Goal: Task Accomplishment & Management: Use online tool/utility

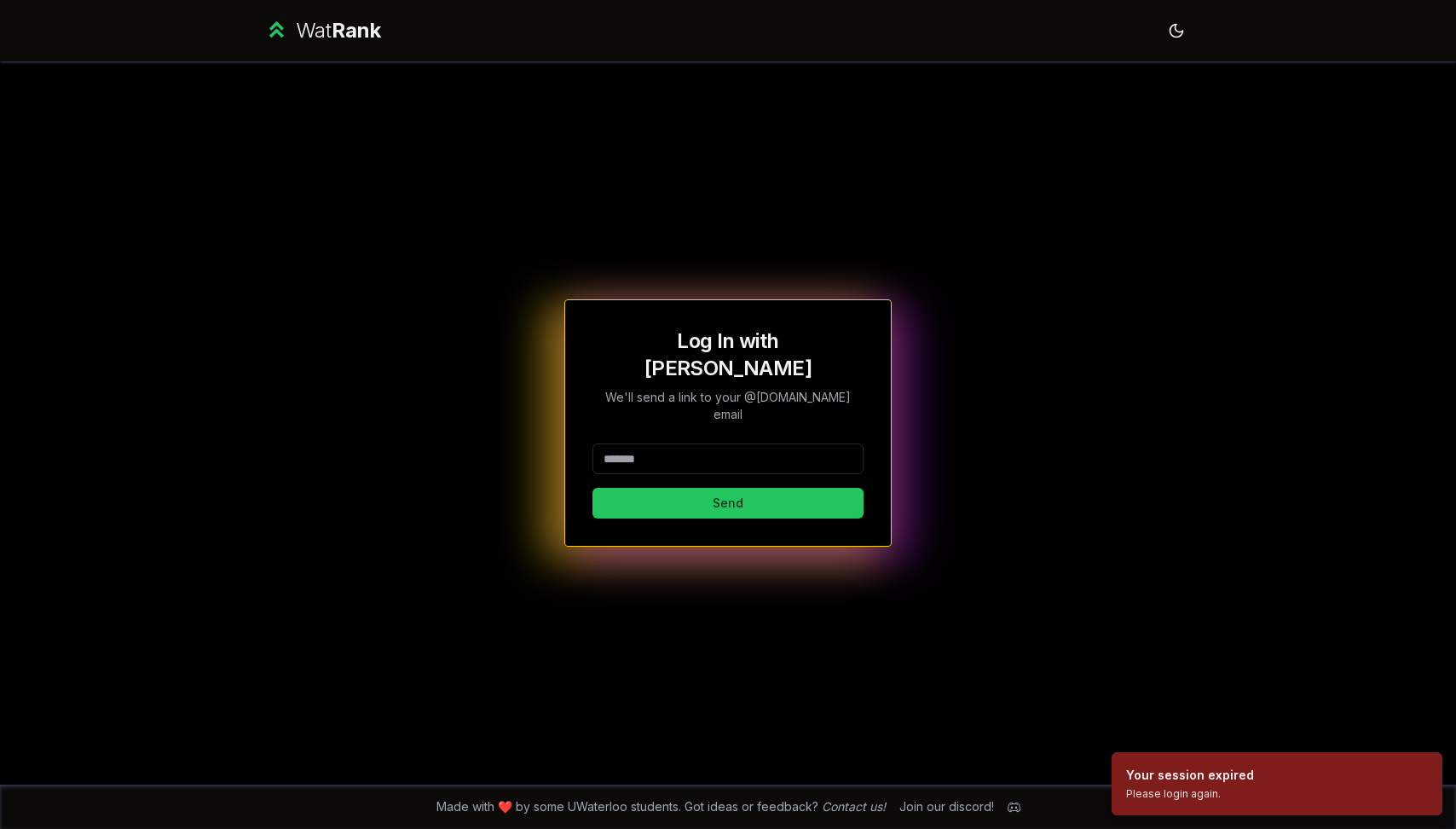
click at [714, 446] on input at bounding box center [728, 459] width 271 height 31
click at [706, 493] on button "Send" at bounding box center [728, 502] width 271 height 31
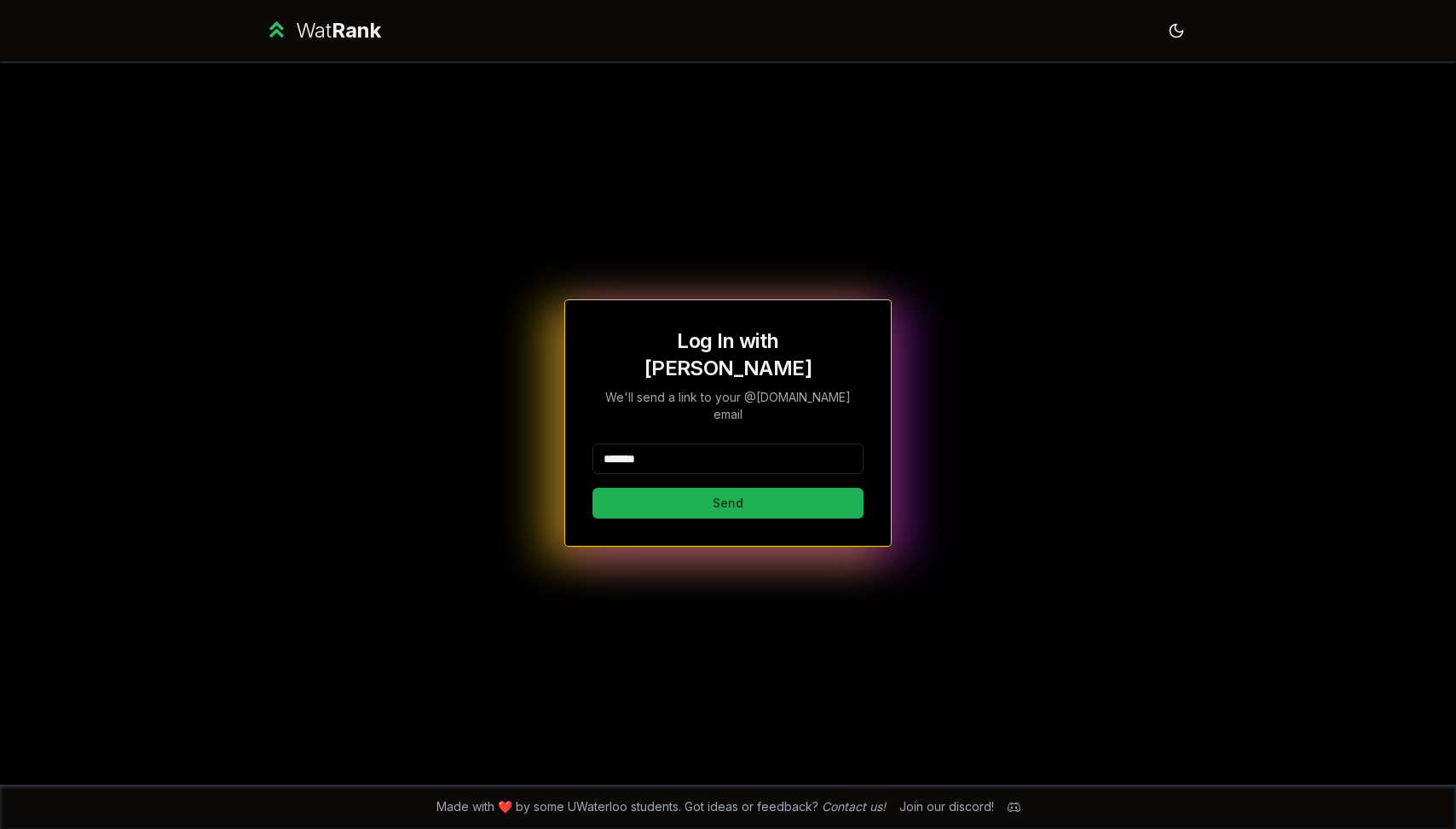
type input "*******"
click at [633, 487] on button "Send" at bounding box center [728, 502] width 271 height 31
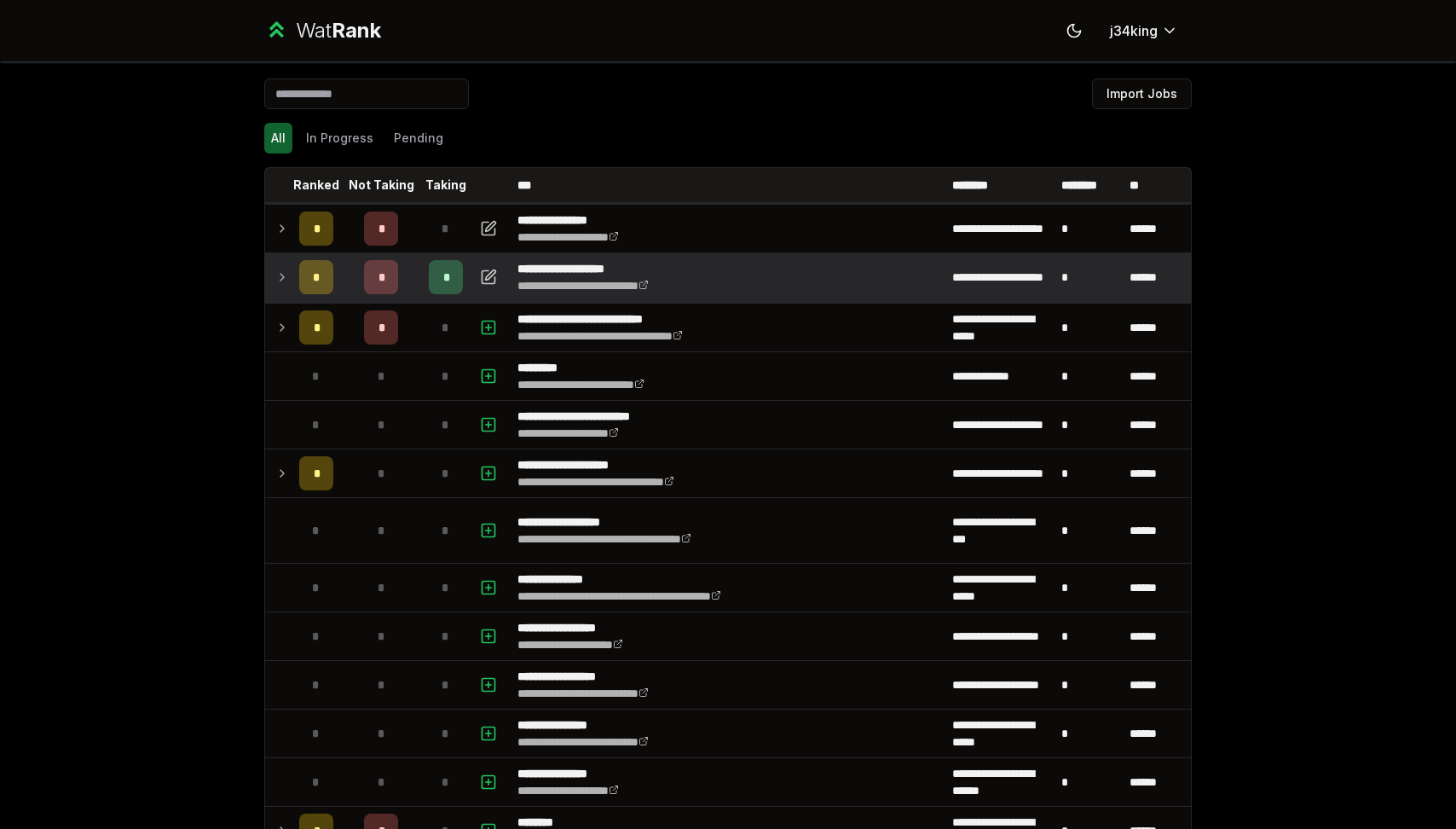
click at [279, 266] on td at bounding box center [279, 277] width 27 height 47
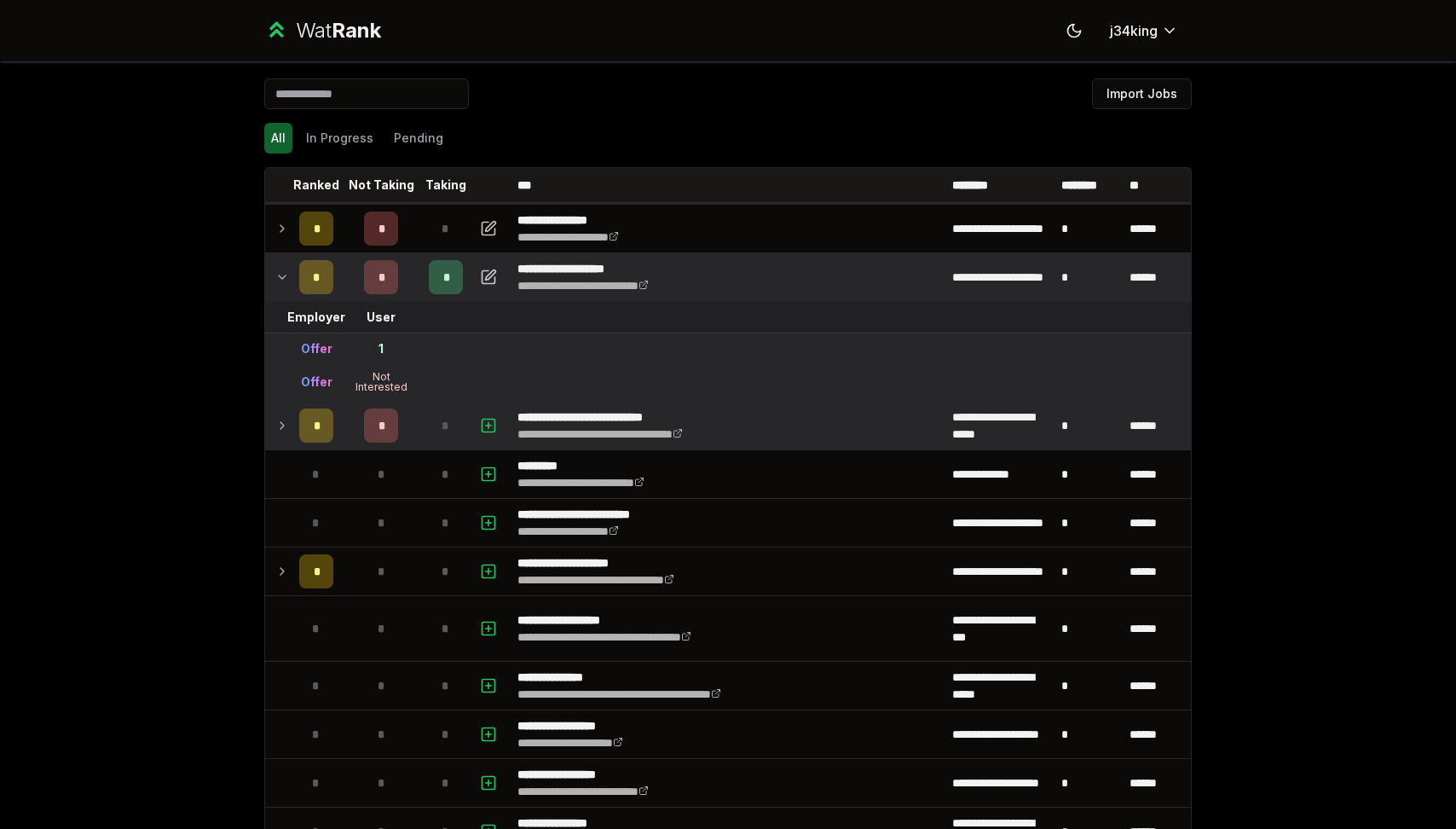
click at [280, 429] on icon at bounding box center [282, 425] width 14 height 20
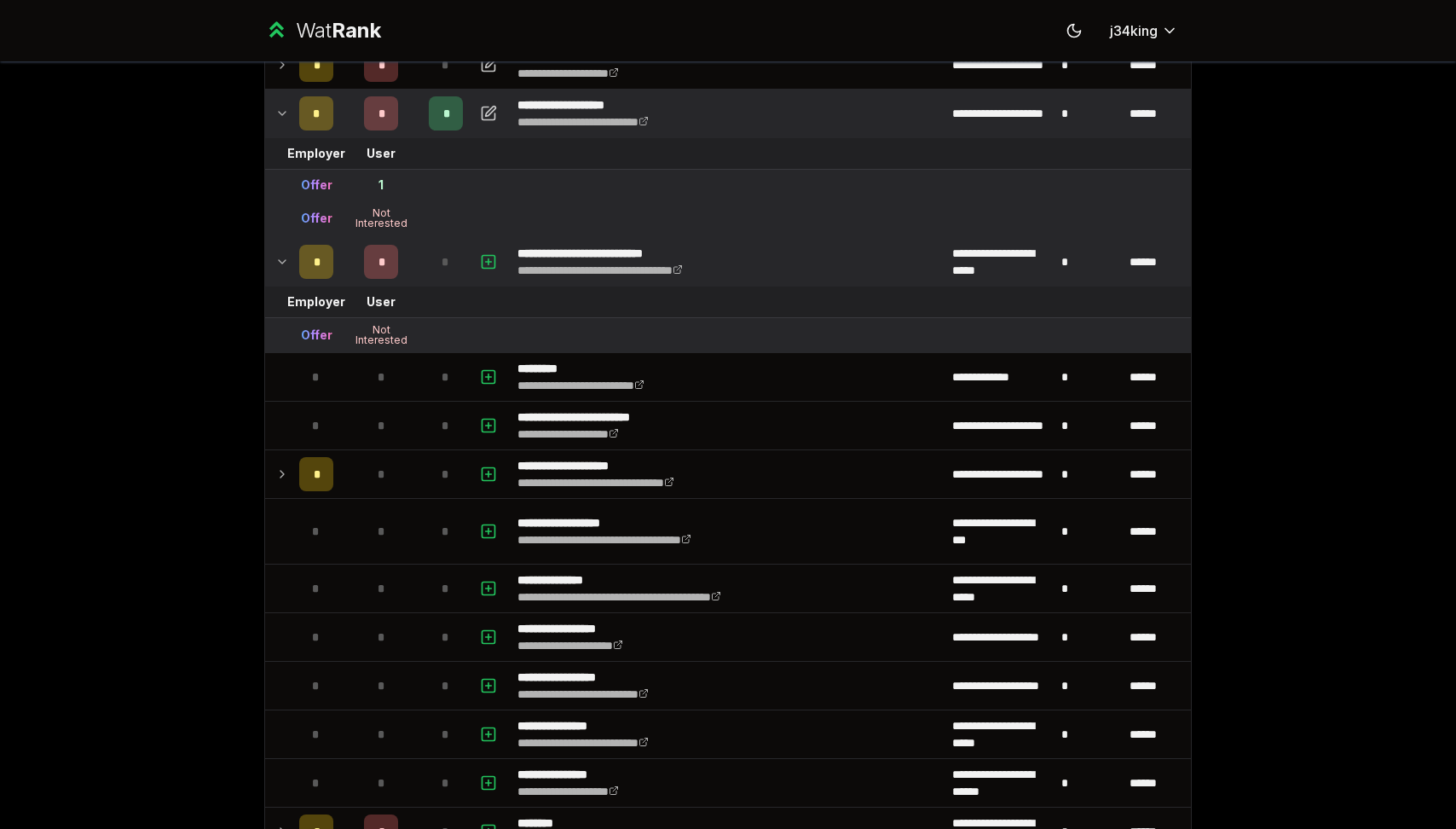
scroll to position [173, 0]
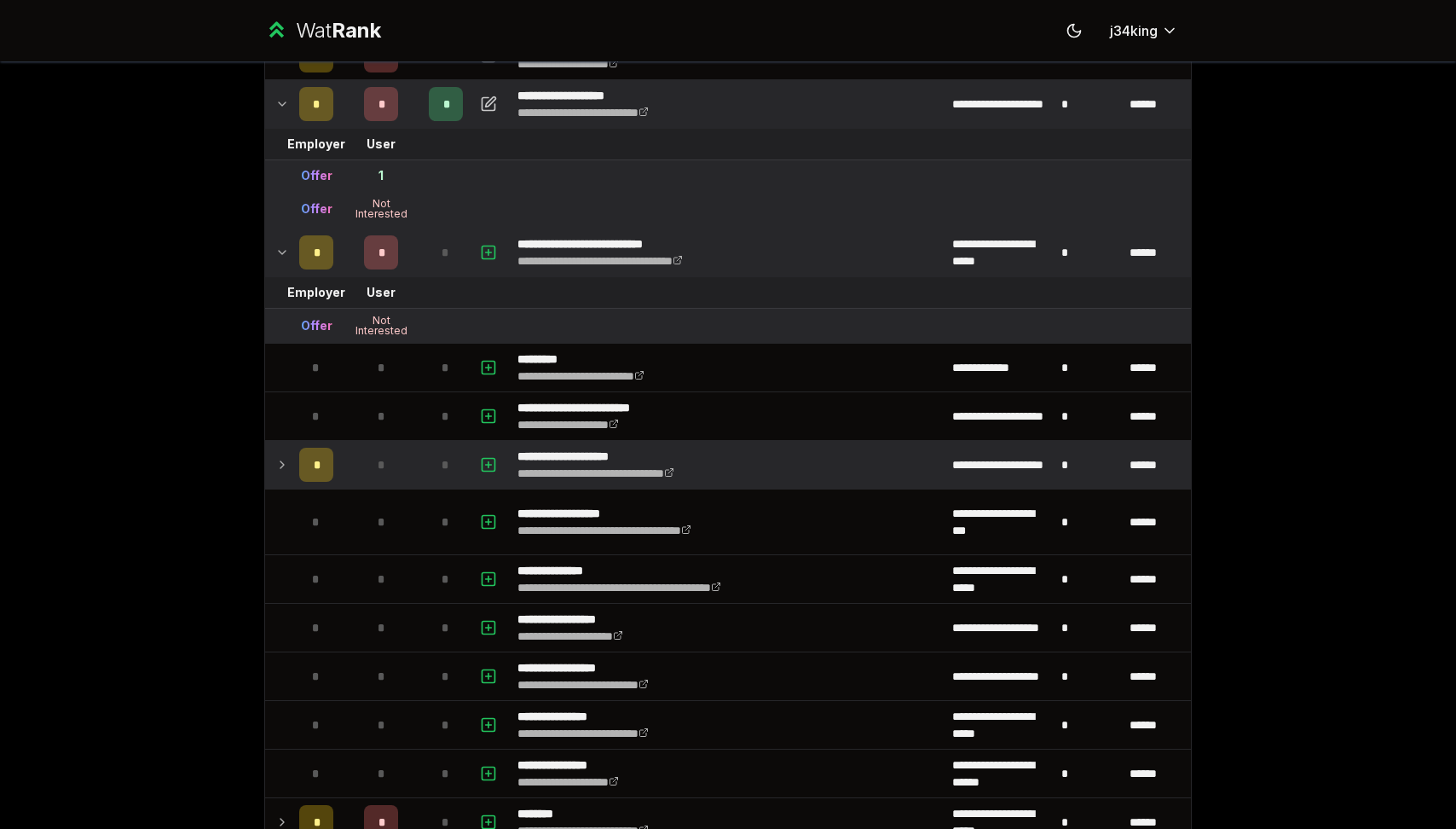
click at [292, 485] on td "*" at bounding box center [316, 464] width 47 height 47
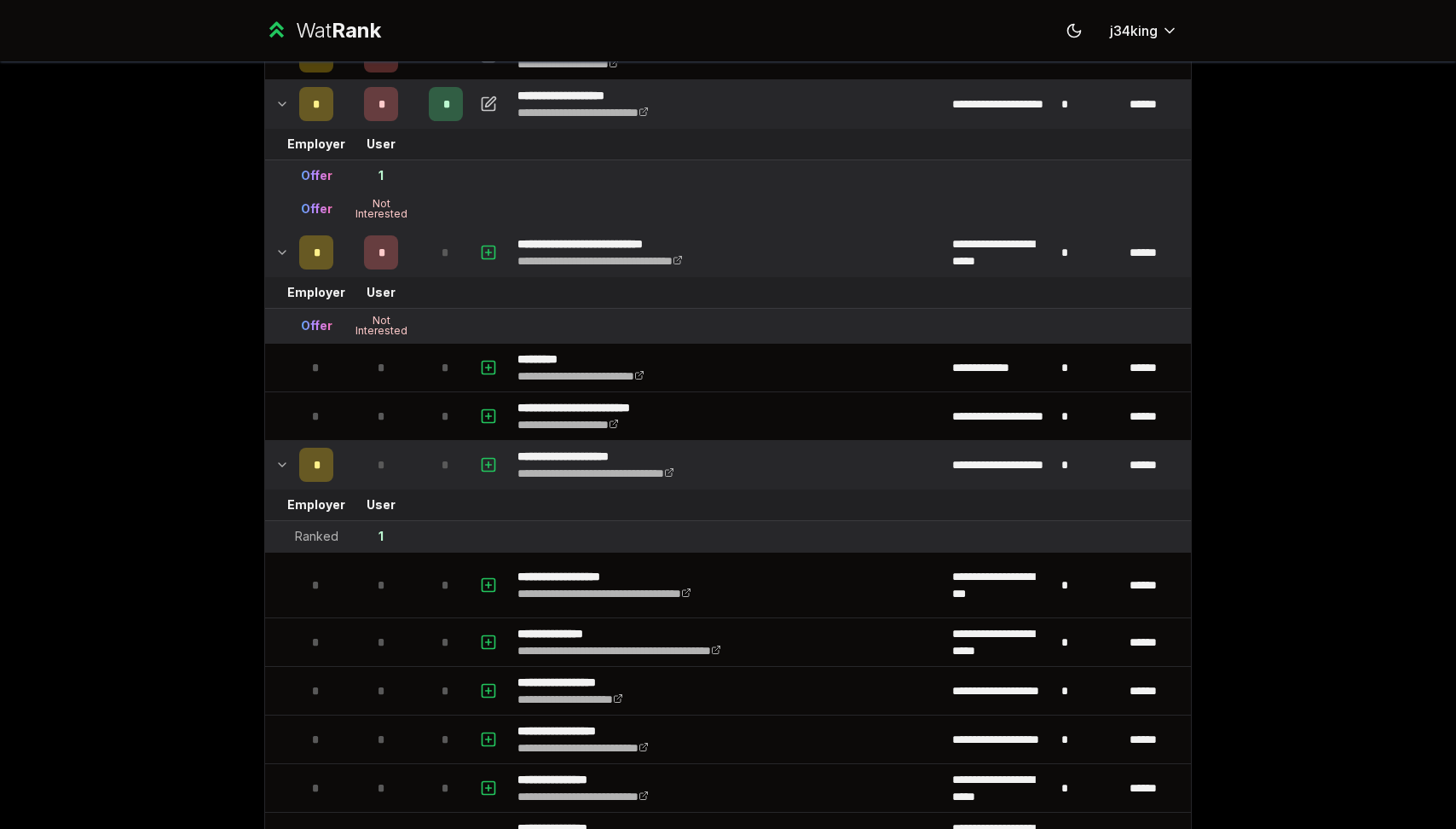
click at [292, 485] on td "*" at bounding box center [316, 464] width 47 height 47
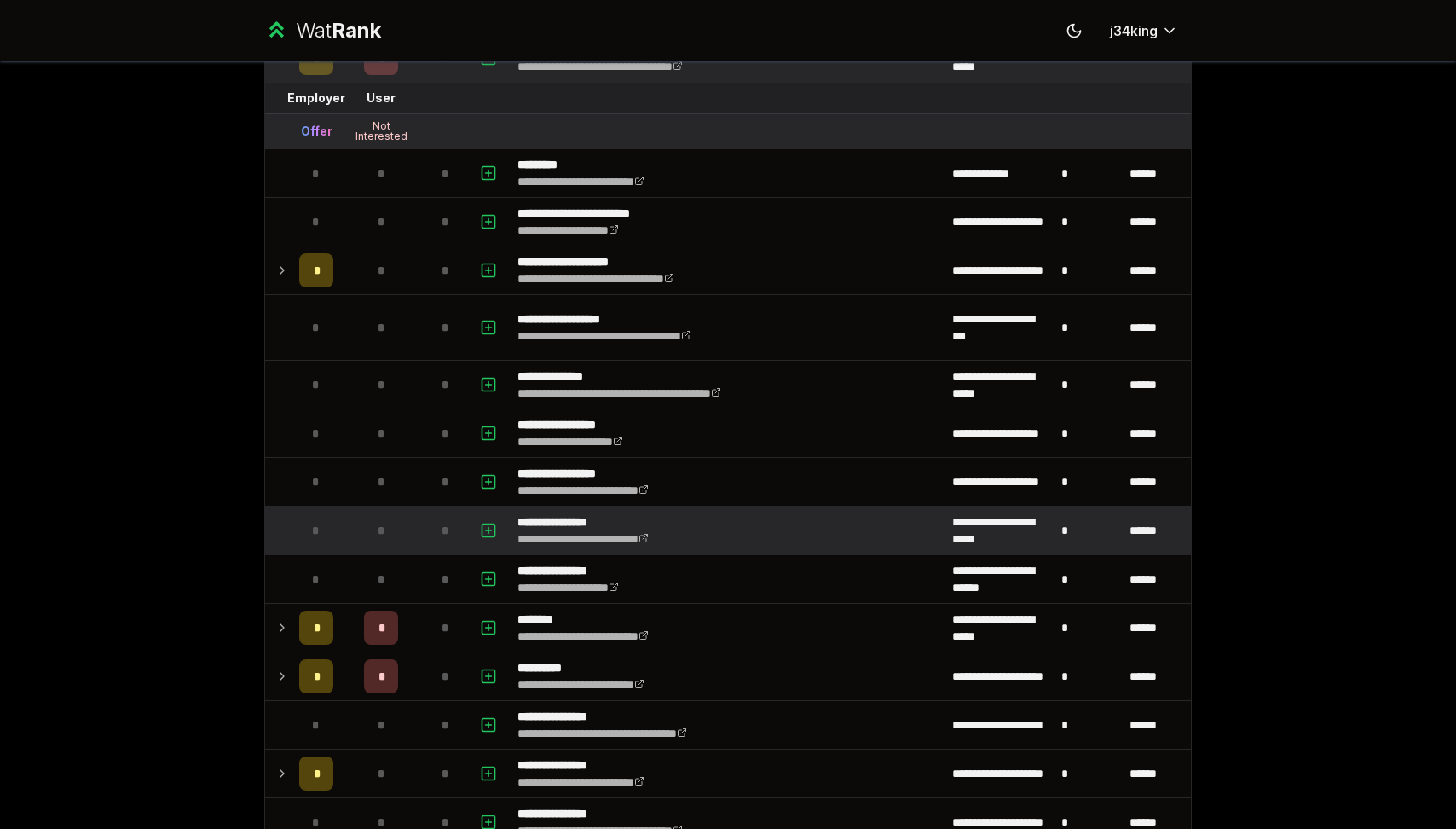
scroll to position [367, 0]
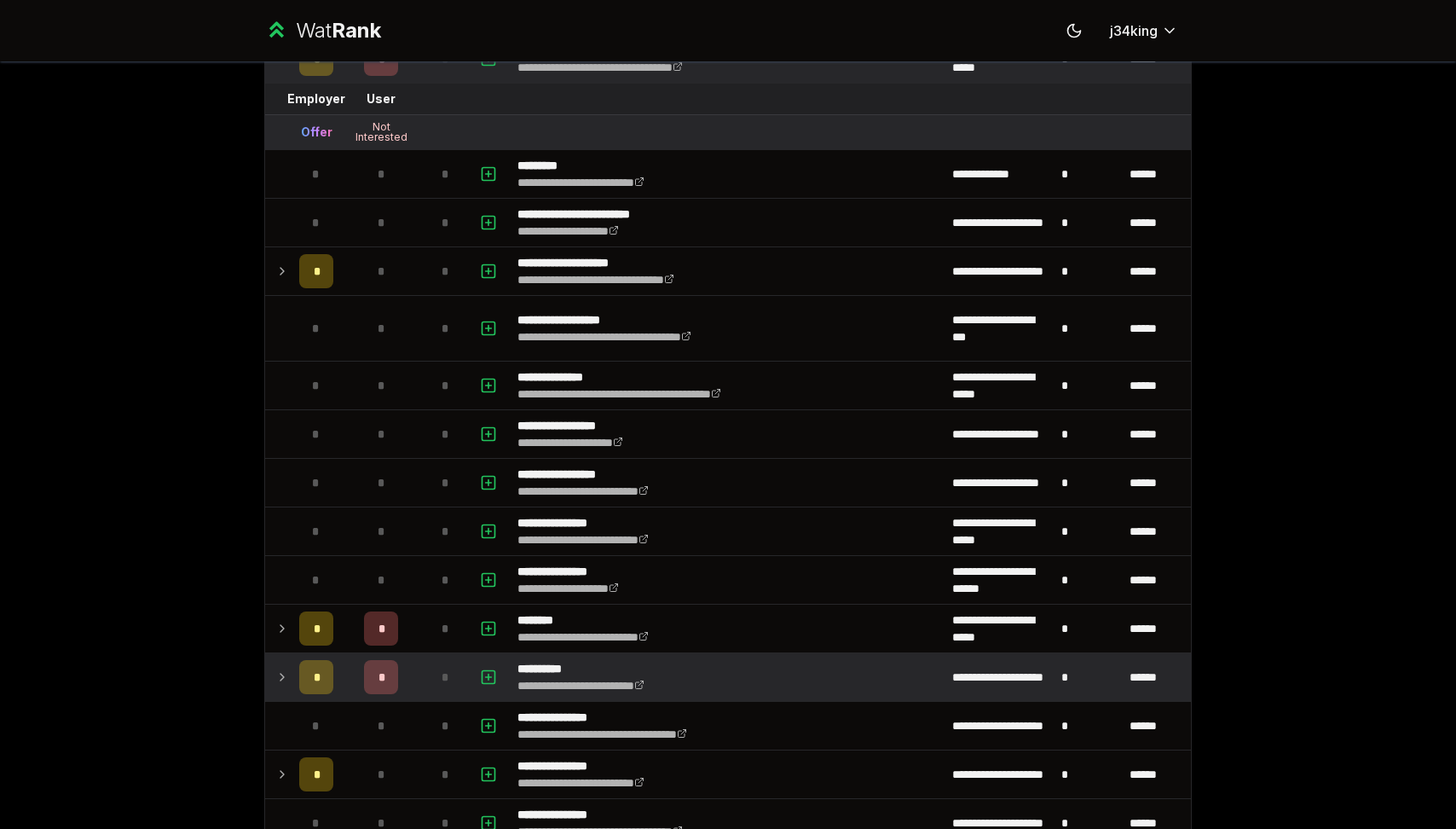
click at [283, 680] on icon at bounding box center [282, 677] width 14 height 20
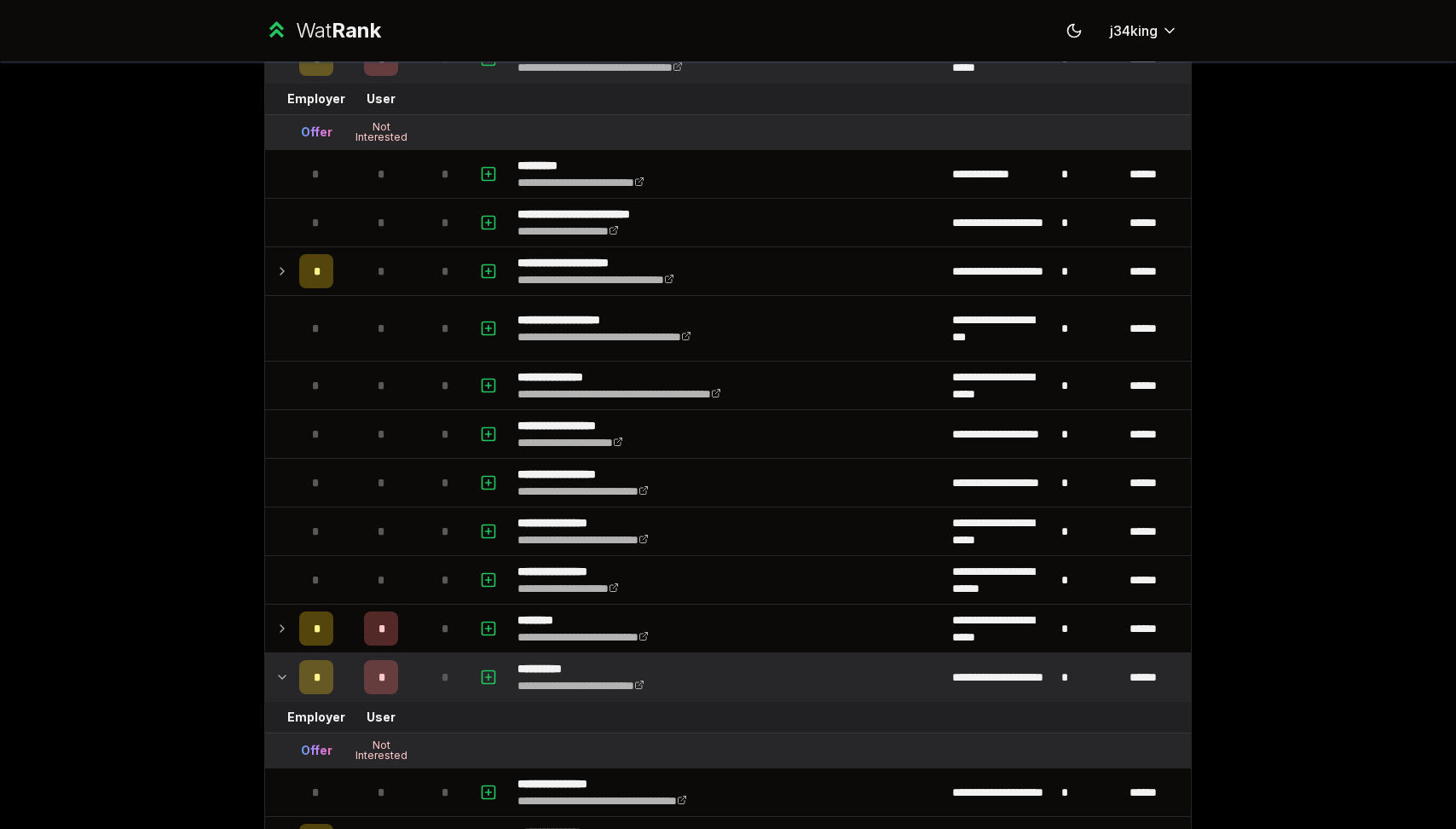
click at [283, 681] on icon at bounding box center [282, 677] width 14 height 20
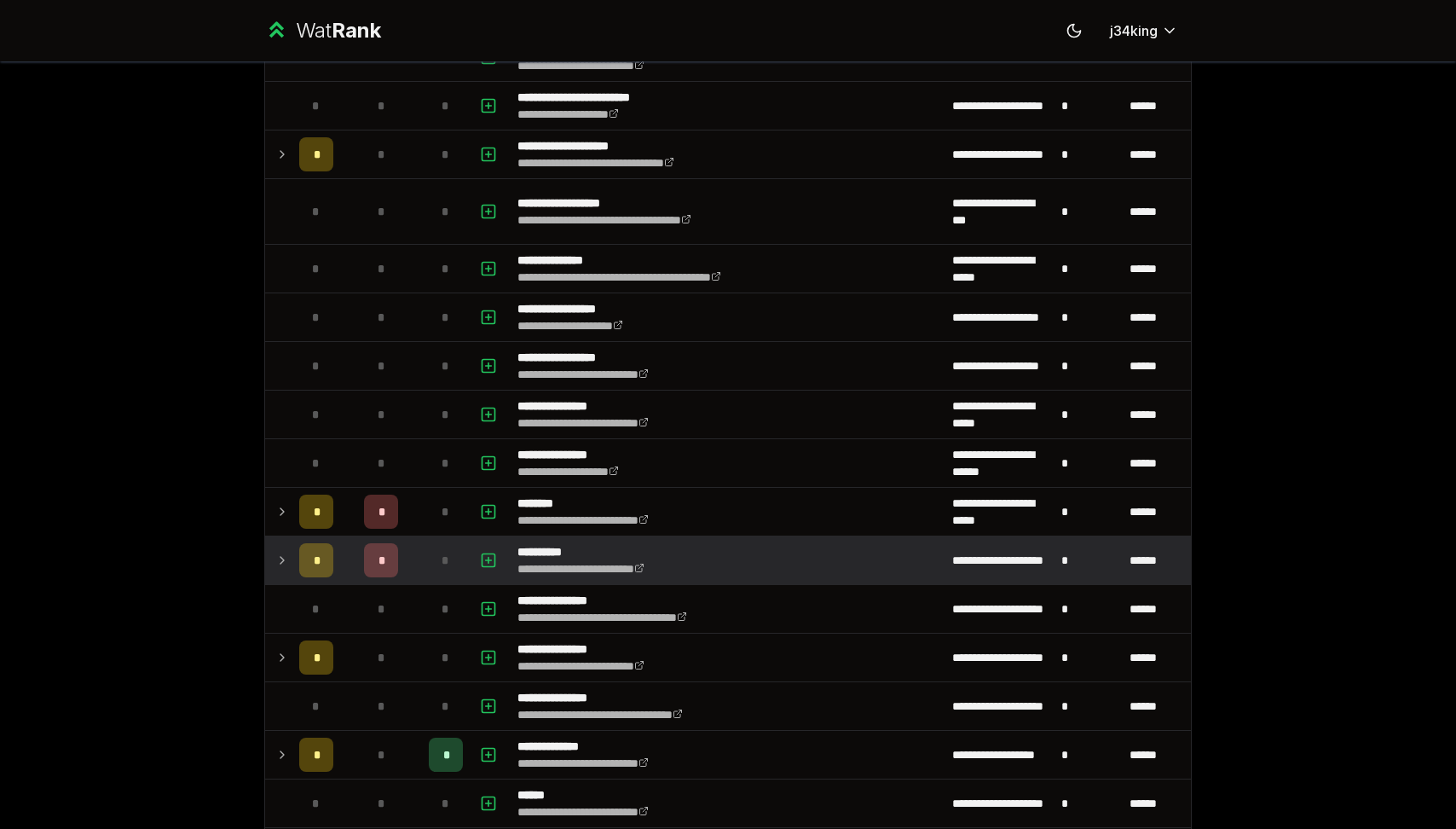
scroll to position [489, 0]
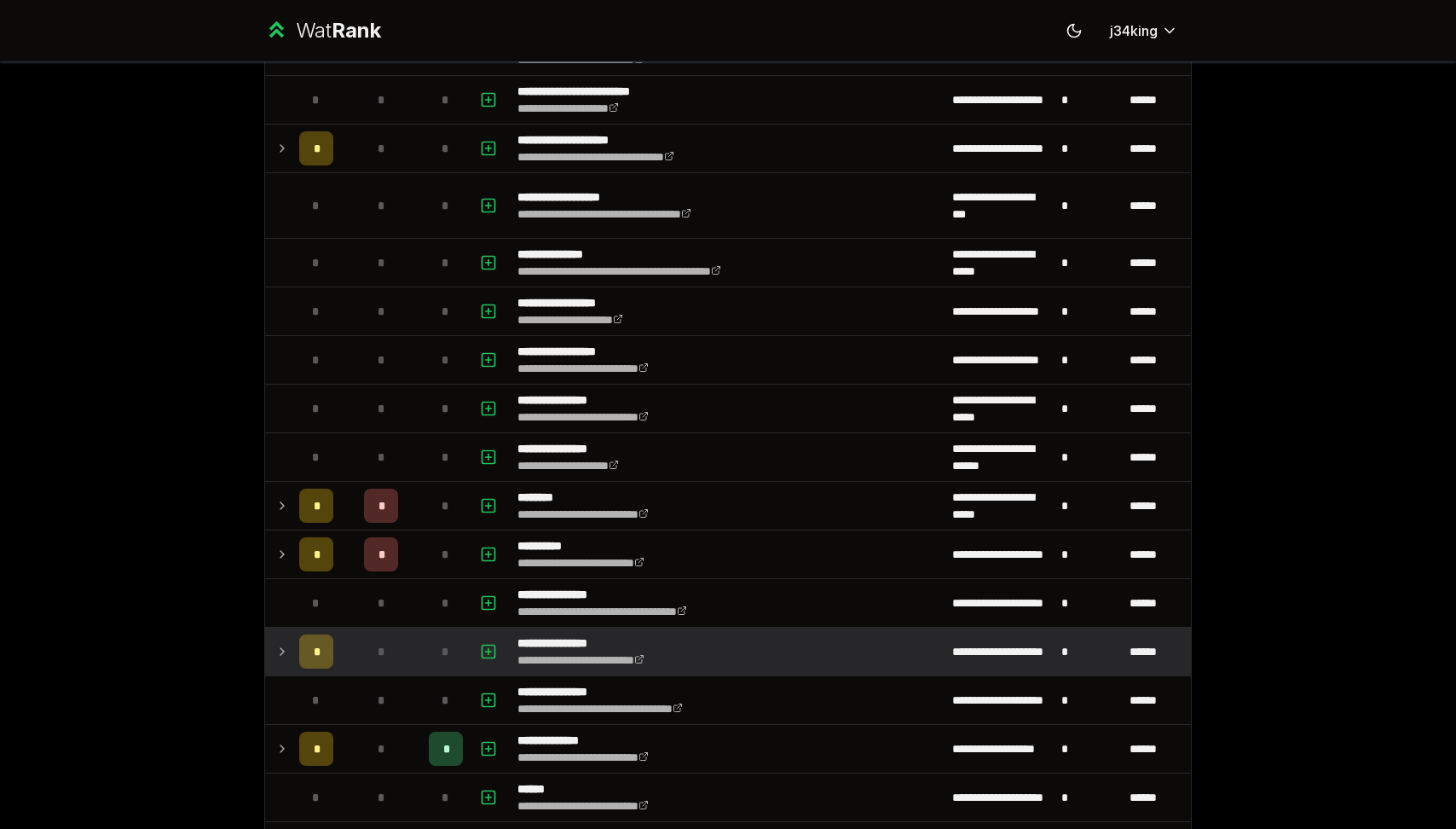
click at [281, 650] on icon at bounding box center [282, 652] width 14 height 20
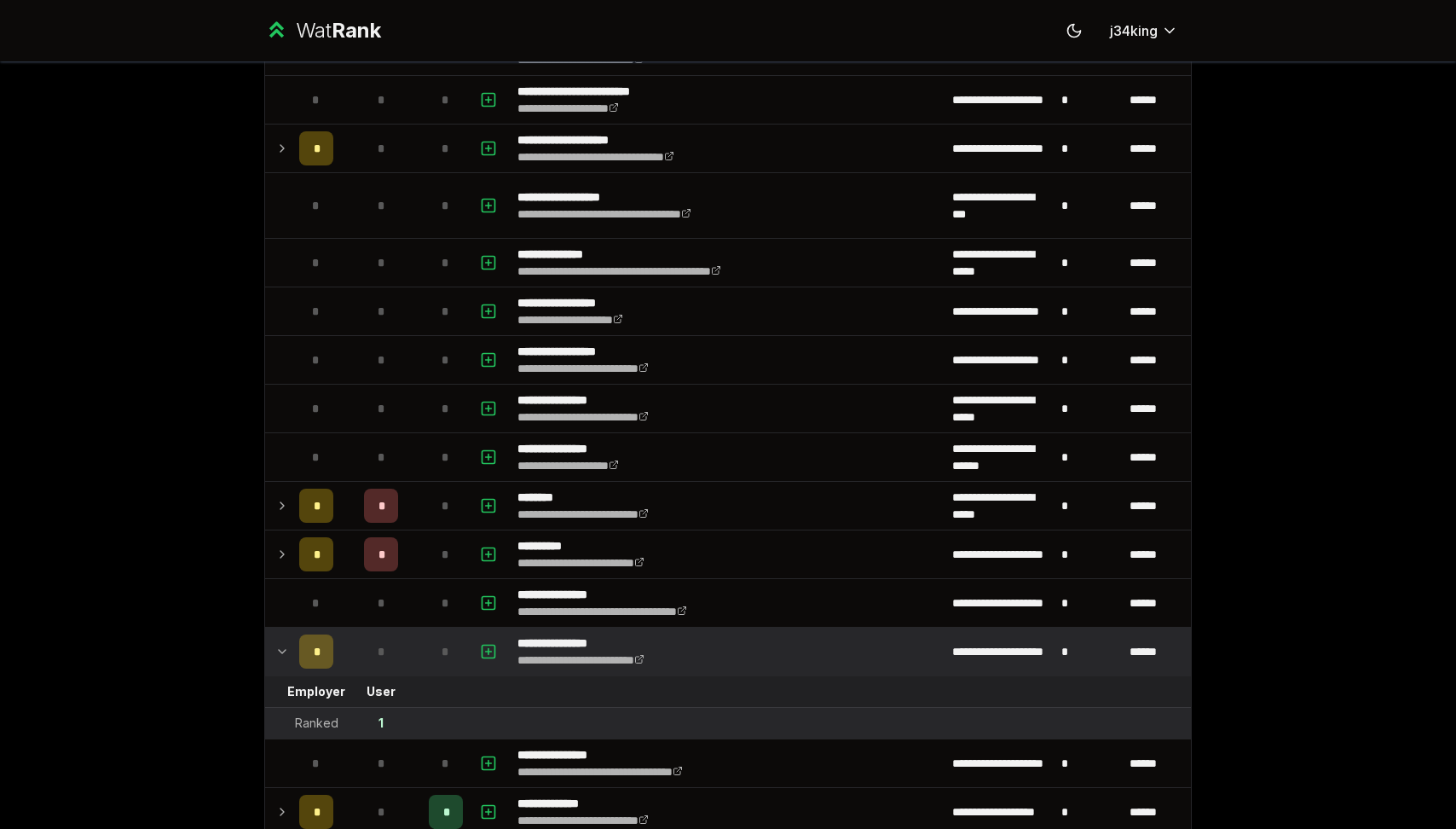
click at [281, 650] on icon at bounding box center [282, 652] width 14 height 20
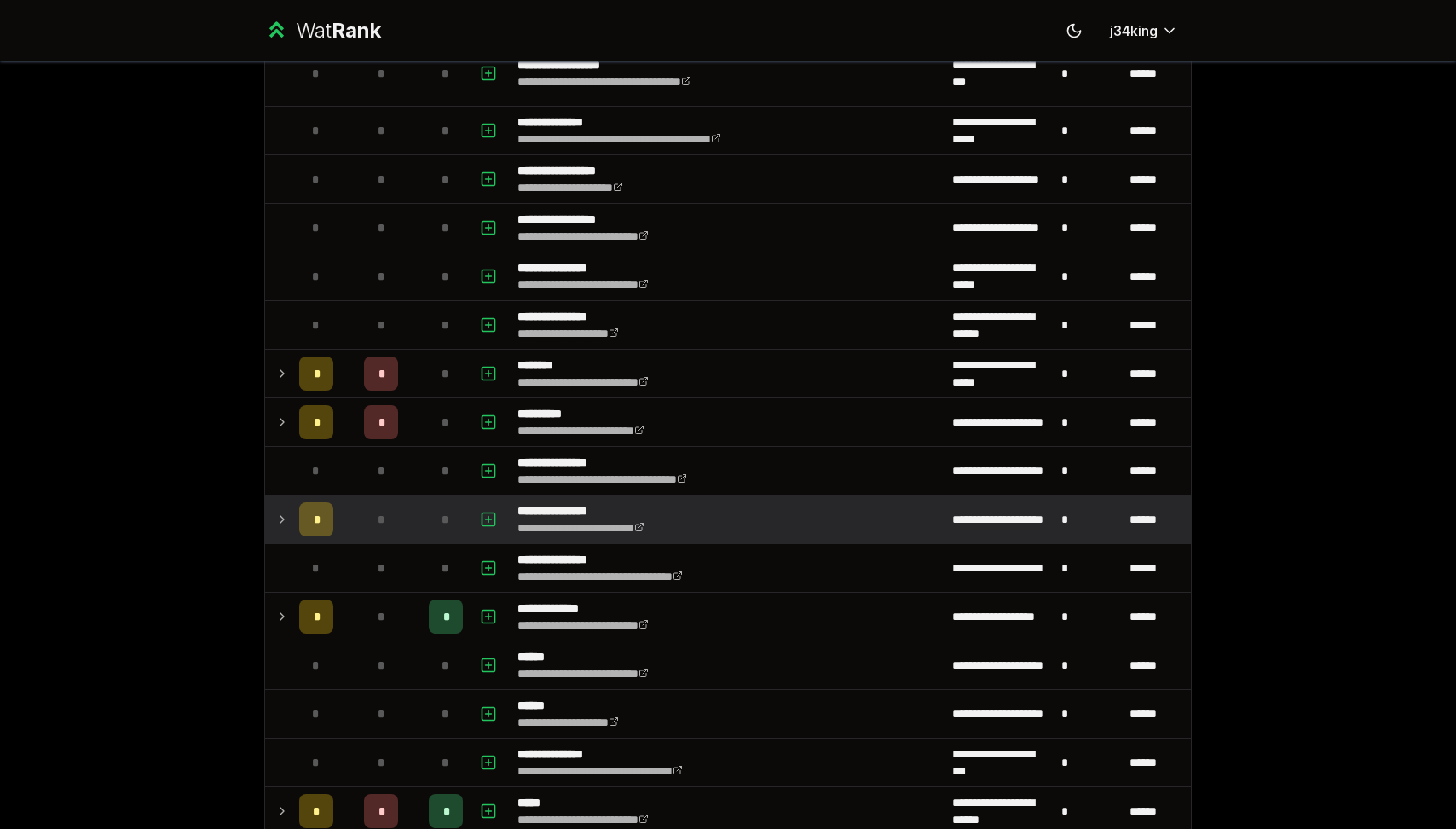
scroll to position [633, 0]
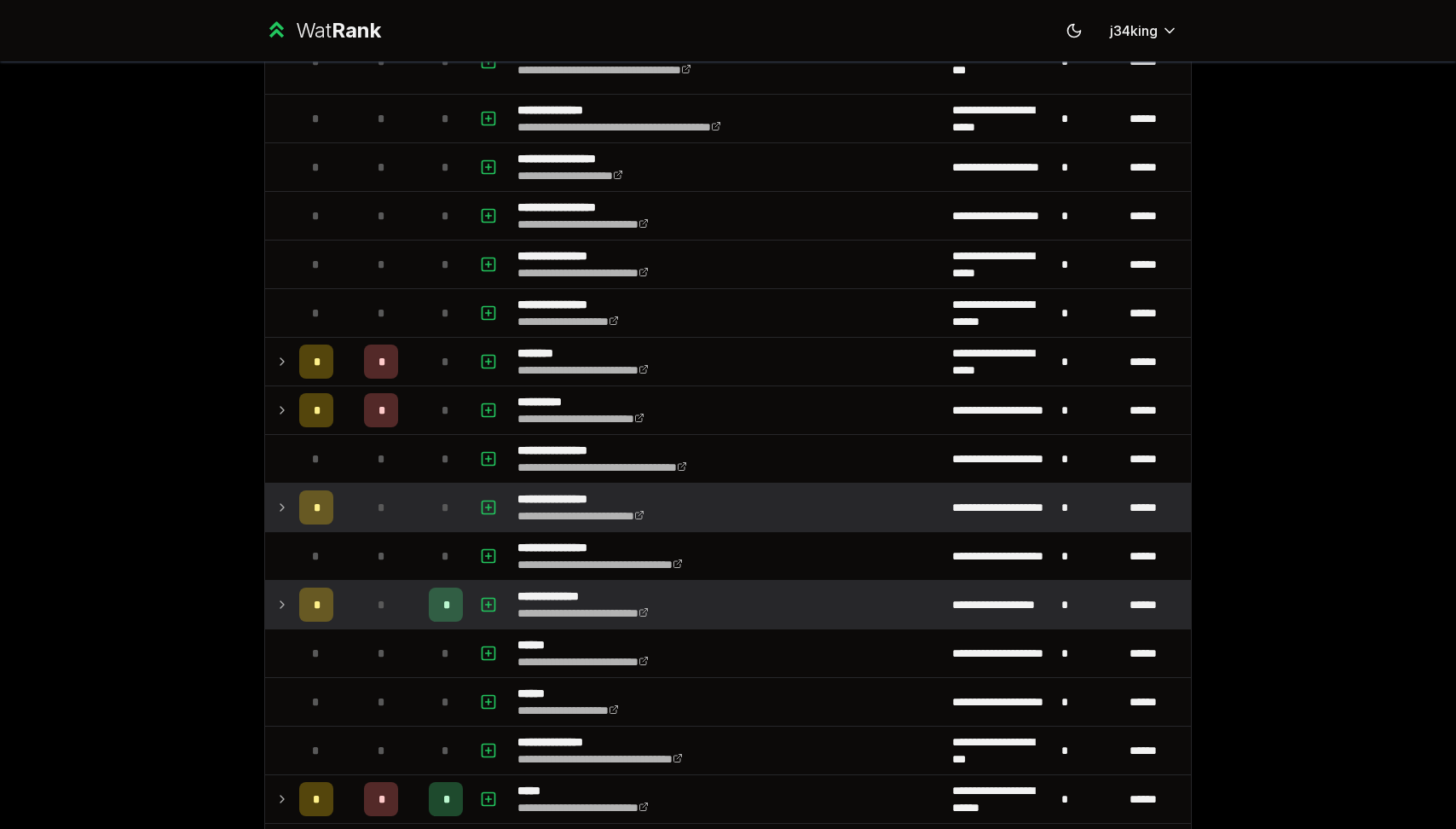
click at [289, 598] on td at bounding box center [279, 603] width 27 height 47
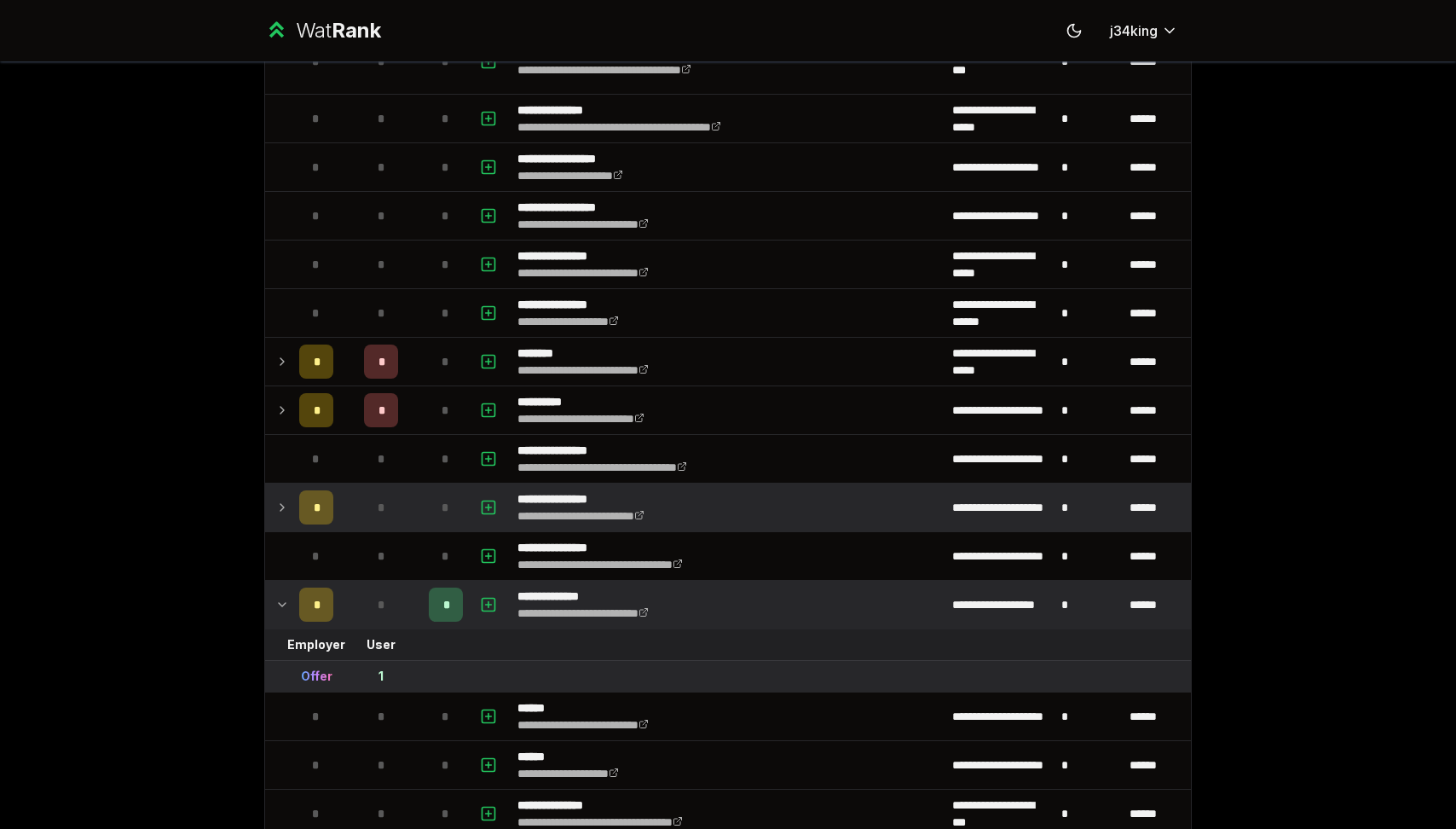
click at [289, 598] on td at bounding box center [279, 603] width 27 height 47
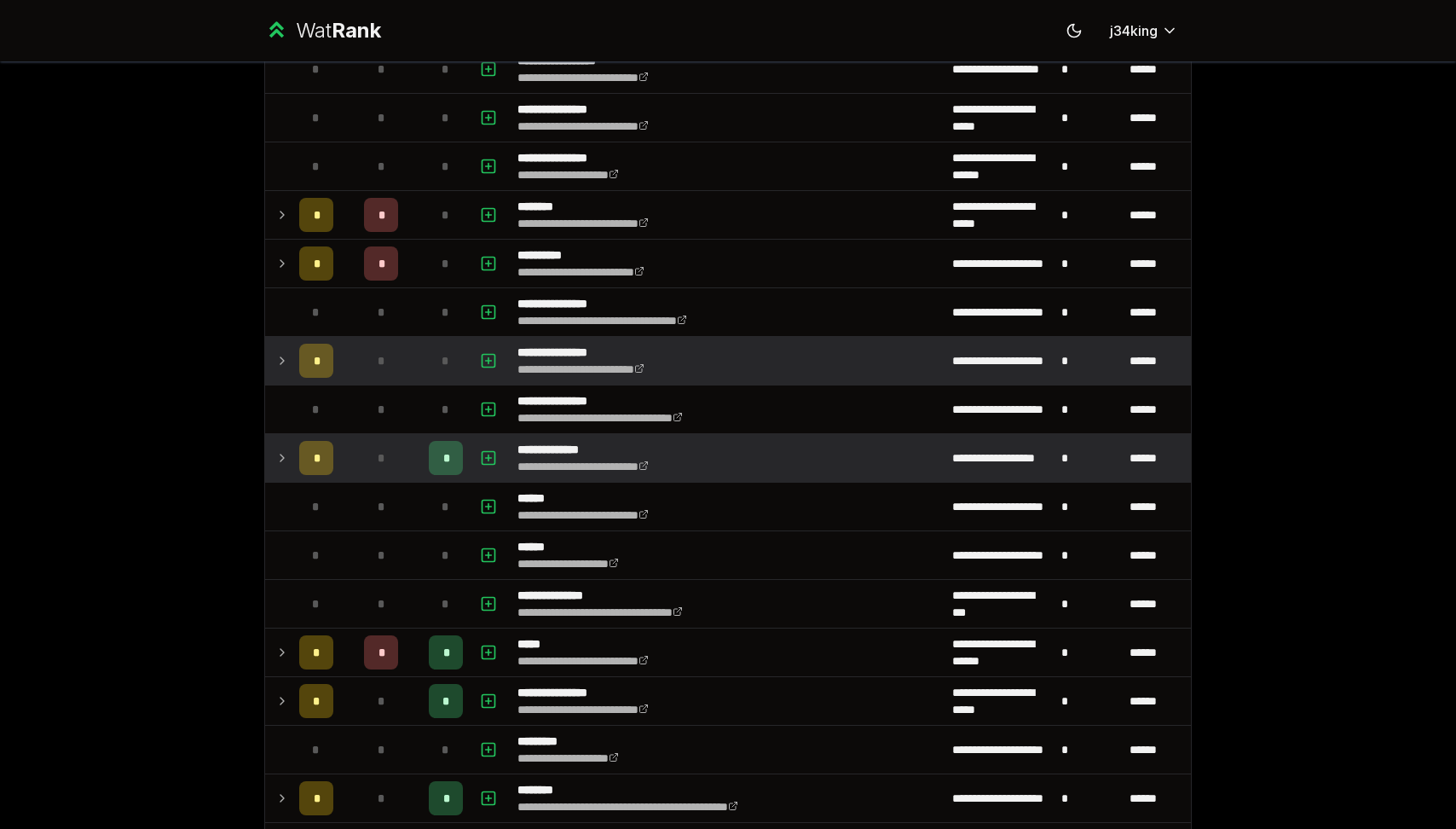
scroll to position [811, 0]
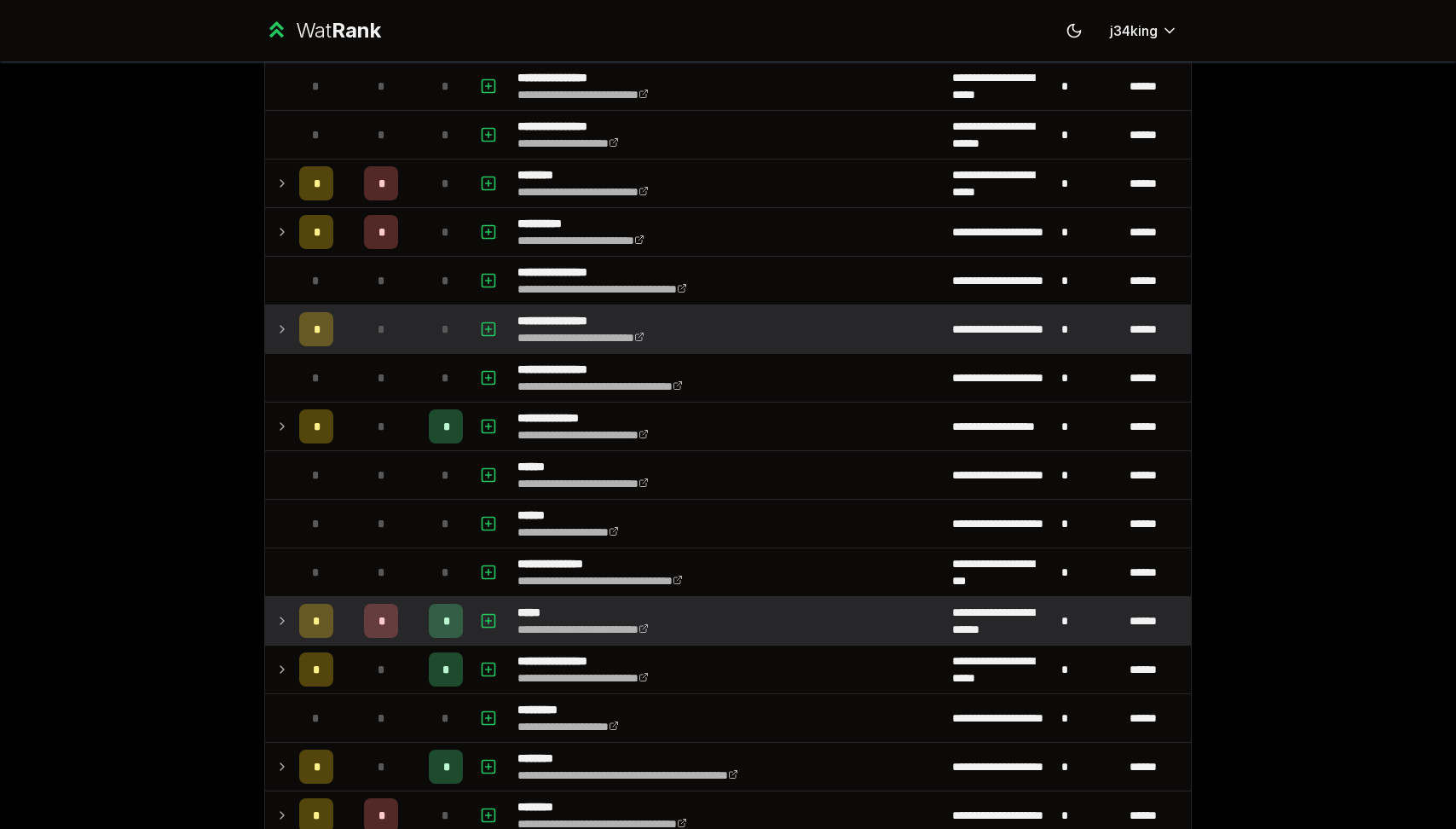
click at [280, 619] on icon at bounding box center [282, 620] width 14 height 20
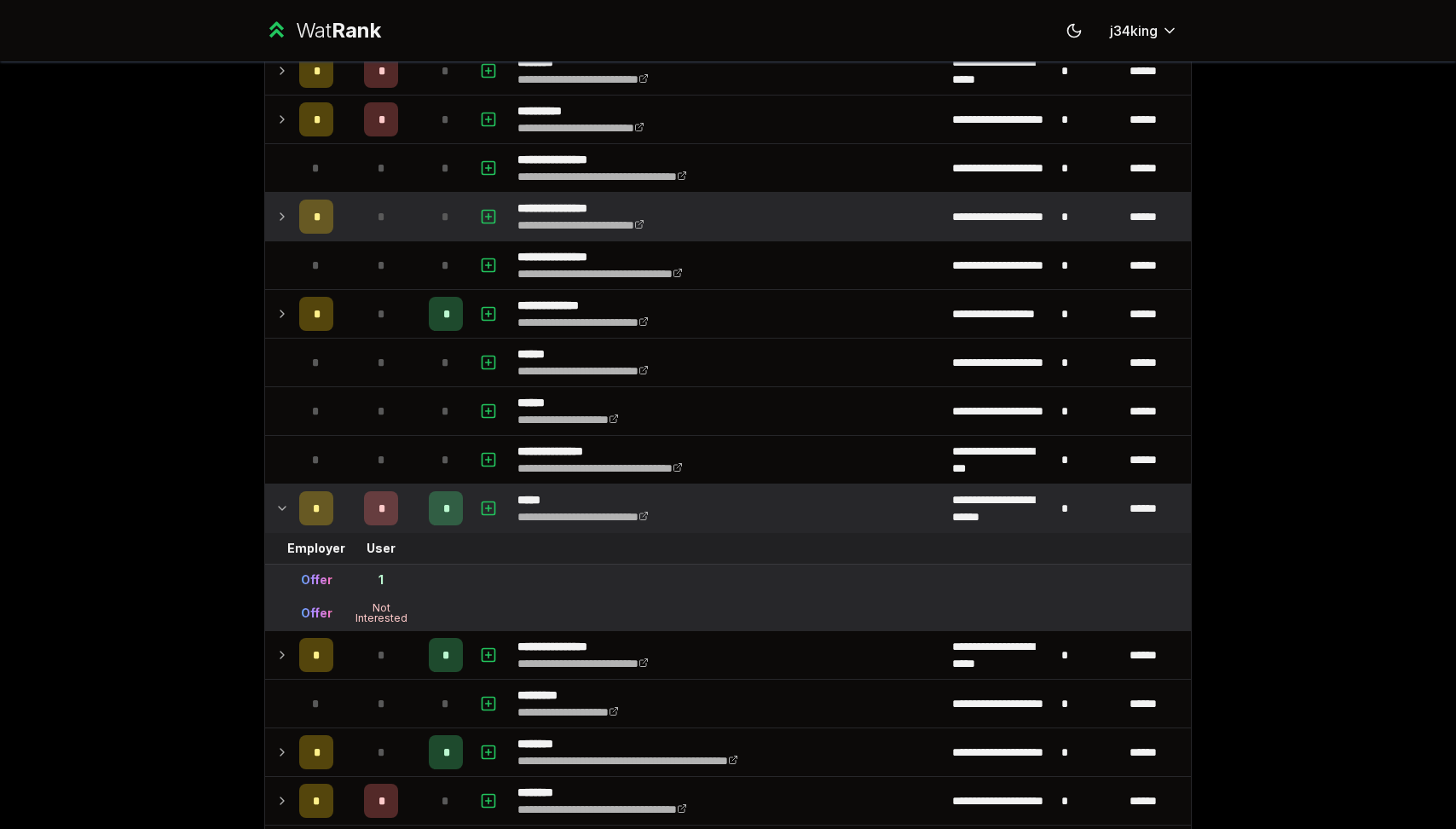
scroll to position [926, 0]
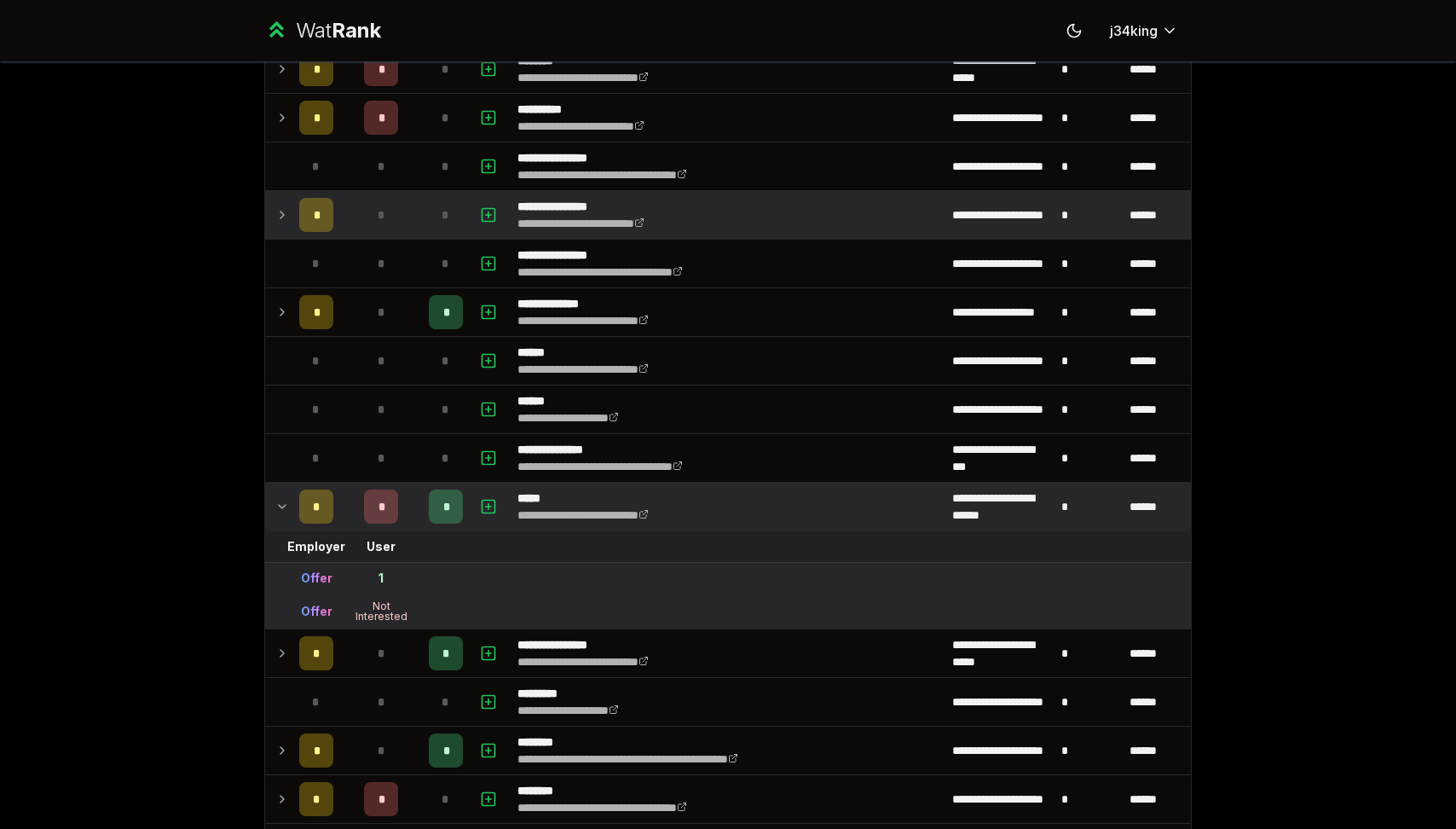
click at [279, 510] on icon at bounding box center [282, 506] width 14 height 20
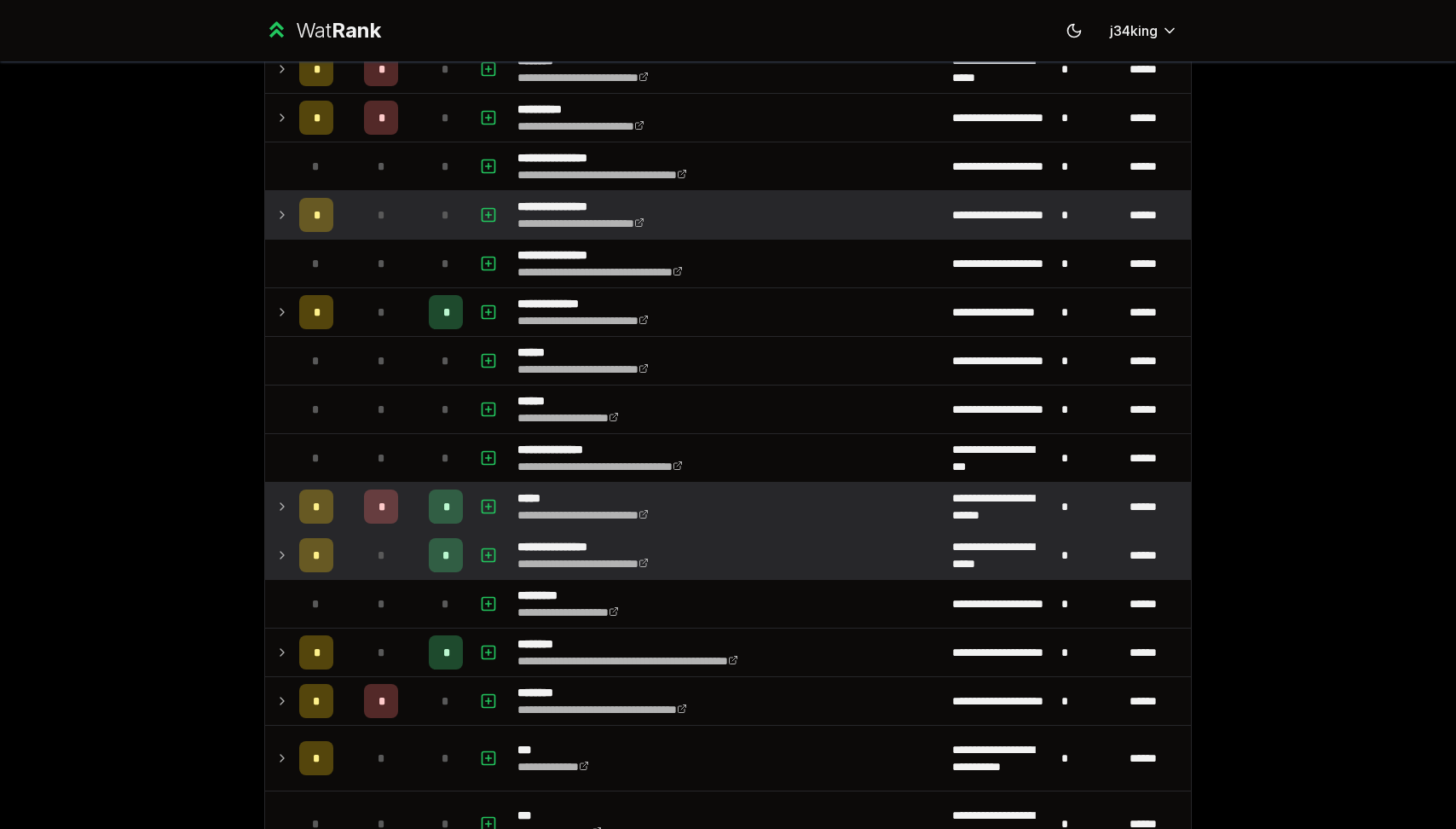
click at [292, 573] on td "*" at bounding box center [316, 554] width 47 height 47
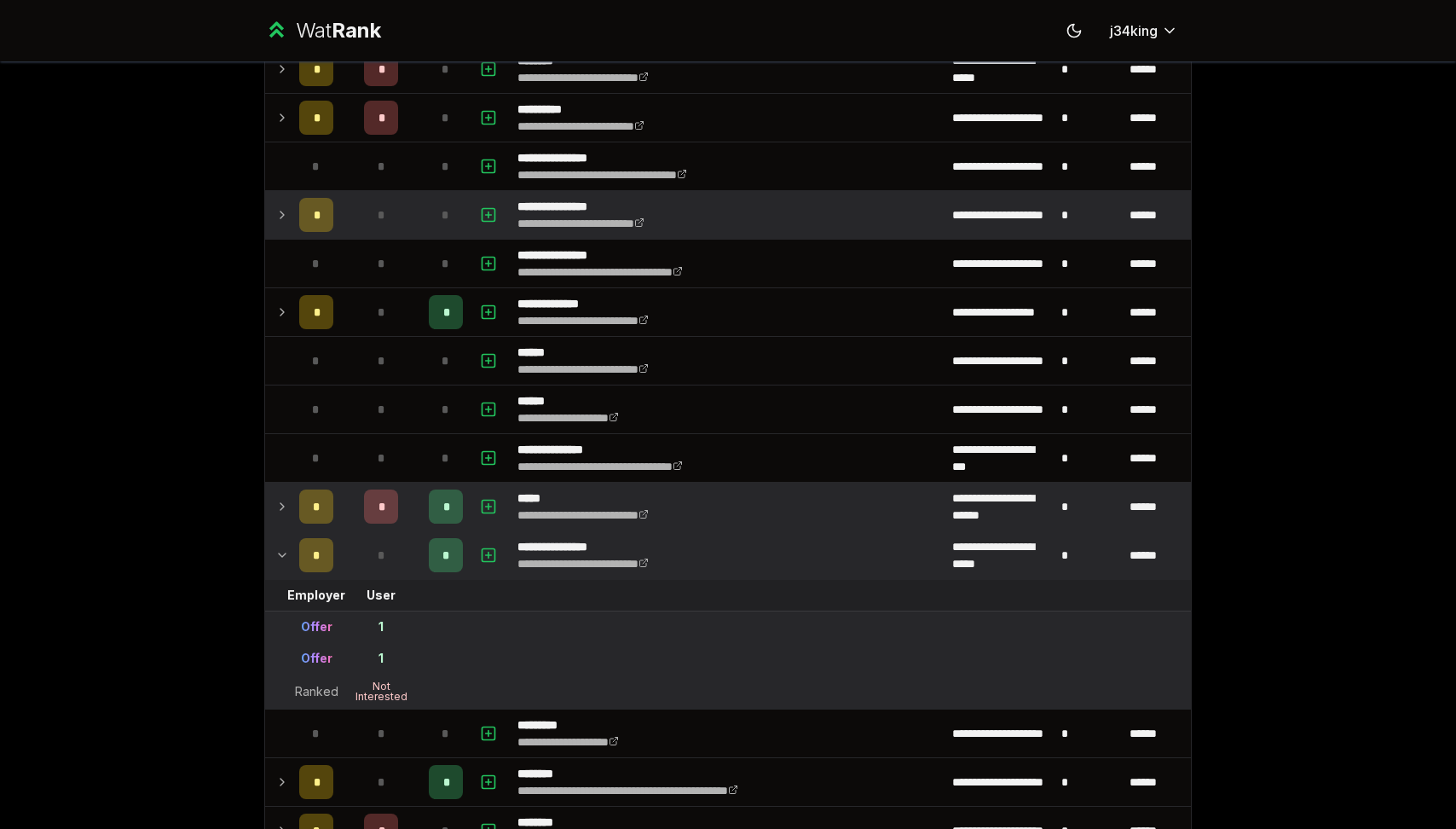
click at [292, 573] on td "*" at bounding box center [316, 554] width 47 height 47
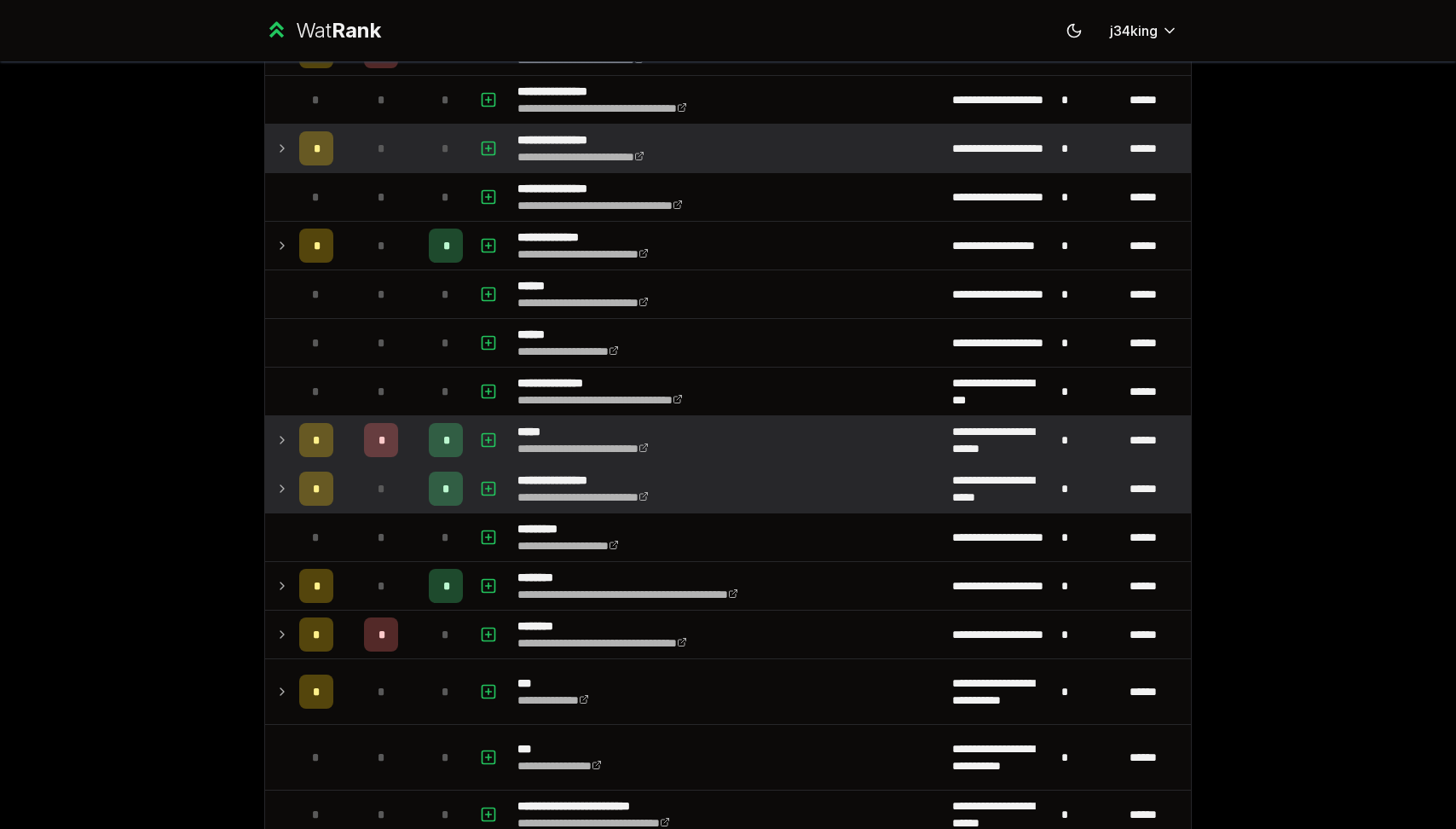
scroll to position [997, 0]
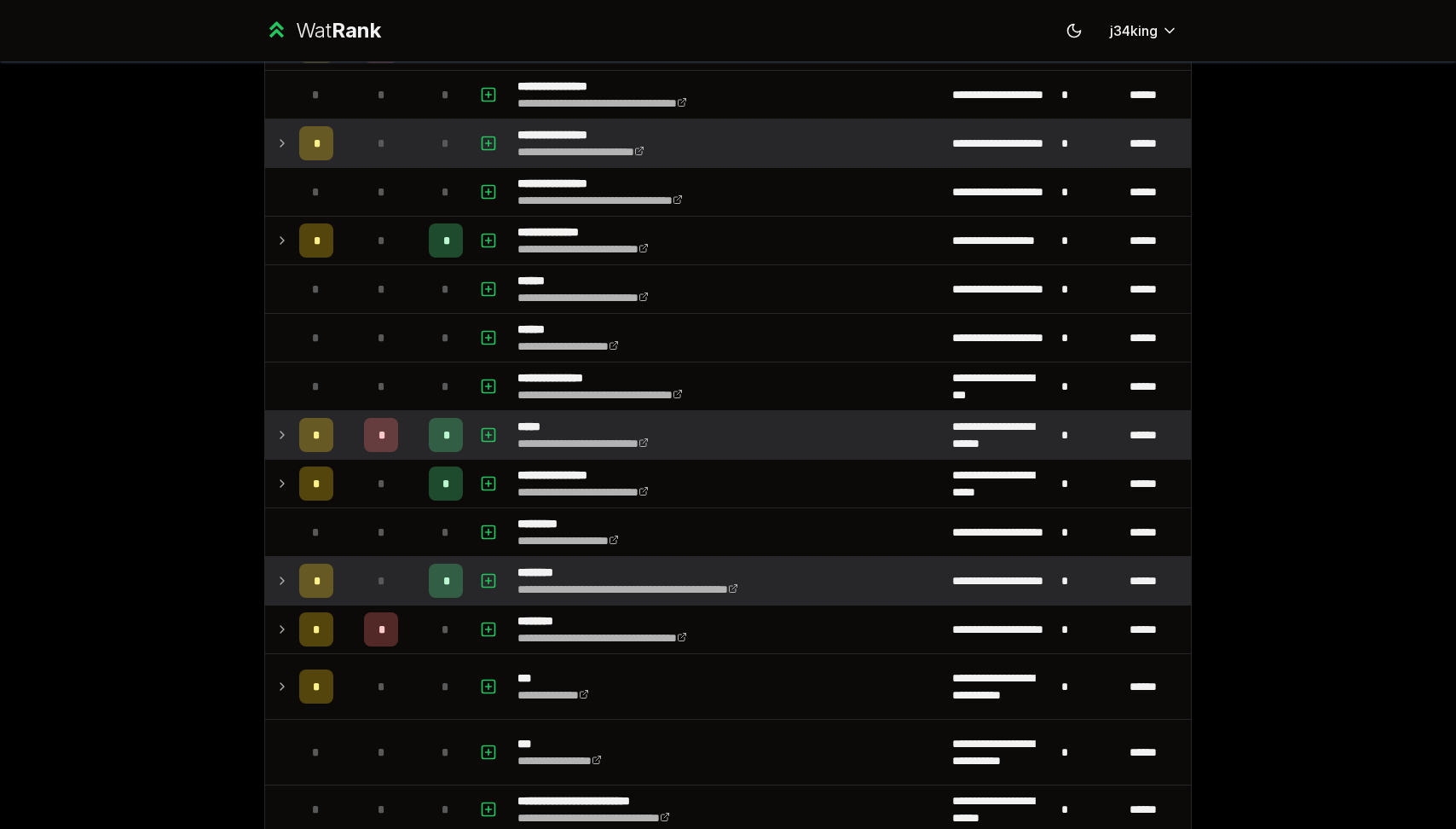
click at [284, 573] on icon at bounding box center [282, 580] width 14 height 20
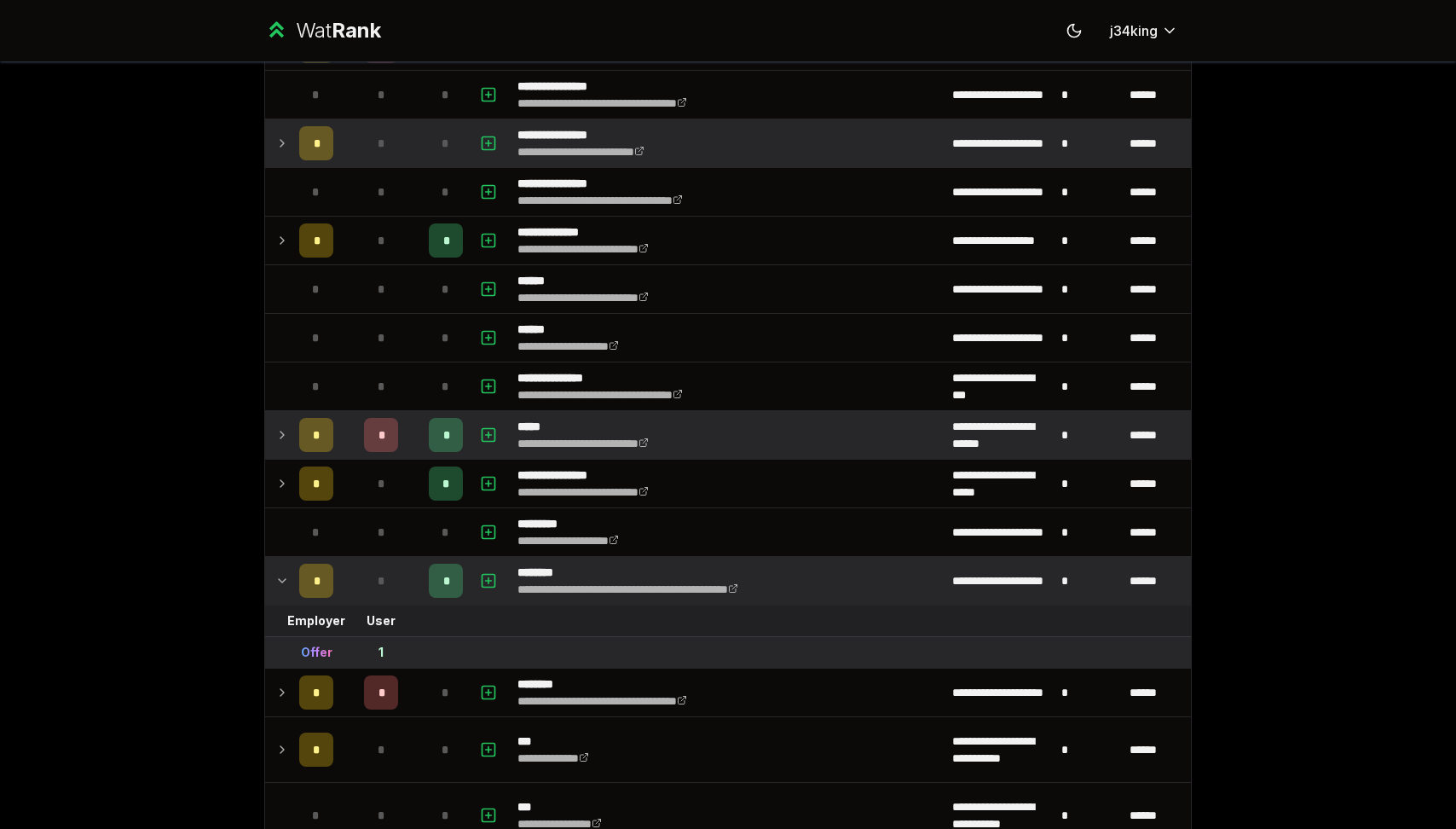
click at [285, 574] on icon at bounding box center [282, 580] width 14 height 20
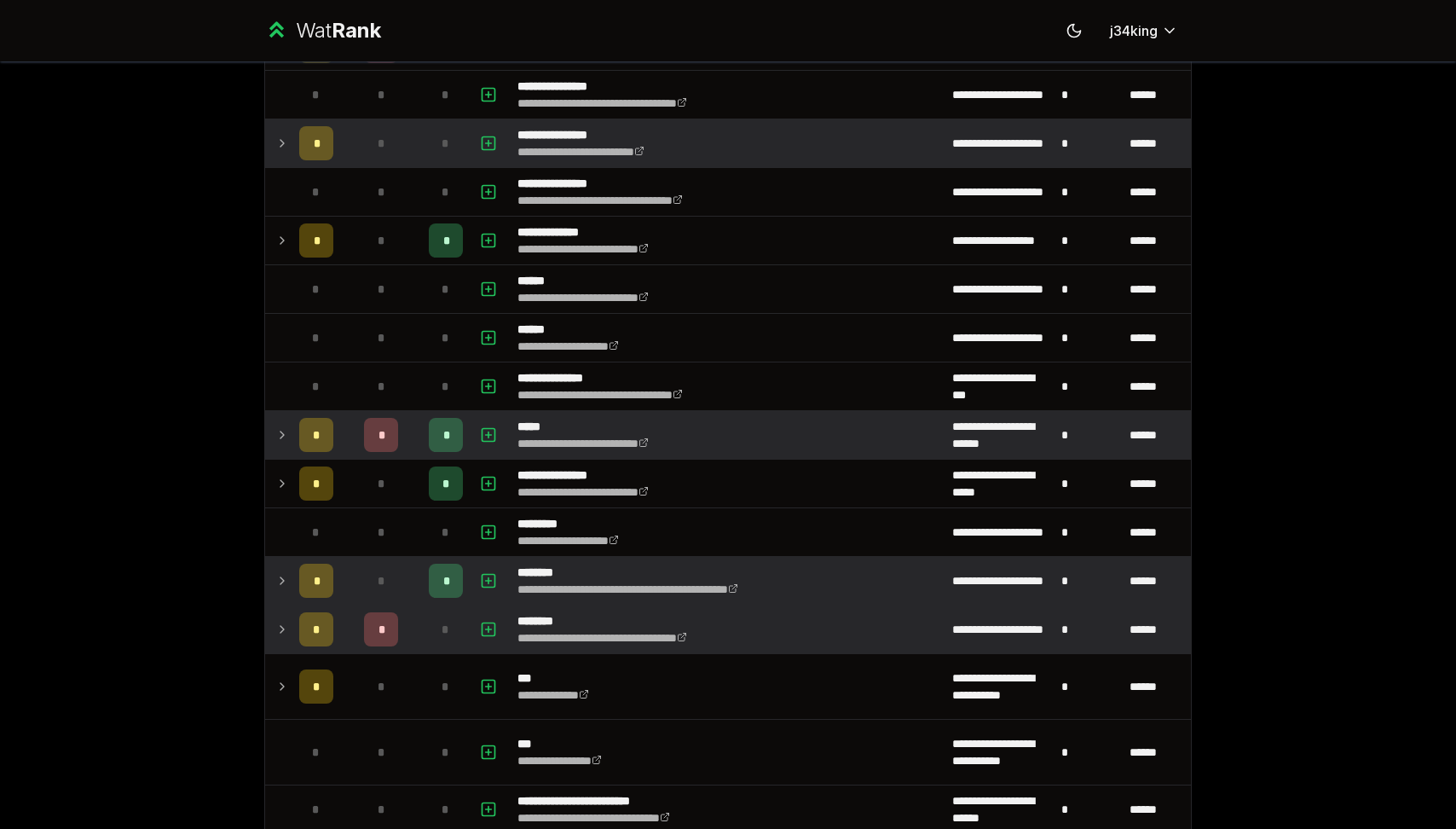
click at [282, 628] on icon at bounding box center [282, 628] width 4 height 6
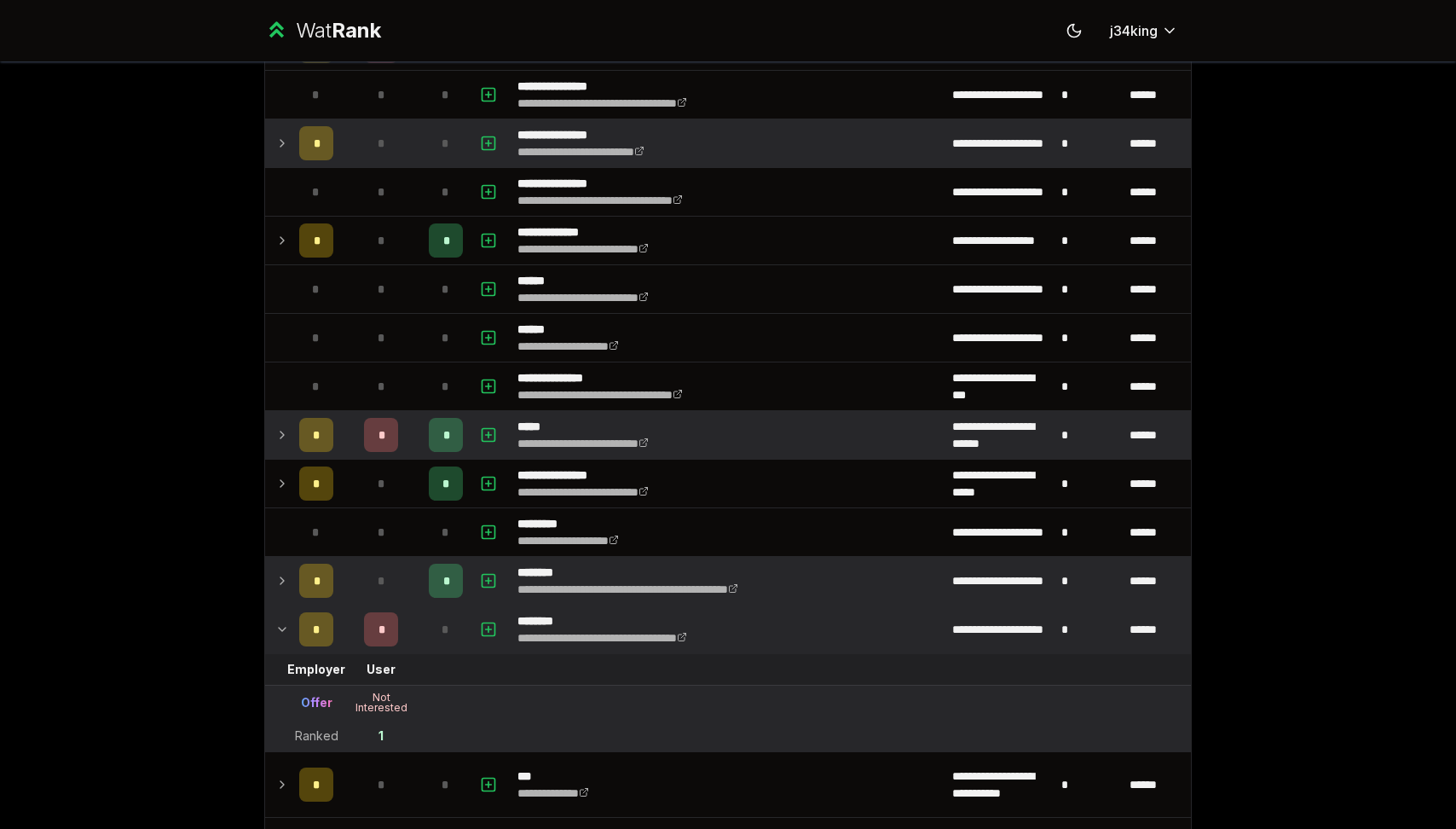
click at [282, 628] on icon at bounding box center [282, 629] width 14 height 20
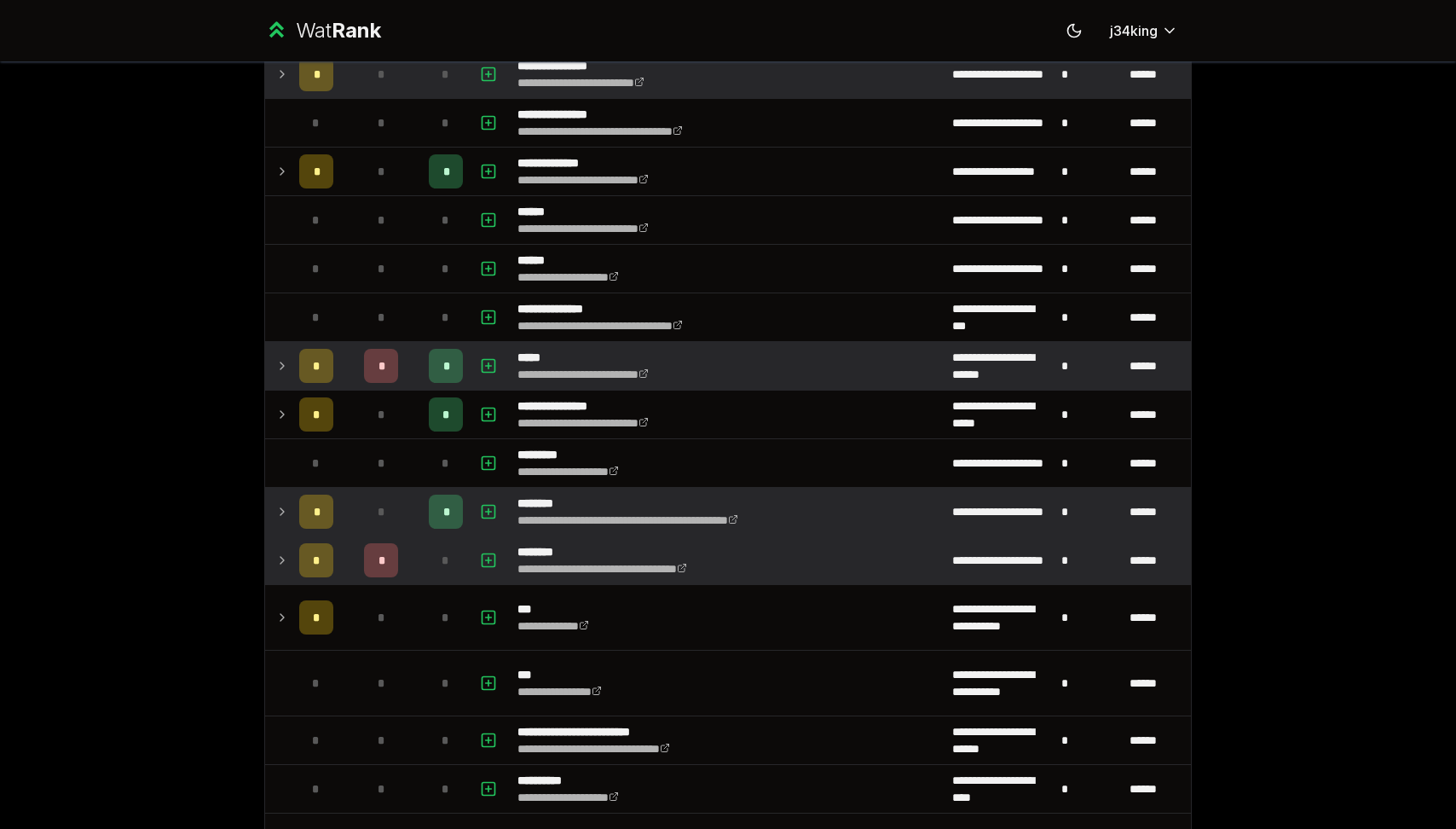
scroll to position [1068, 0]
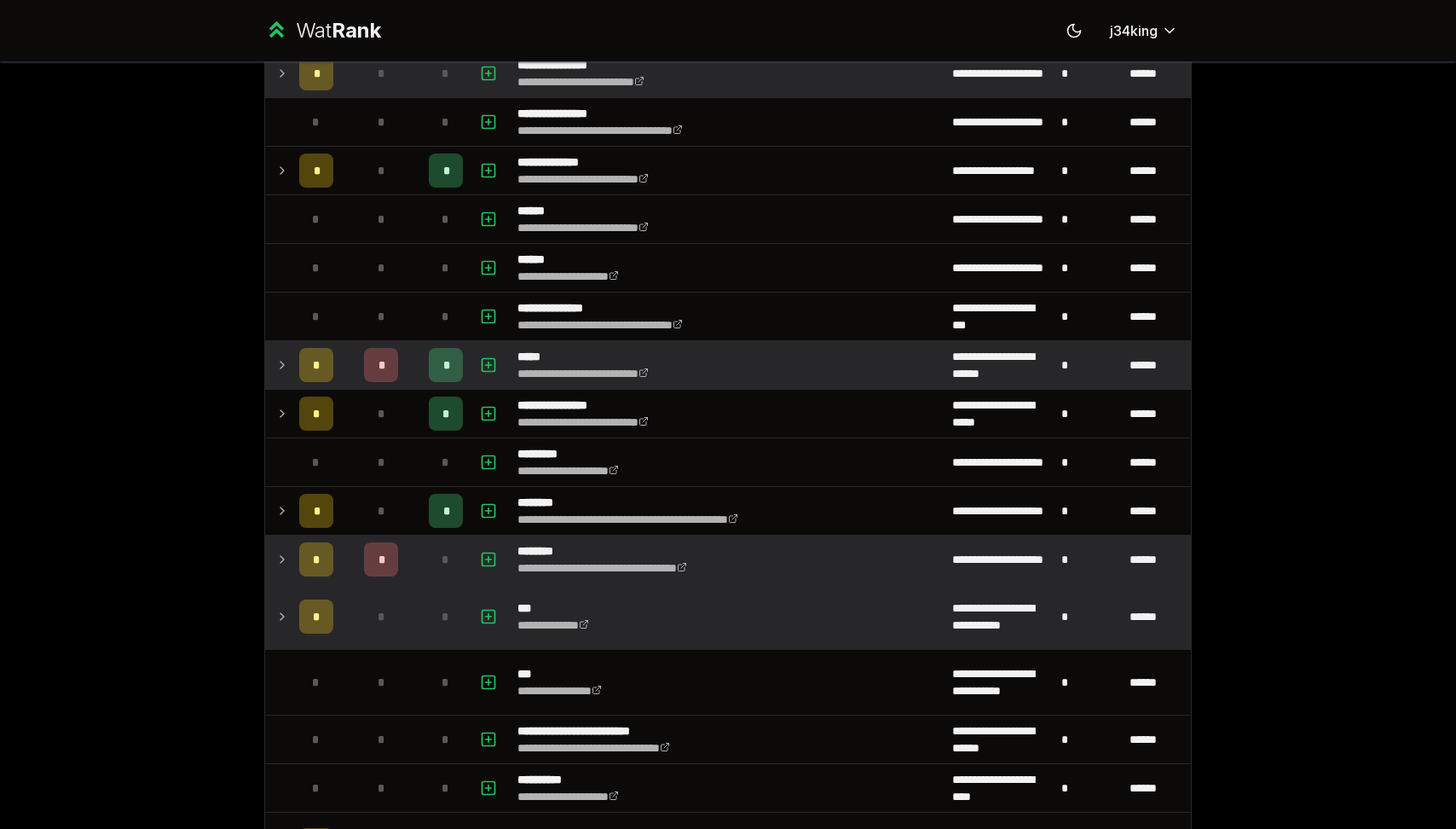
click at [278, 628] on td at bounding box center [279, 616] width 27 height 65
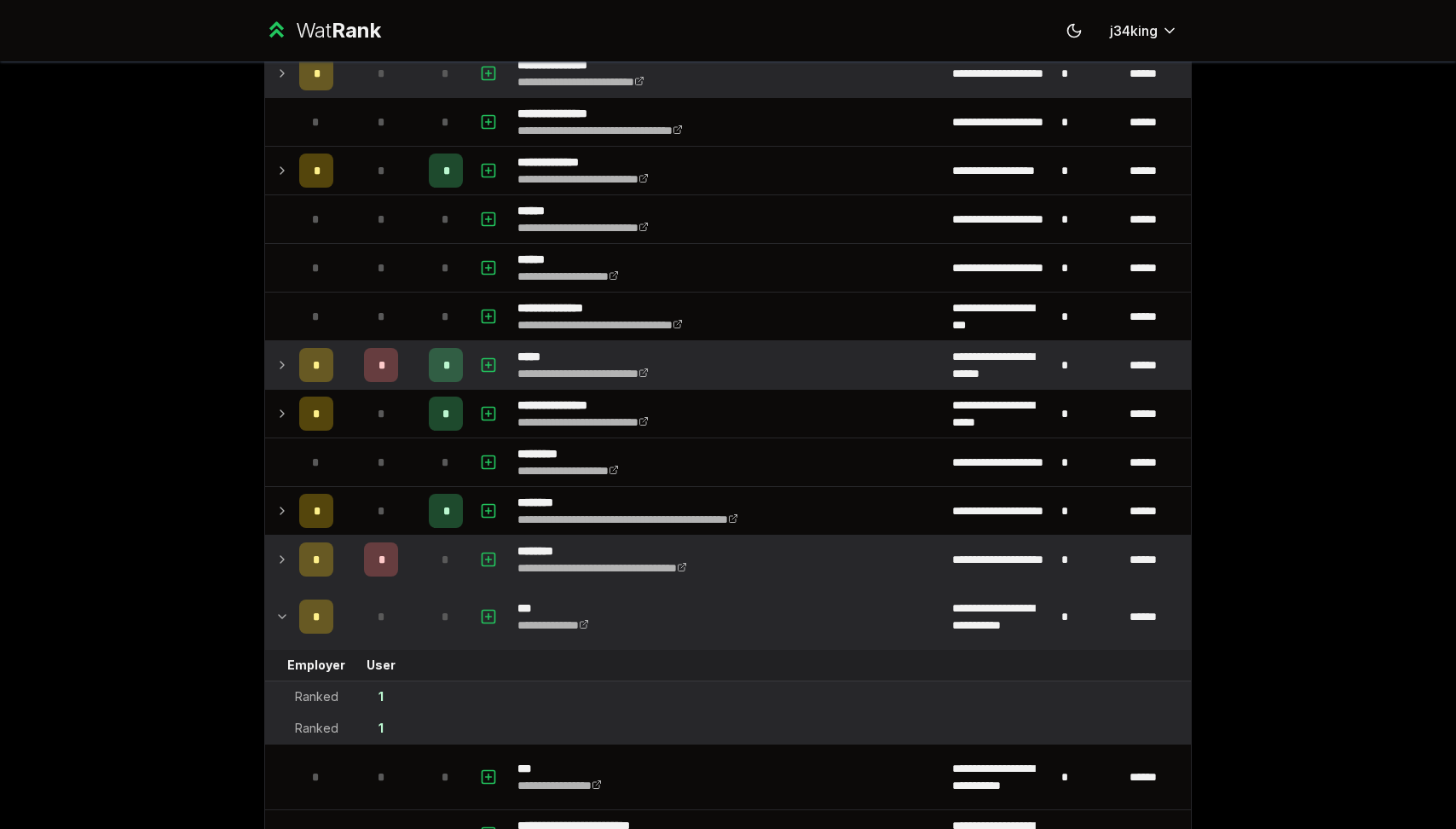
click at [278, 628] on td at bounding box center [279, 616] width 27 height 65
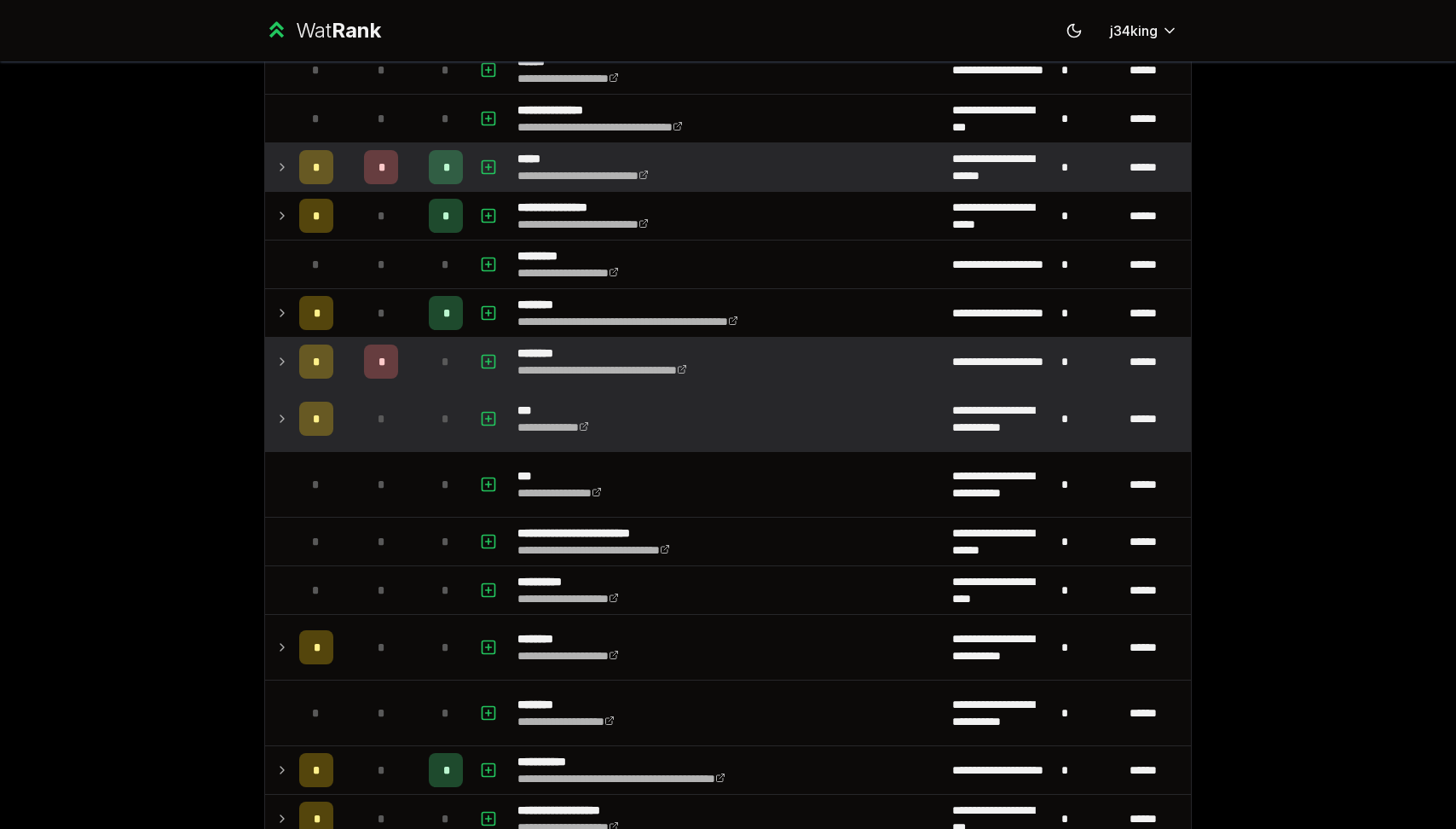
scroll to position [1269, 0]
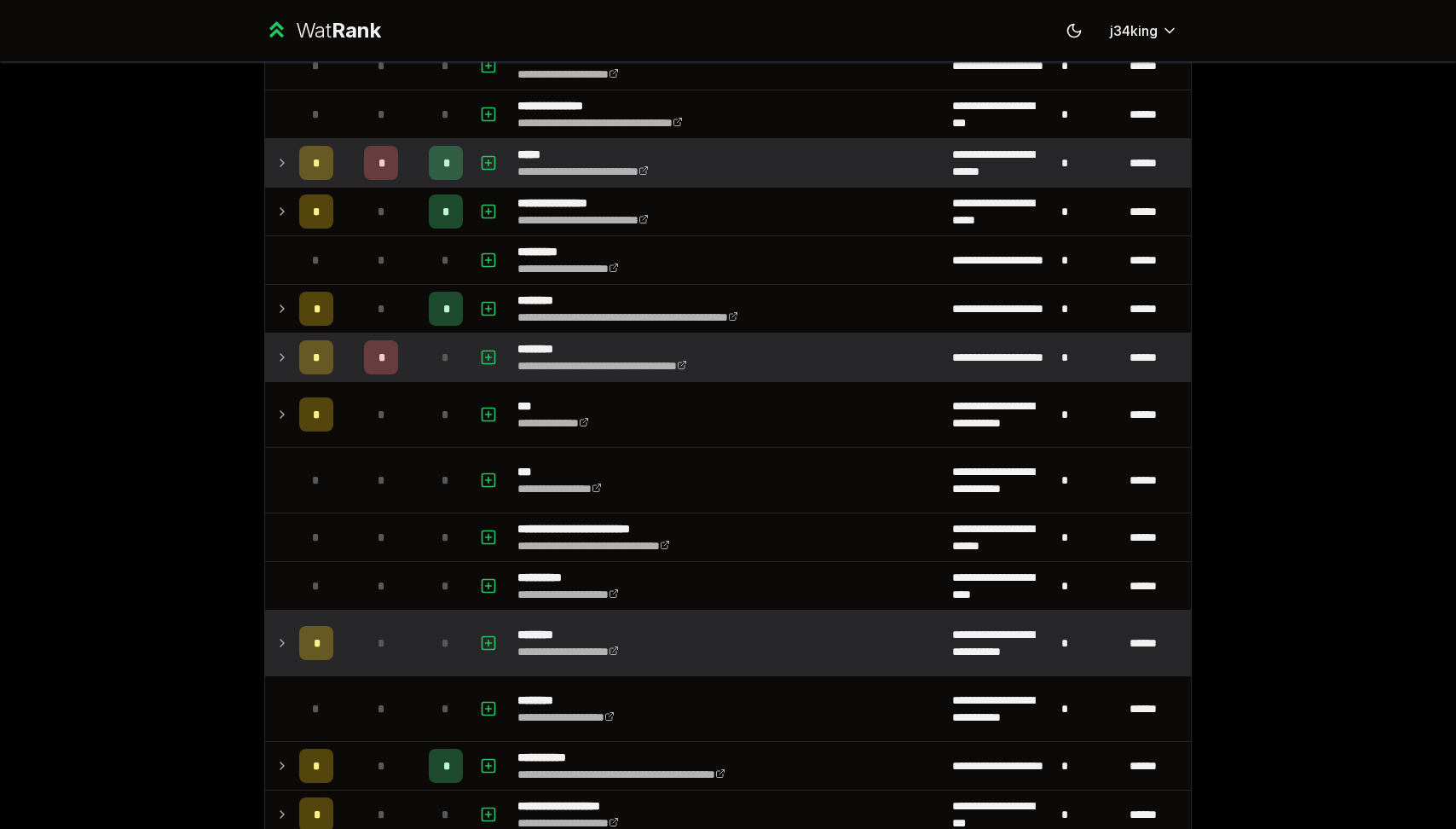
click at [284, 656] on td at bounding box center [279, 642] width 27 height 65
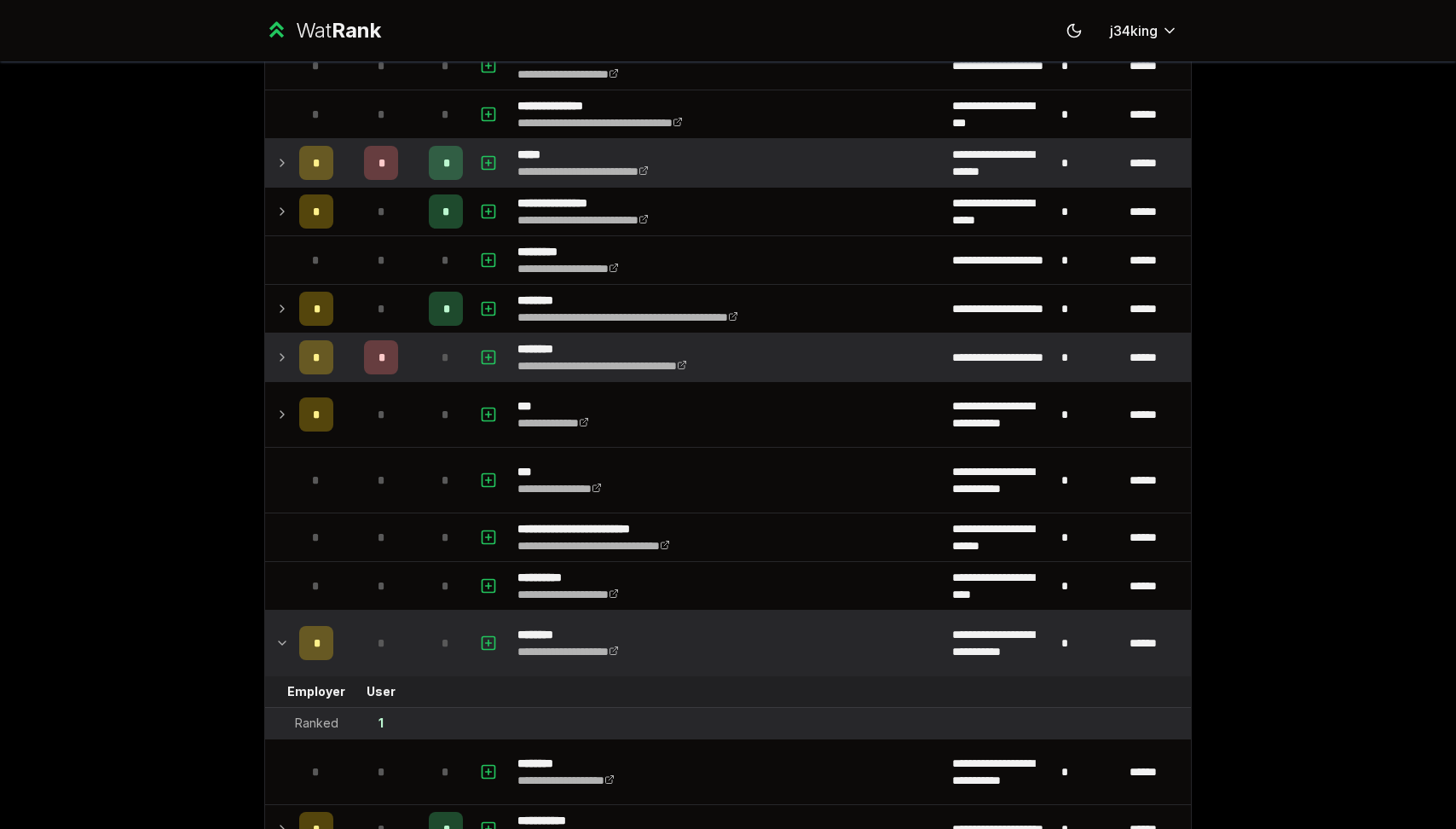
click at [284, 656] on td at bounding box center [279, 642] width 27 height 65
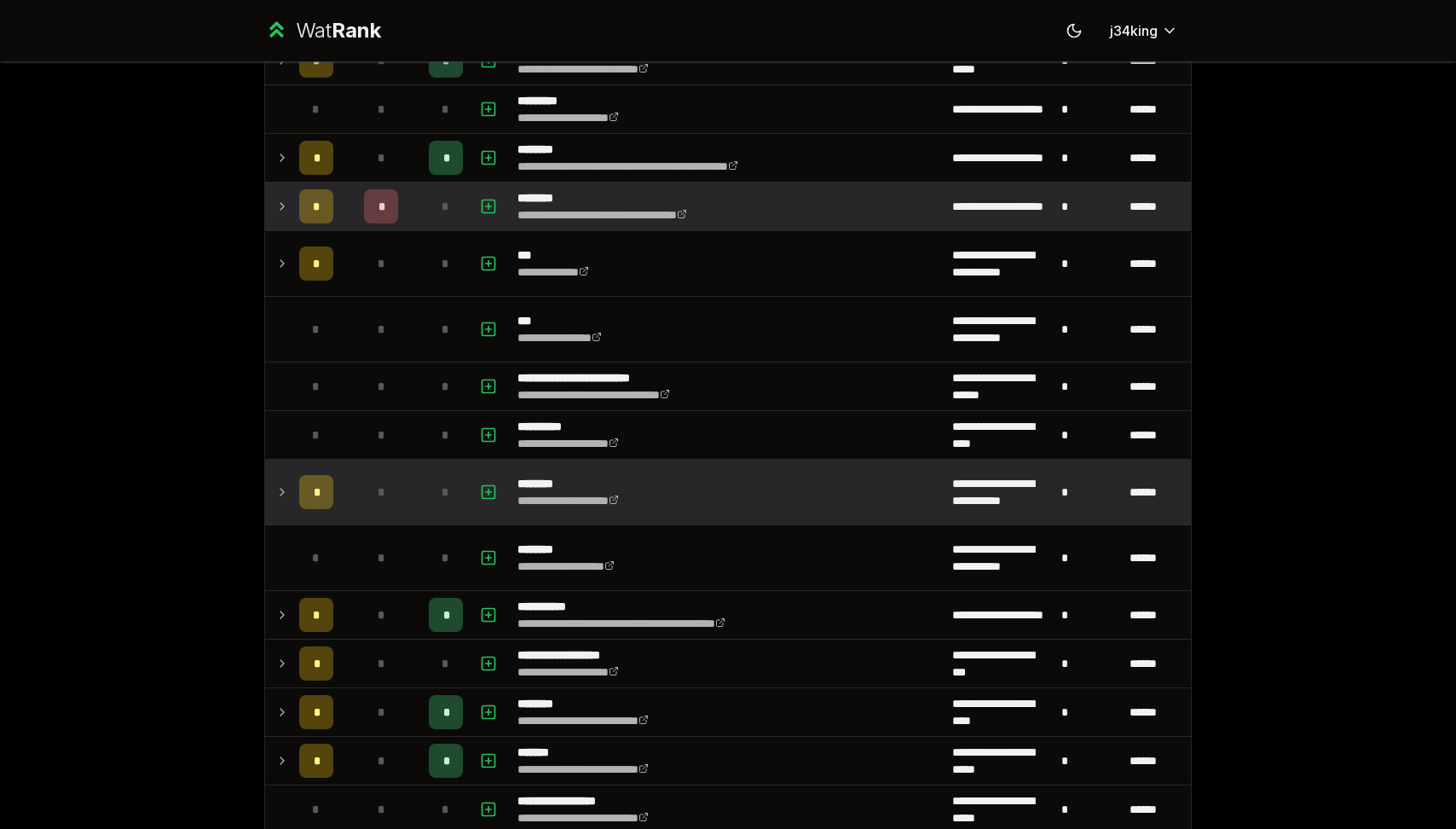
scroll to position [1425, 0]
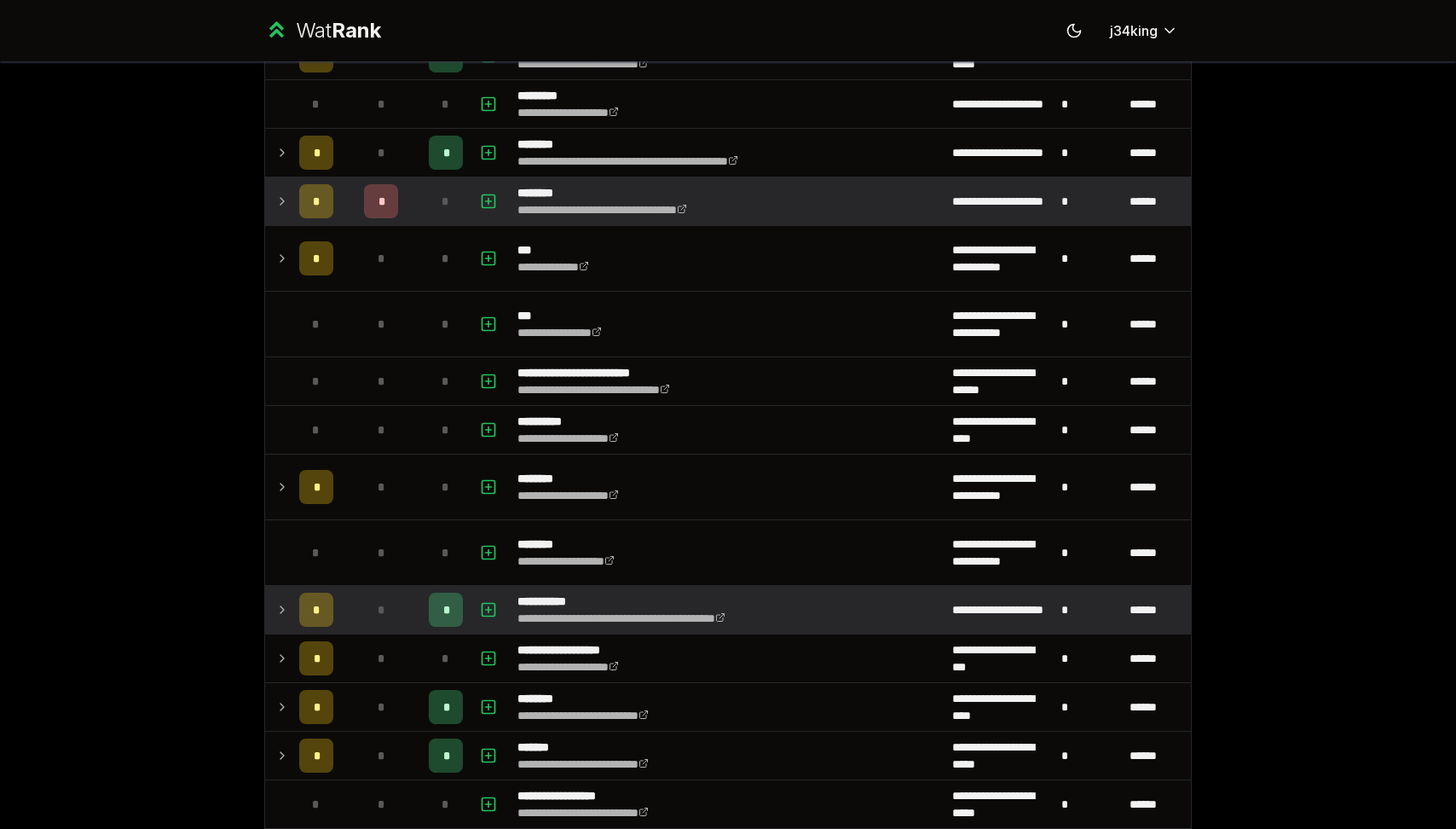
click at [278, 610] on icon at bounding box center [282, 610] width 14 height 20
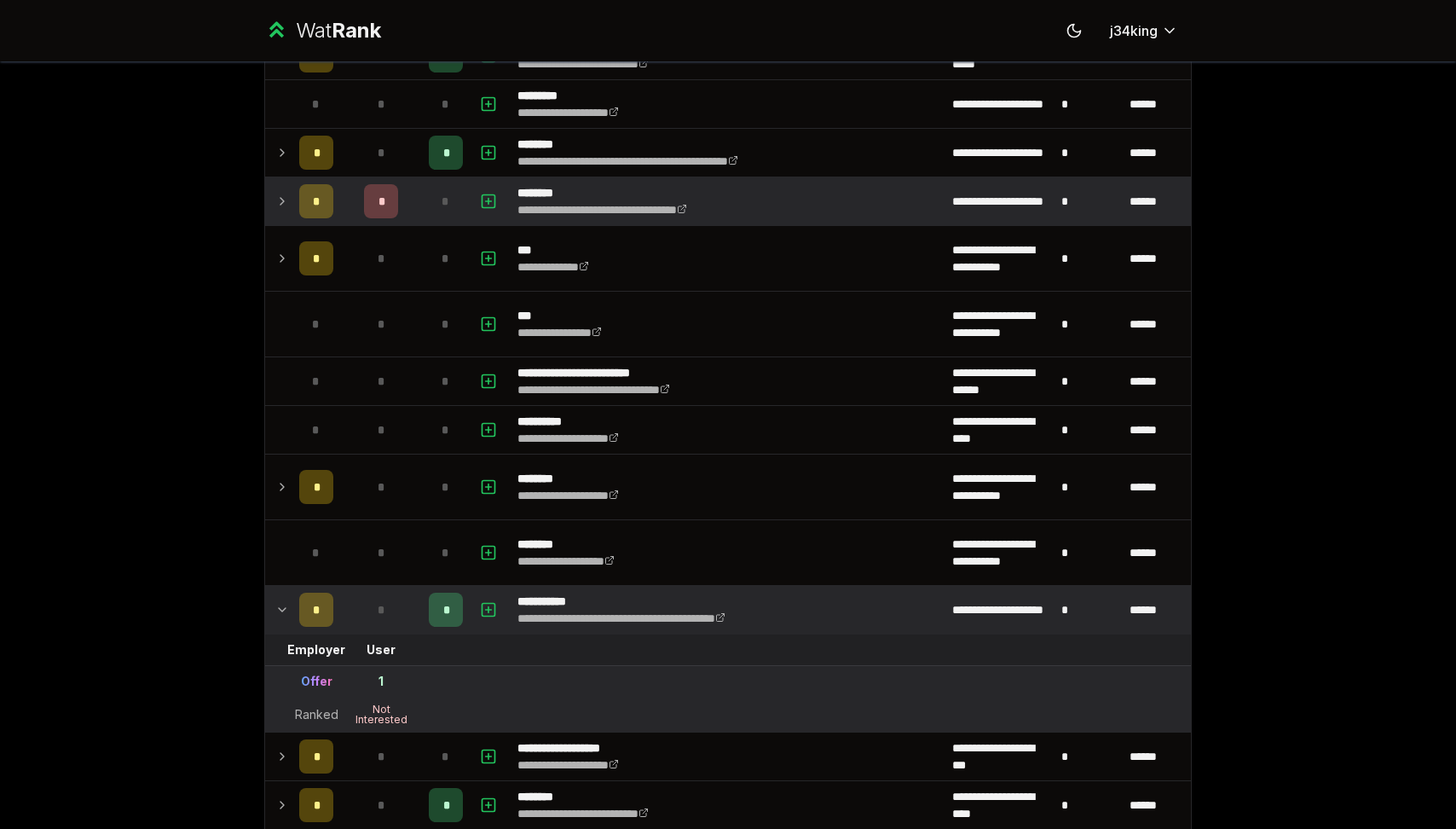
click at [278, 610] on icon at bounding box center [282, 610] width 14 height 20
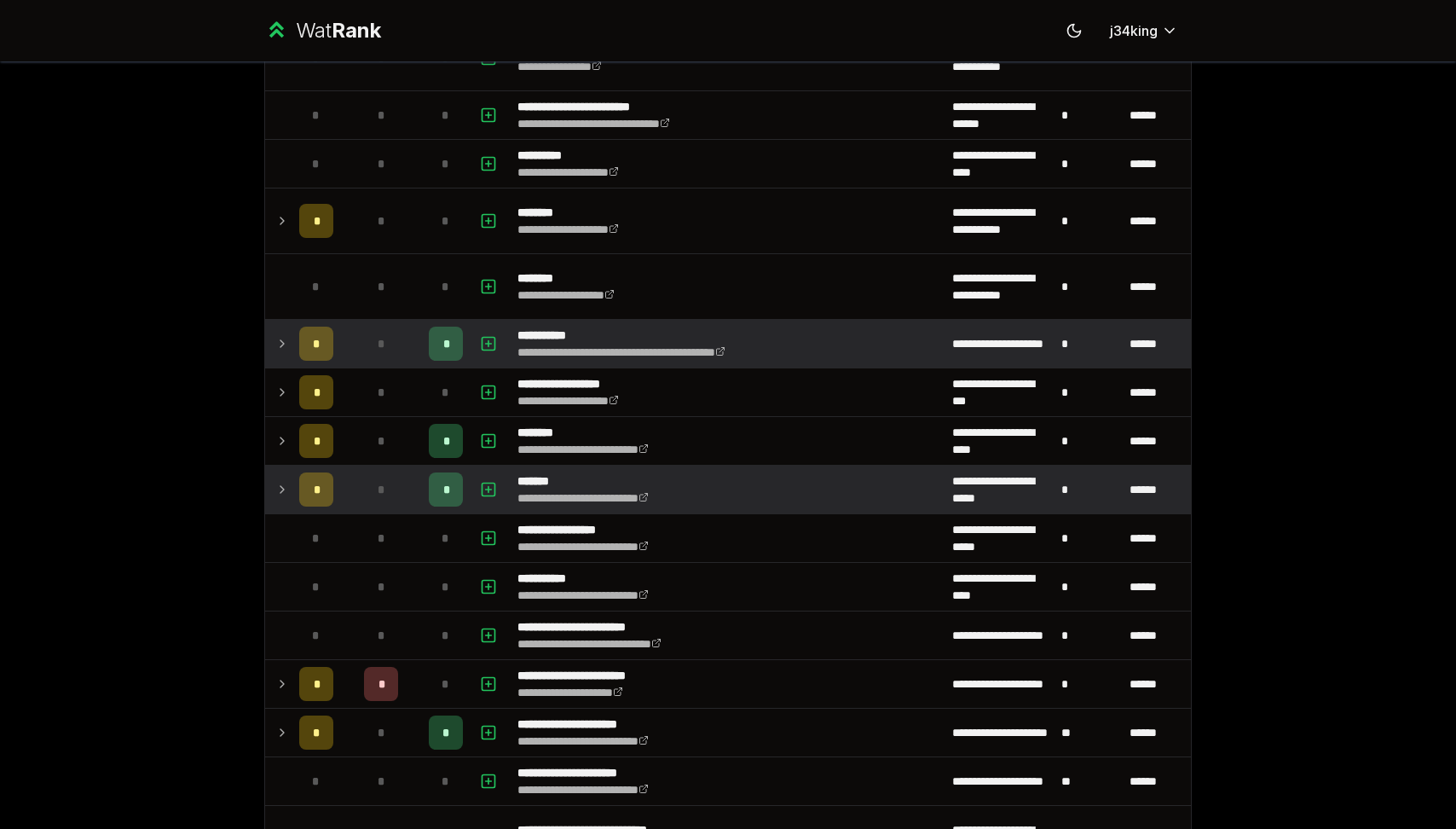
scroll to position [1699, 0]
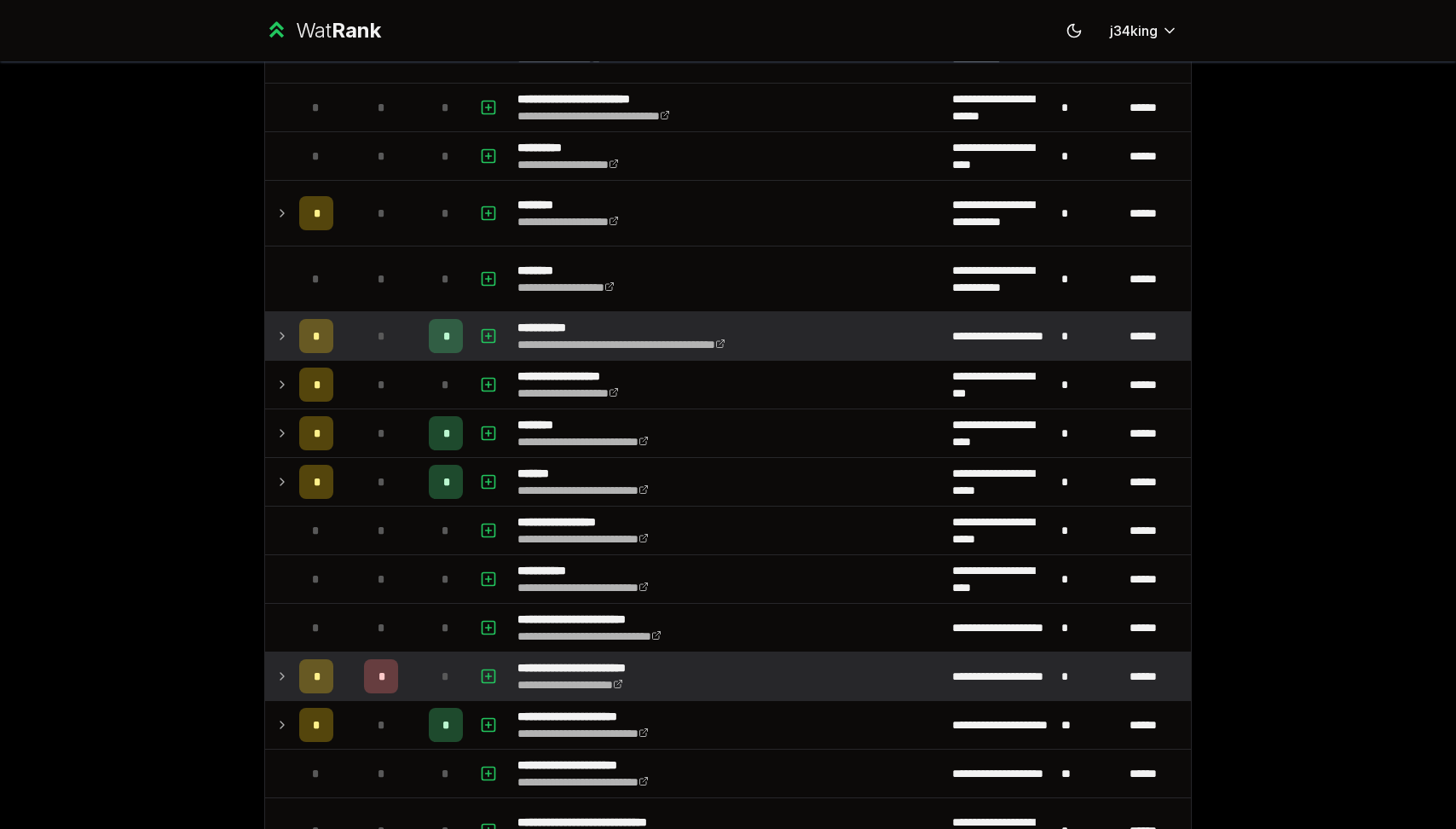
click at [280, 673] on icon at bounding box center [282, 676] width 4 height 6
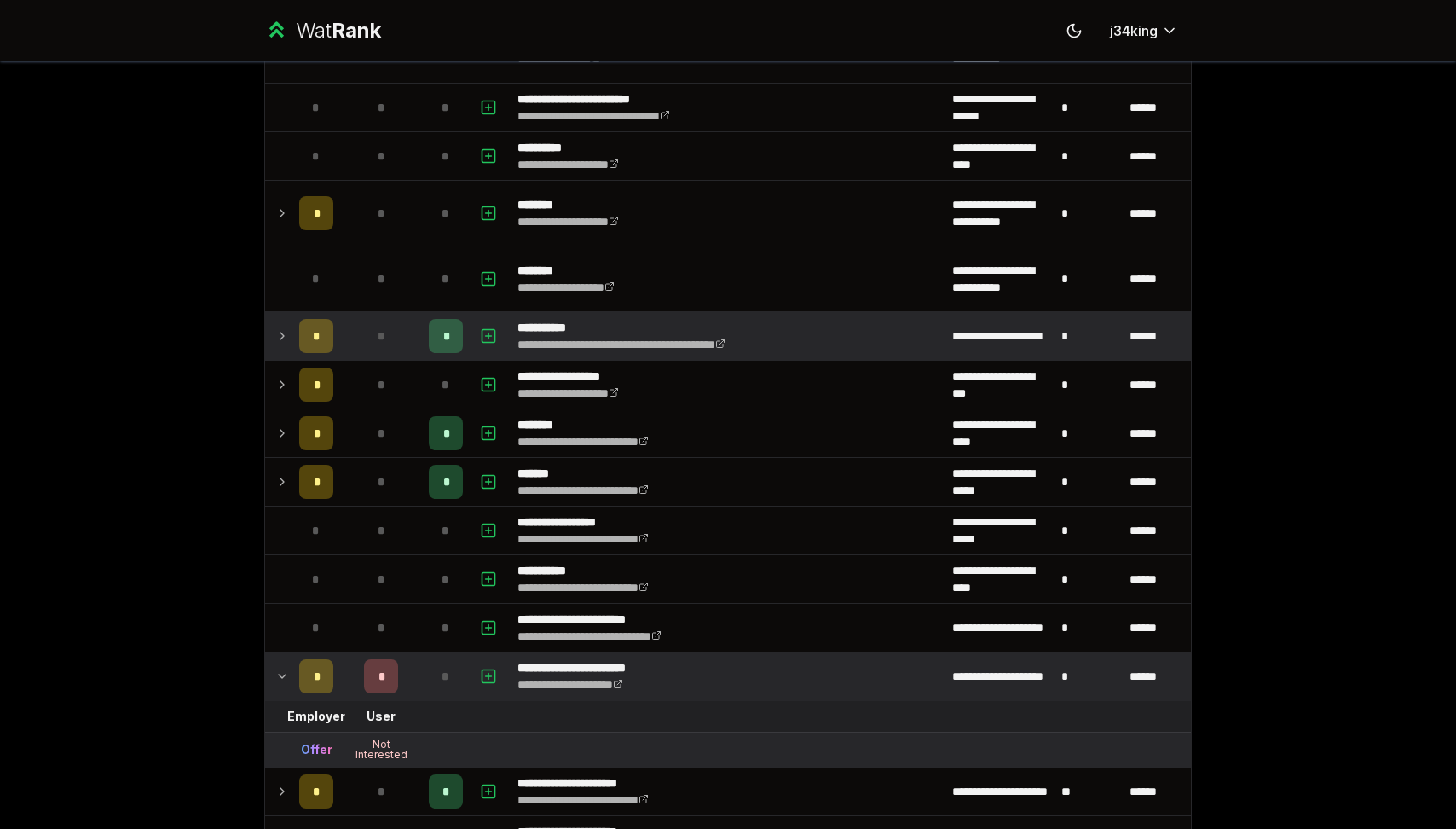
click at [280, 673] on icon at bounding box center [282, 676] width 14 height 20
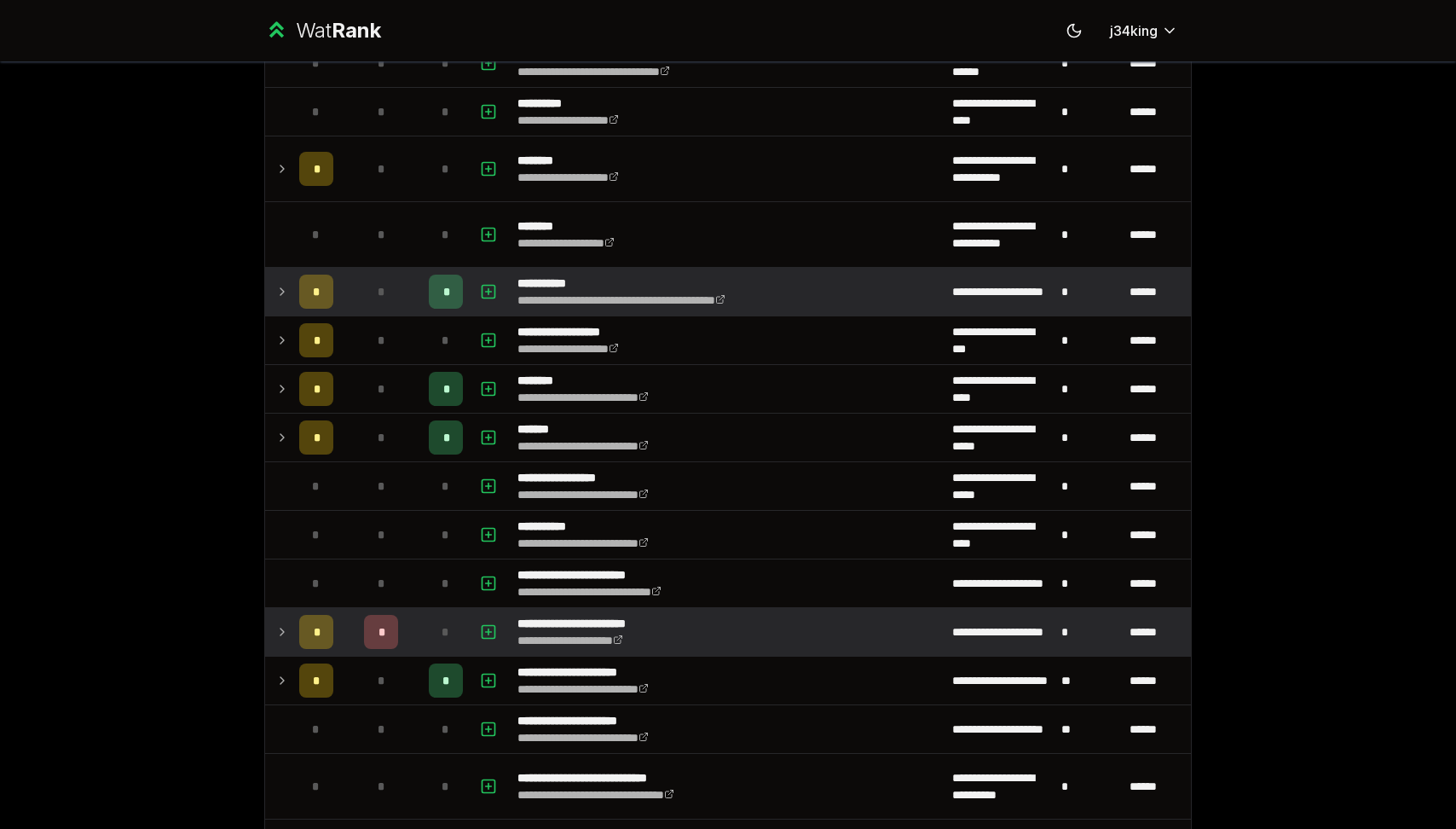
scroll to position [1750, 0]
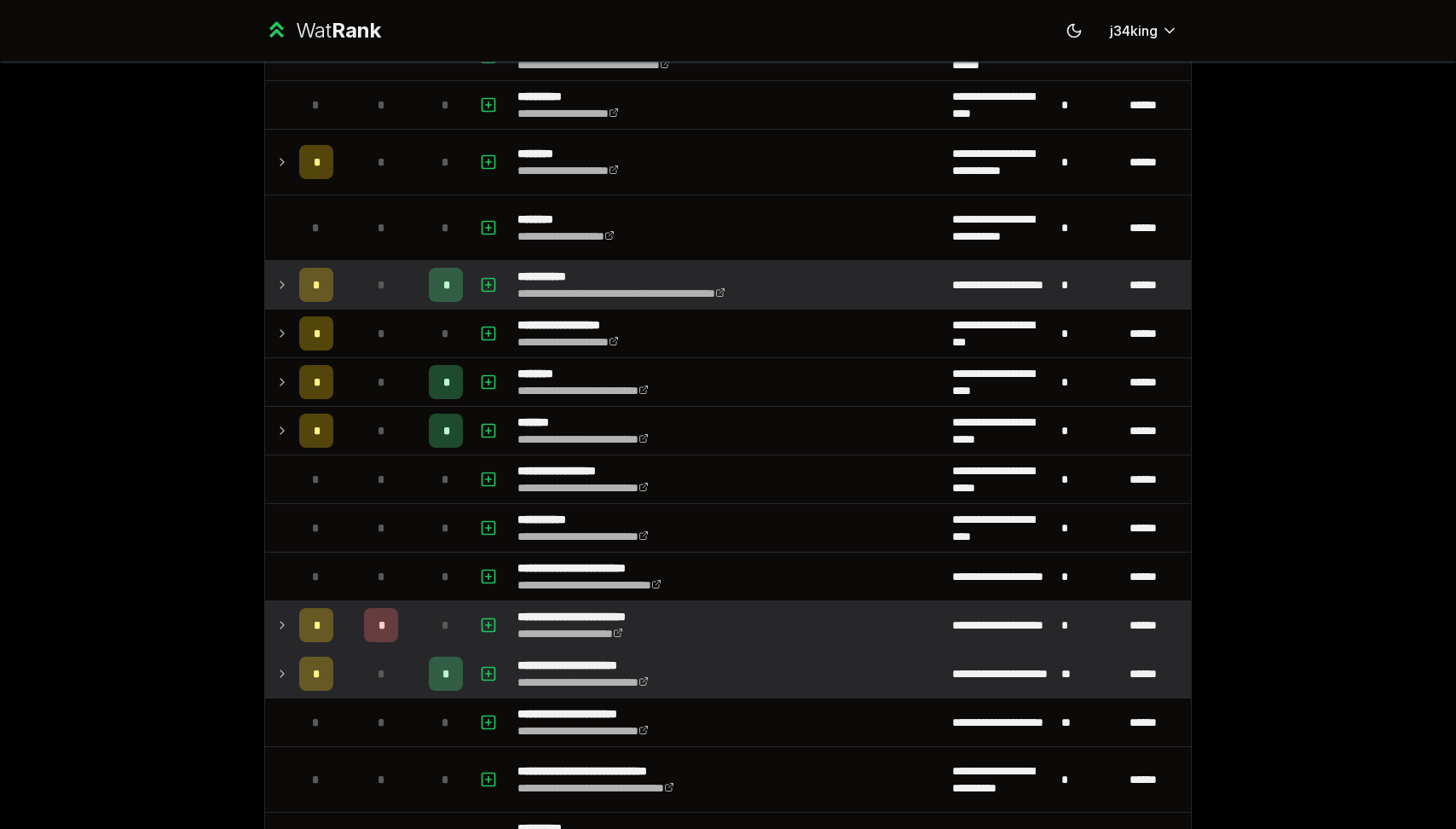
click at [280, 677] on icon at bounding box center [282, 673] width 4 height 6
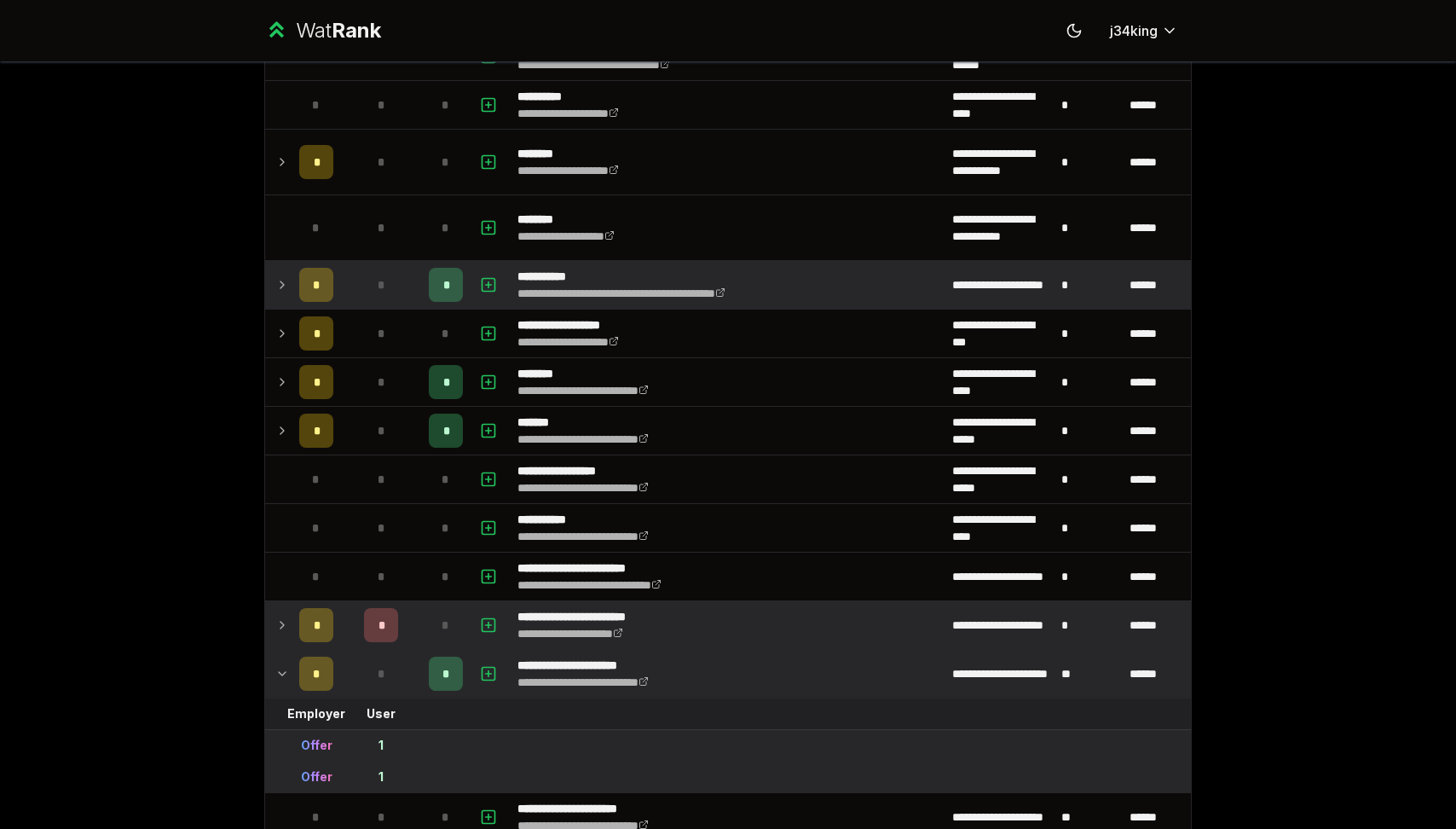
click at [280, 677] on icon at bounding box center [282, 673] width 14 height 20
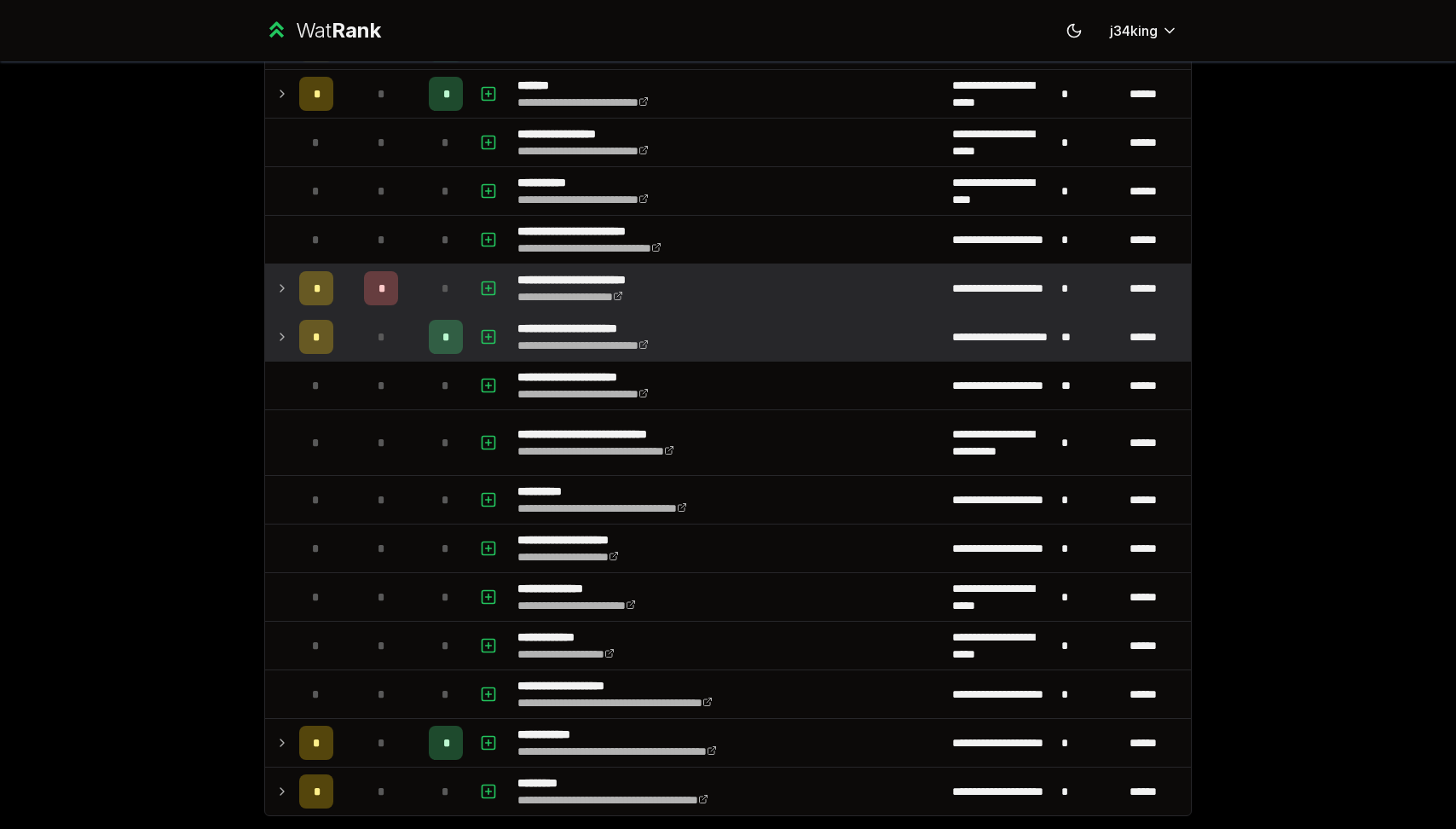
scroll to position [2121, 0]
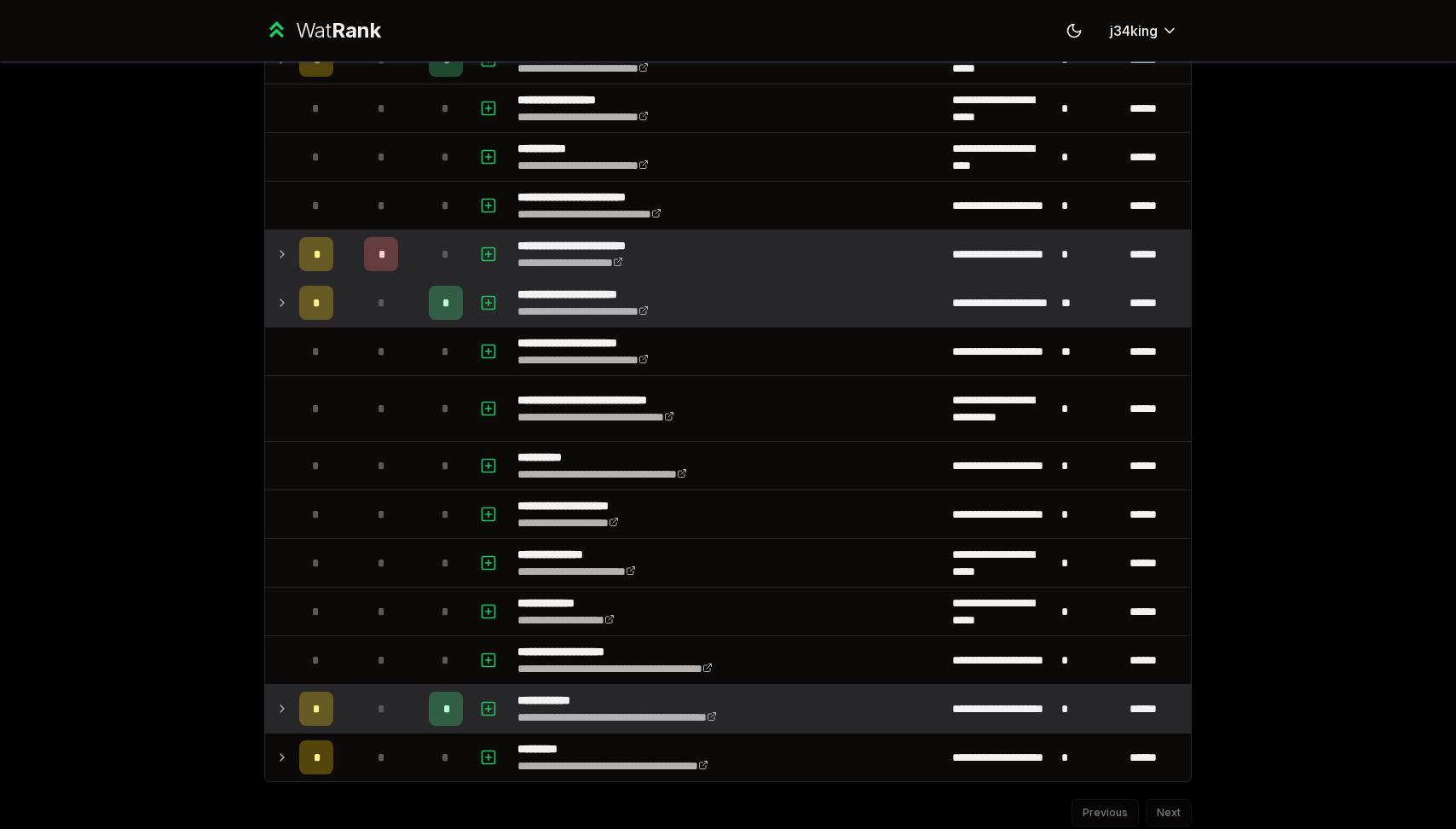
click at [276, 702] on icon at bounding box center [282, 708] width 14 height 20
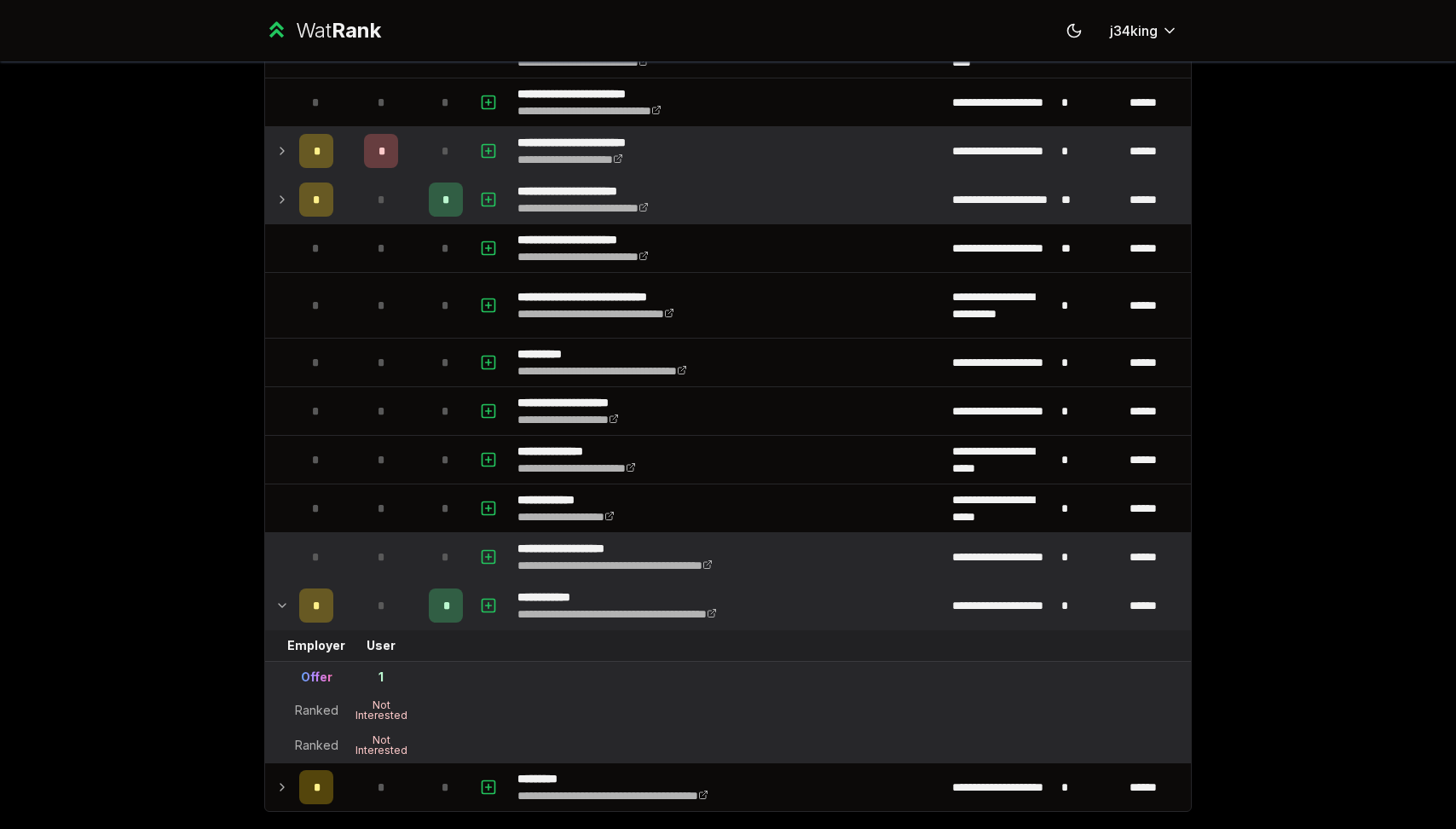
scroll to position [2246, 0]
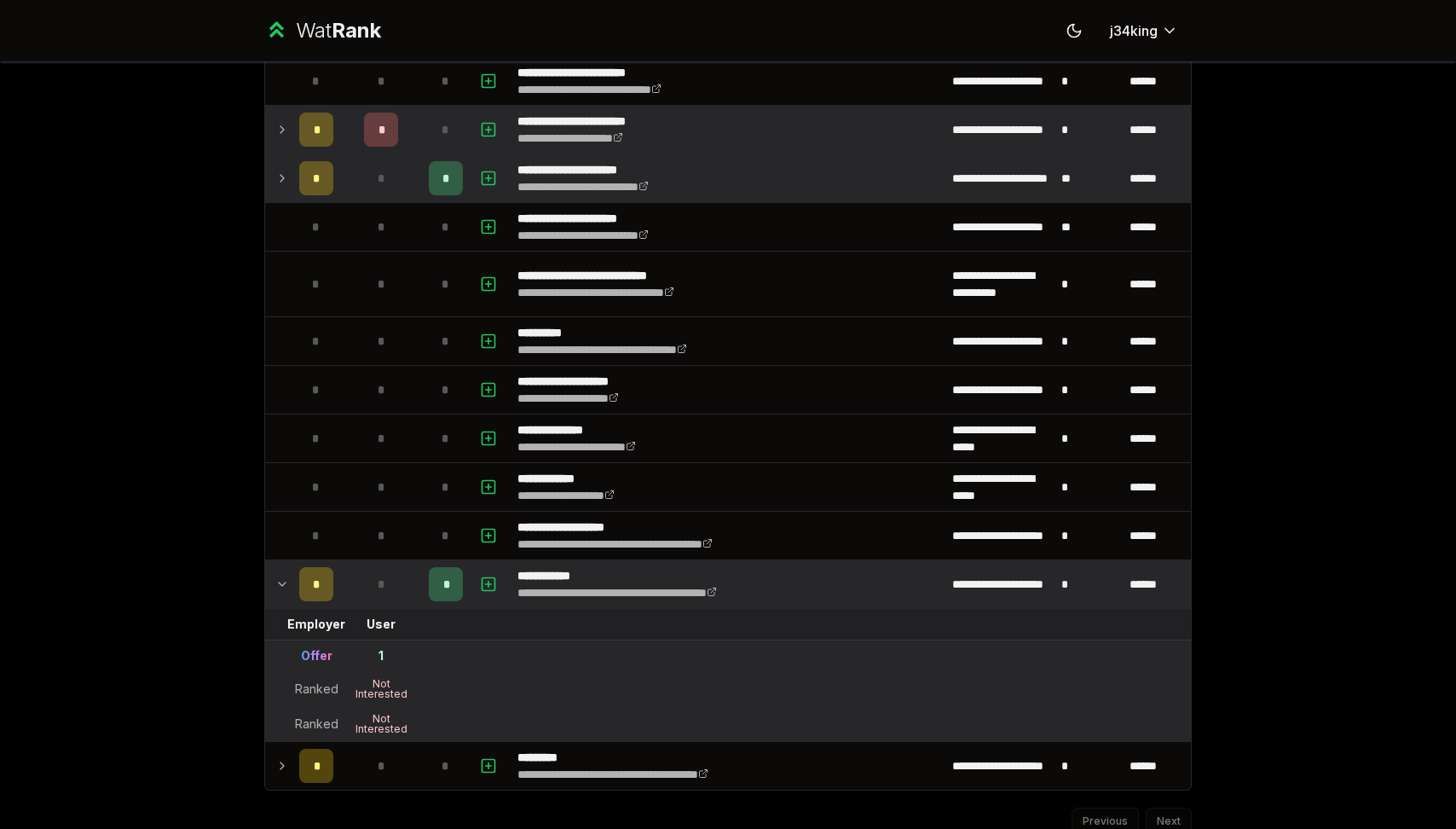
click at [298, 791] on div "Previous Next" at bounding box center [728, 812] width 928 height 45
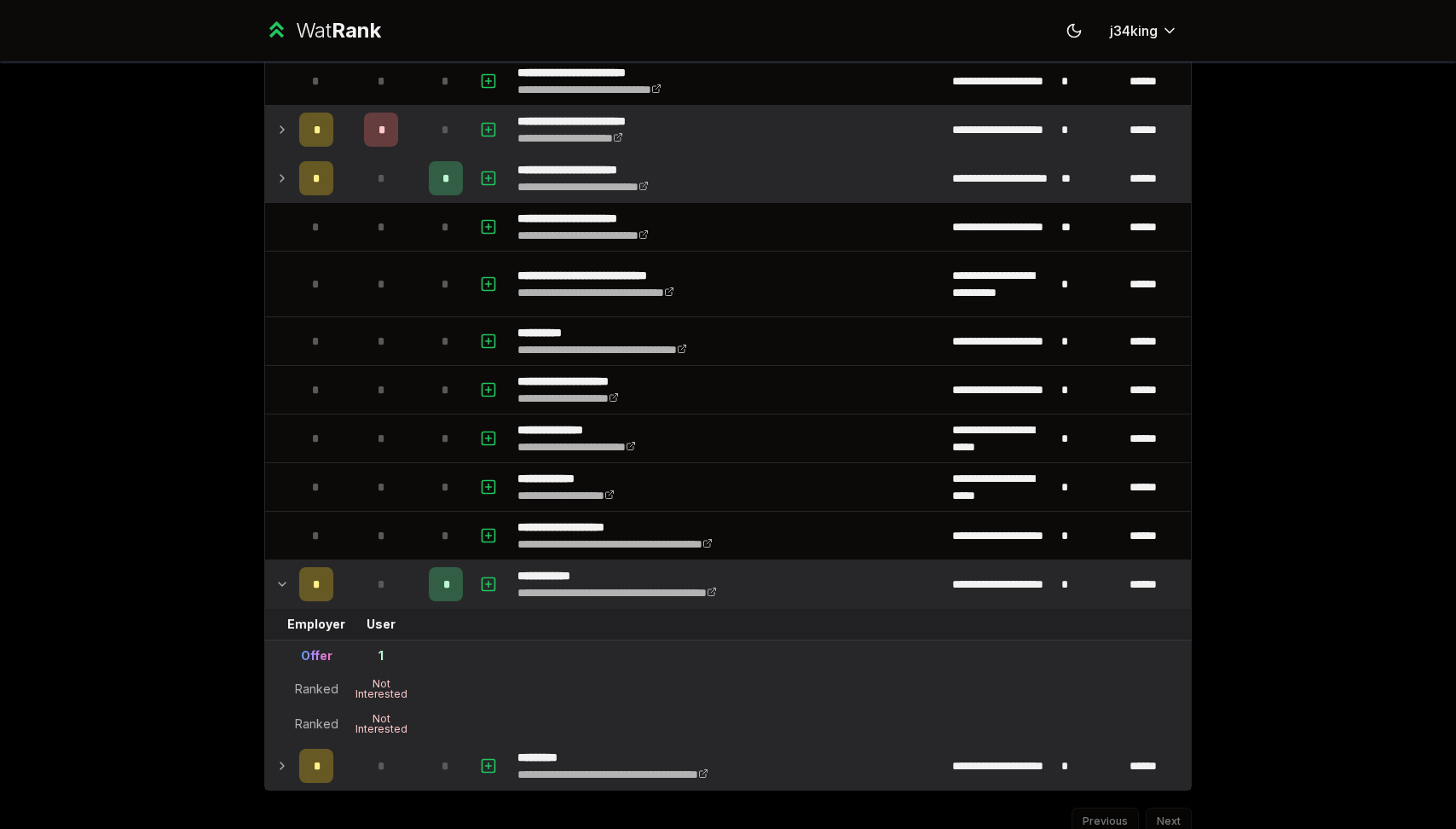
click at [286, 766] on icon at bounding box center [282, 766] width 14 height 20
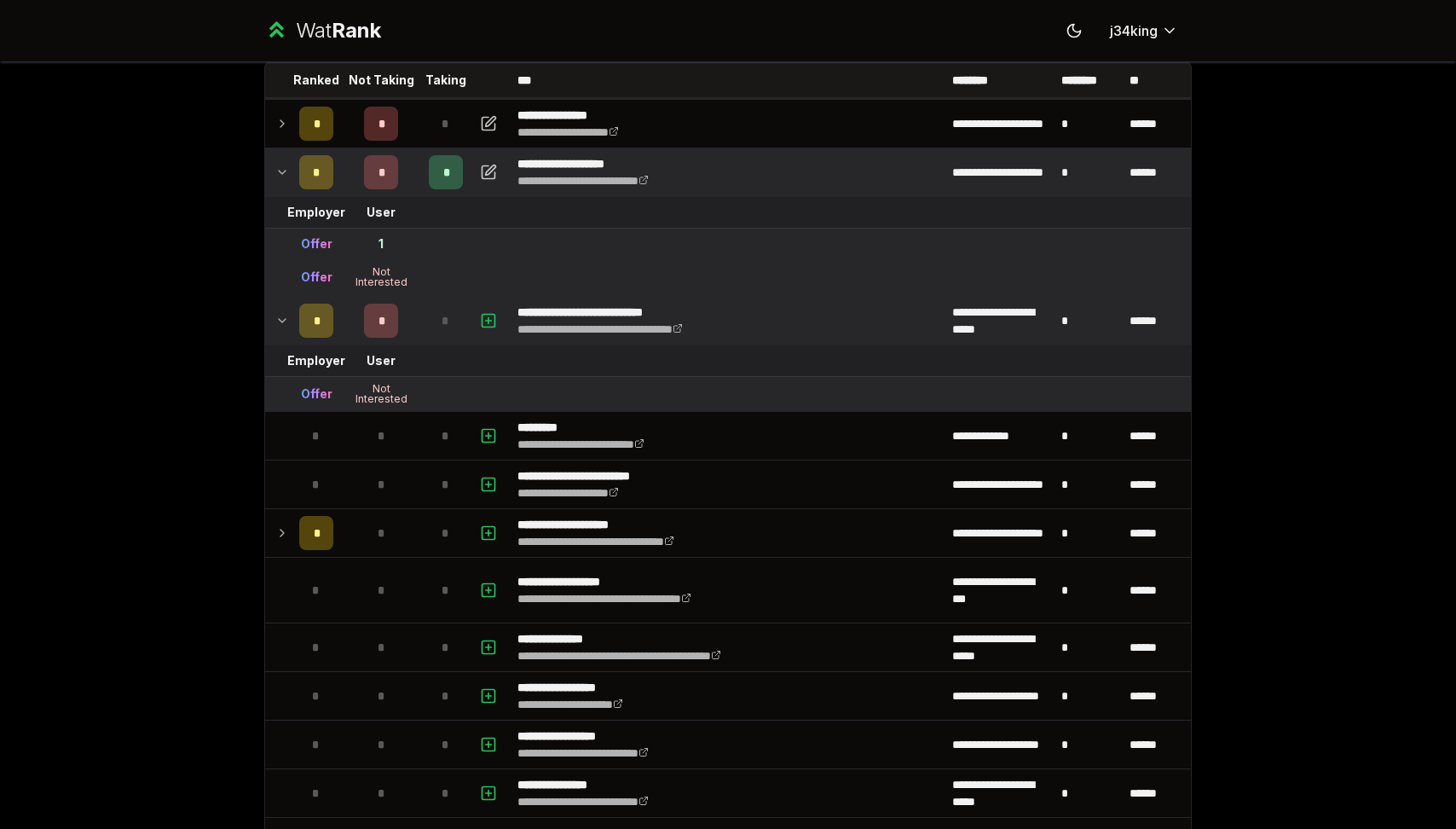
scroll to position [0, 0]
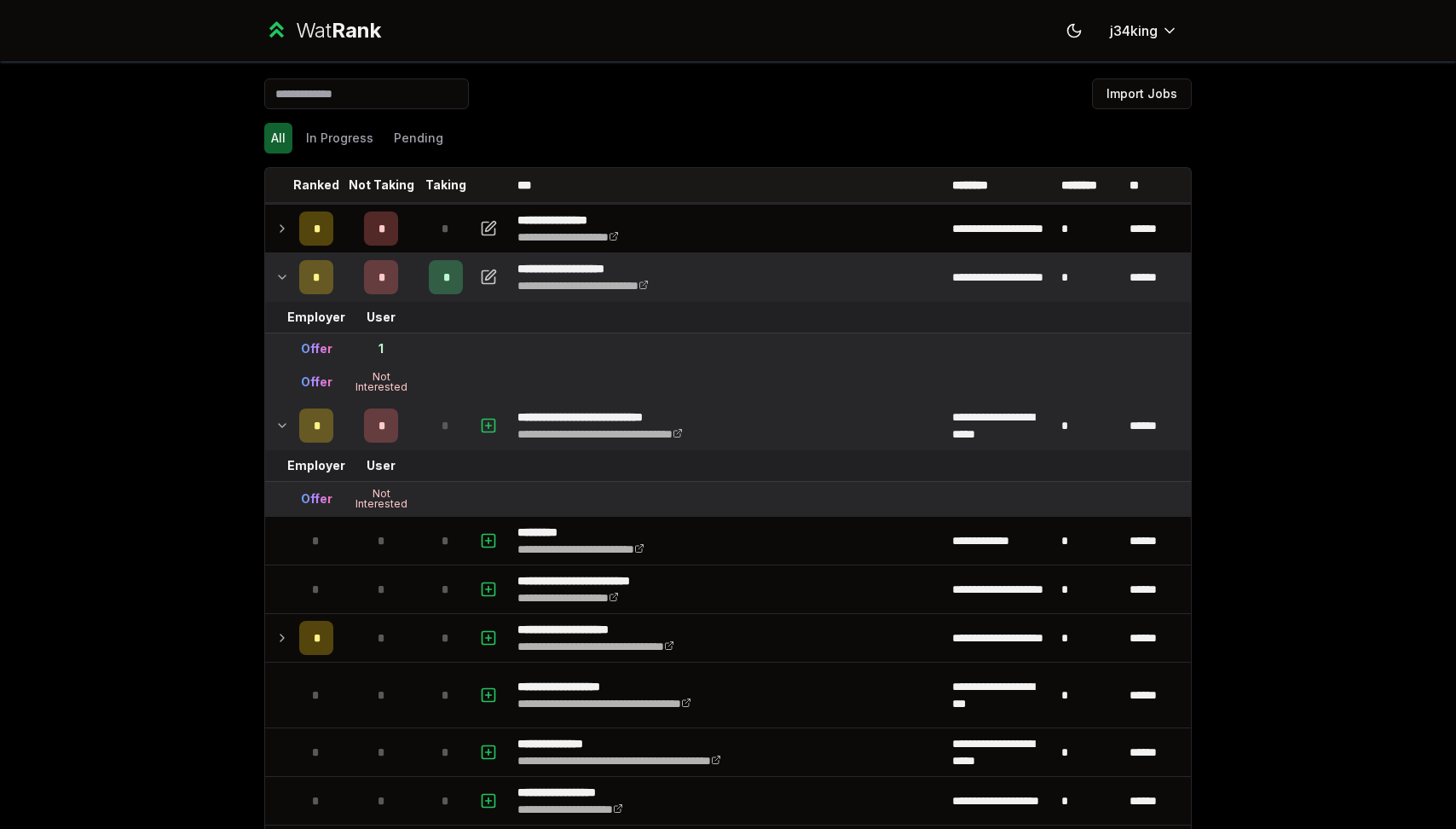
click at [6, 512] on div "**********" at bounding box center [728, 414] width 1456 height 829
click at [284, 292] on td at bounding box center [279, 277] width 27 height 47
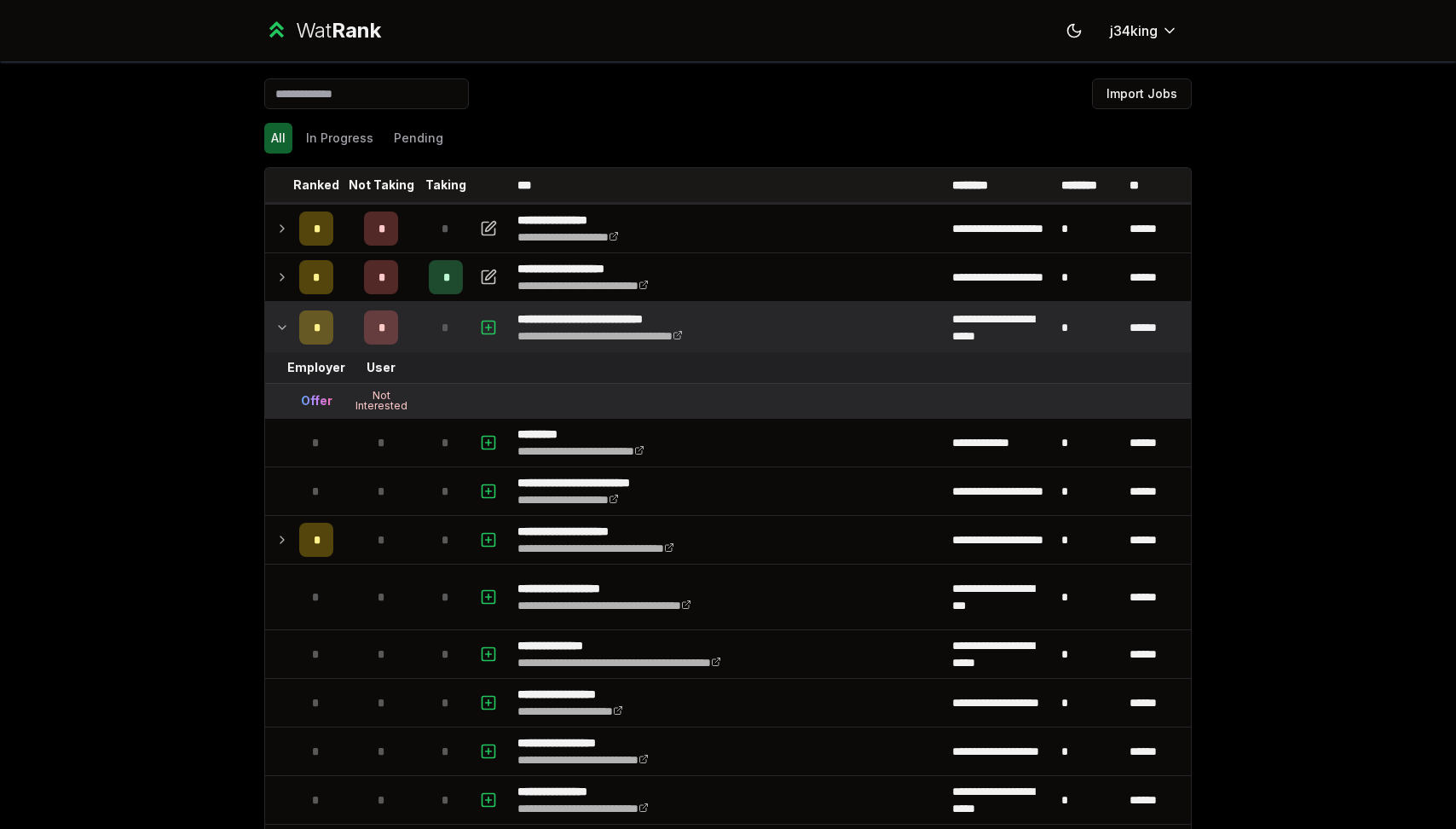
click at [277, 338] on td at bounding box center [279, 327] width 27 height 47
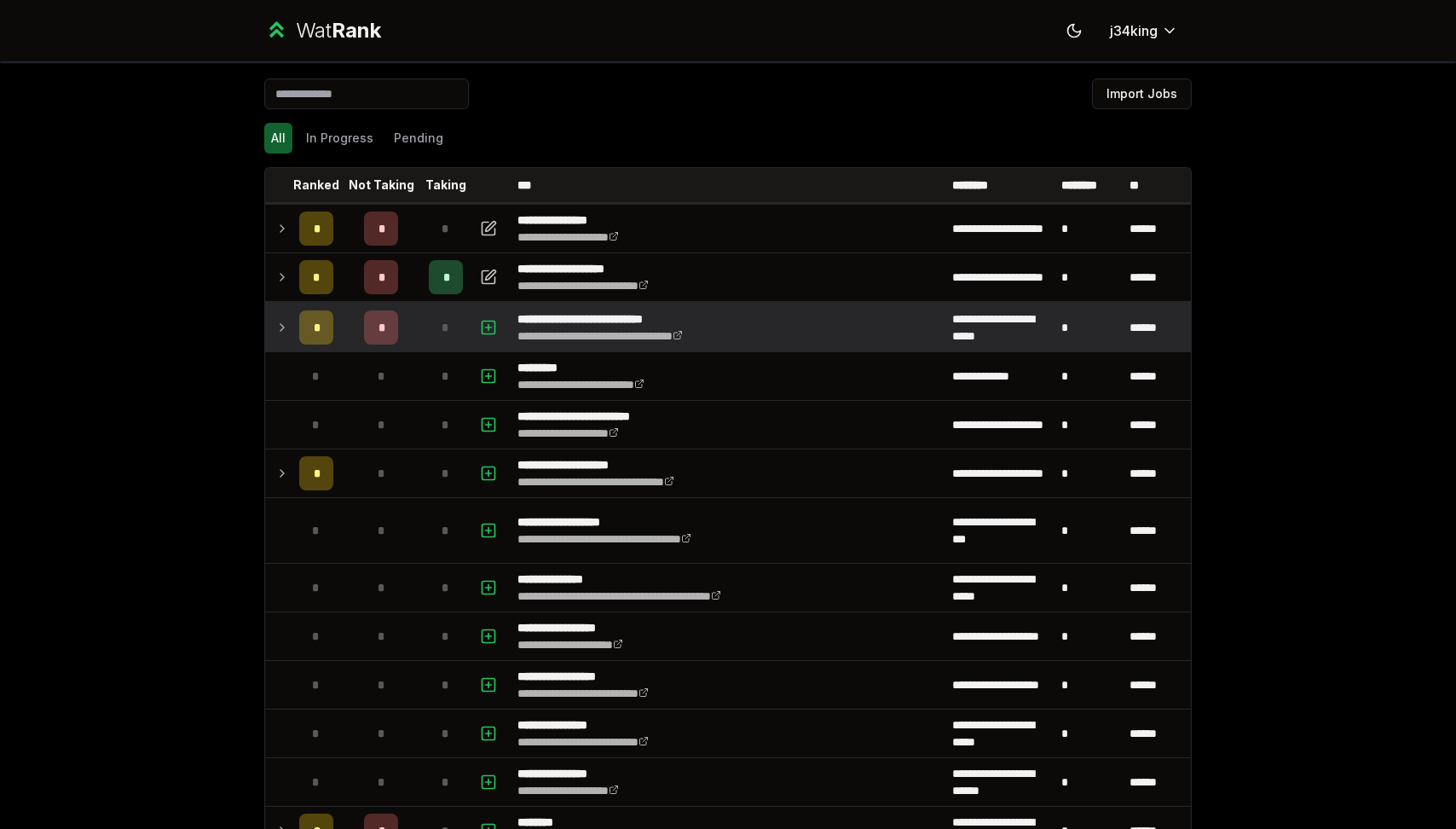
click at [277, 338] on td at bounding box center [279, 327] width 27 height 47
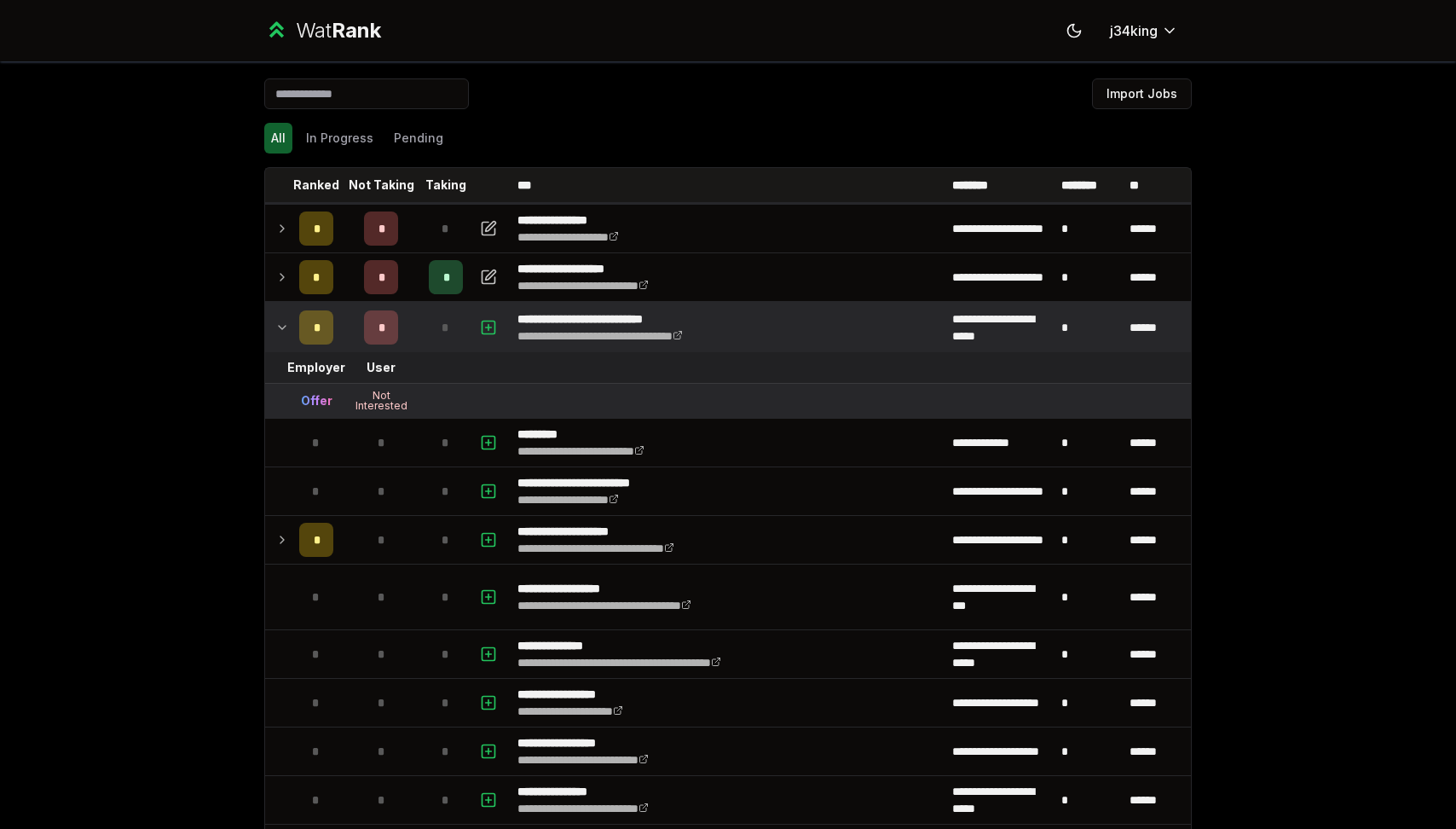
click at [277, 338] on td at bounding box center [279, 327] width 27 height 47
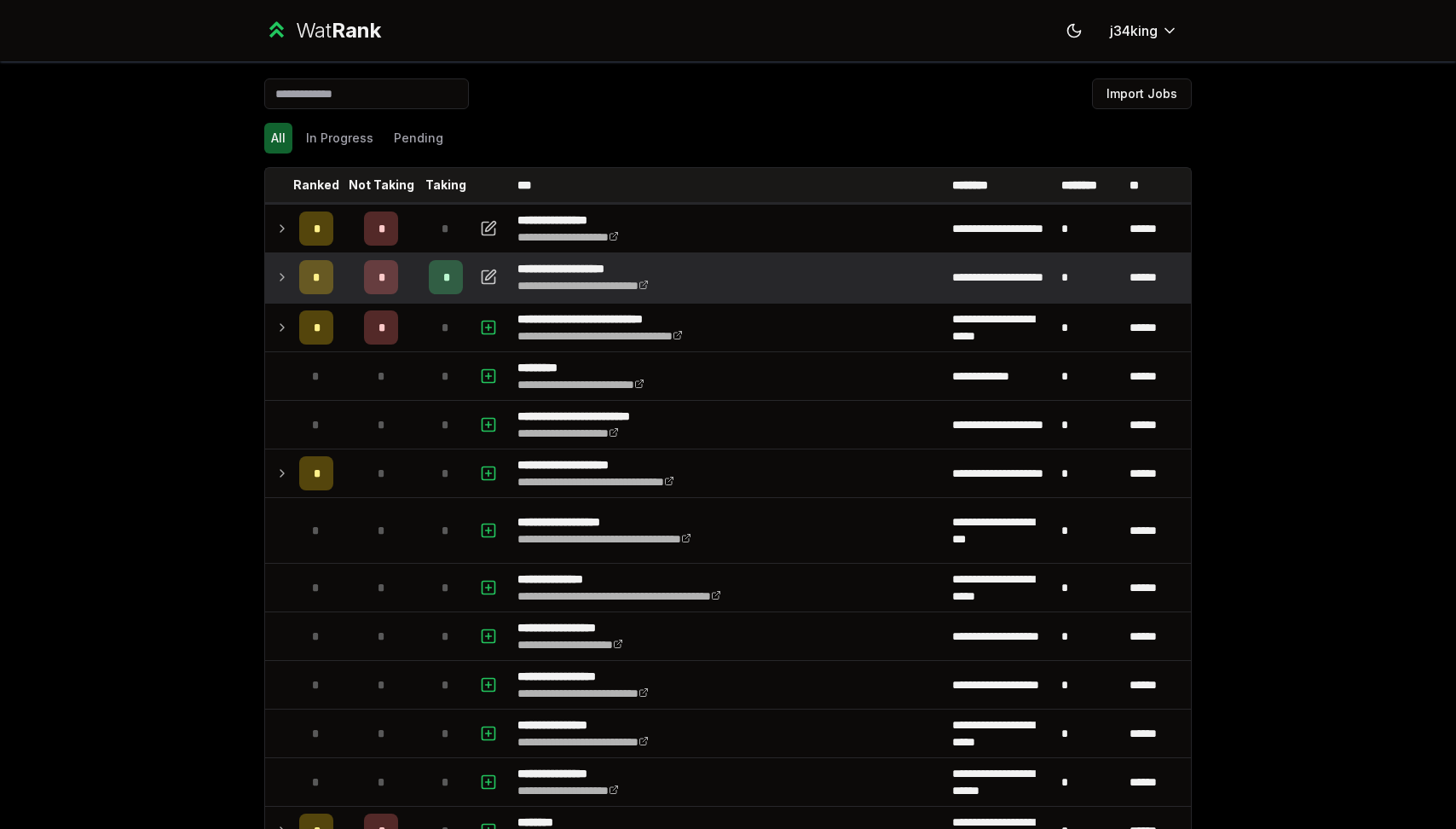
click at [302, 269] on div "*" at bounding box center [316, 277] width 34 height 34
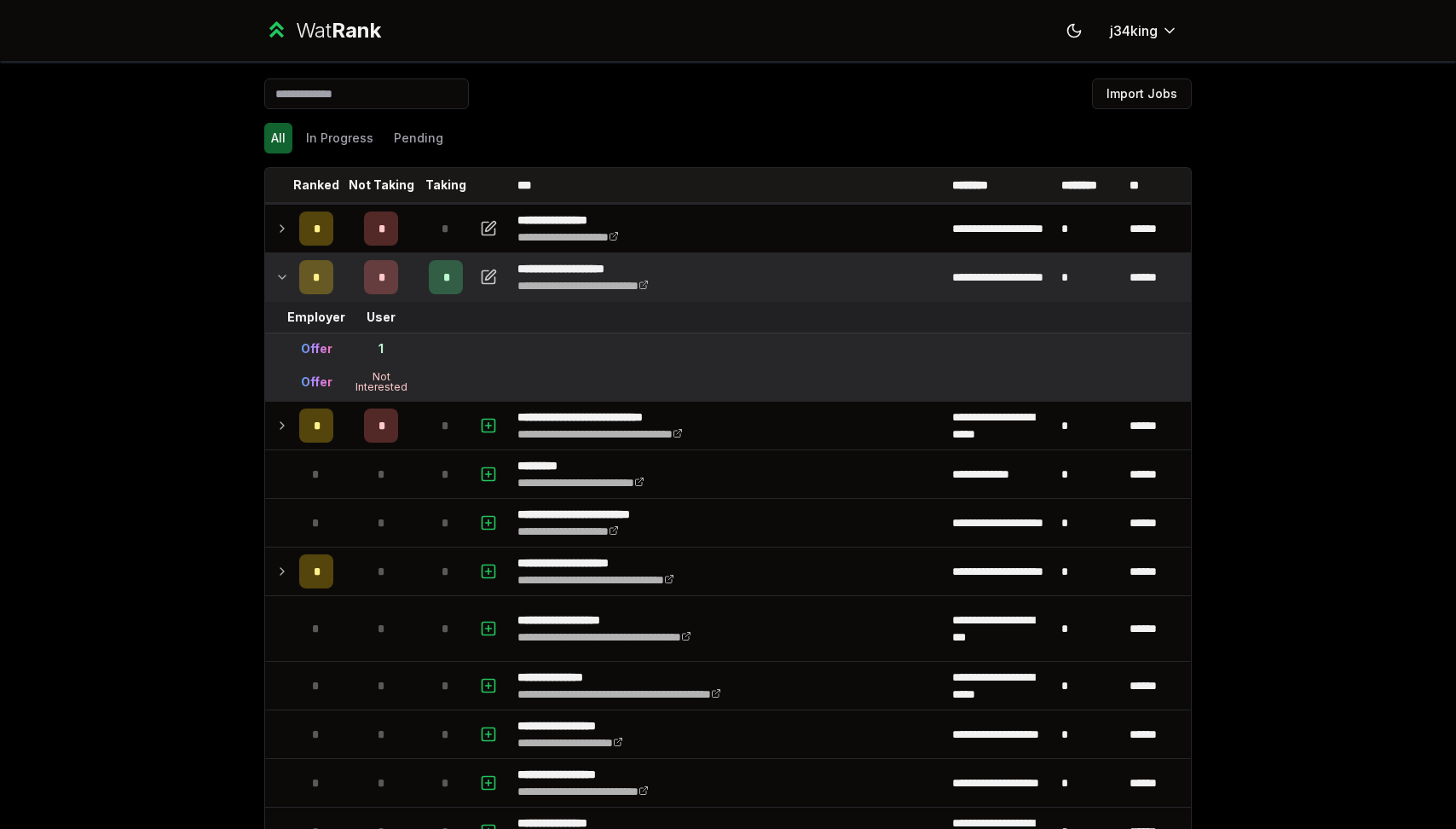
click at [291, 283] on td at bounding box center [279, 277] width 27 height 47
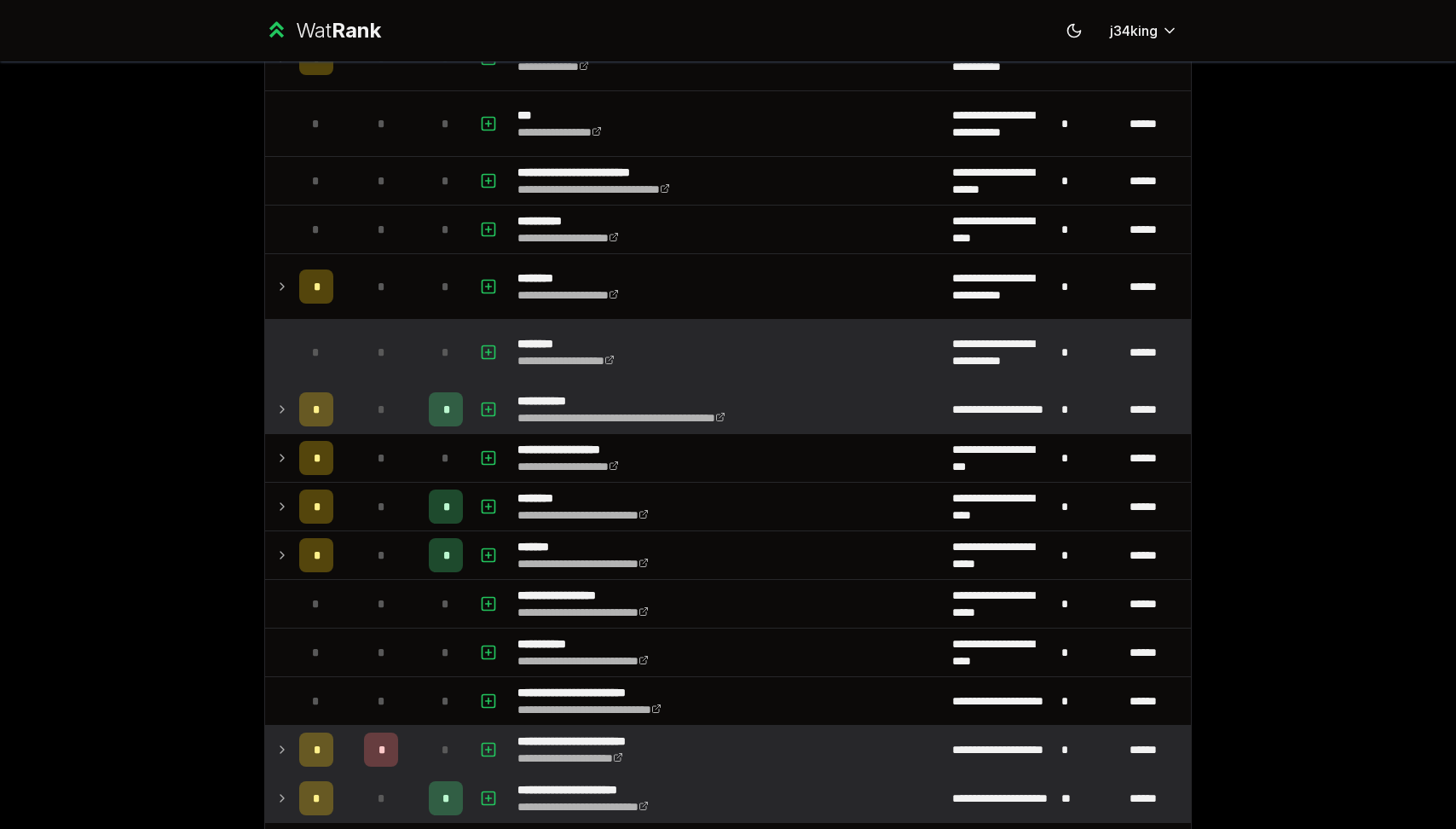
scroll to position [1466, 0]
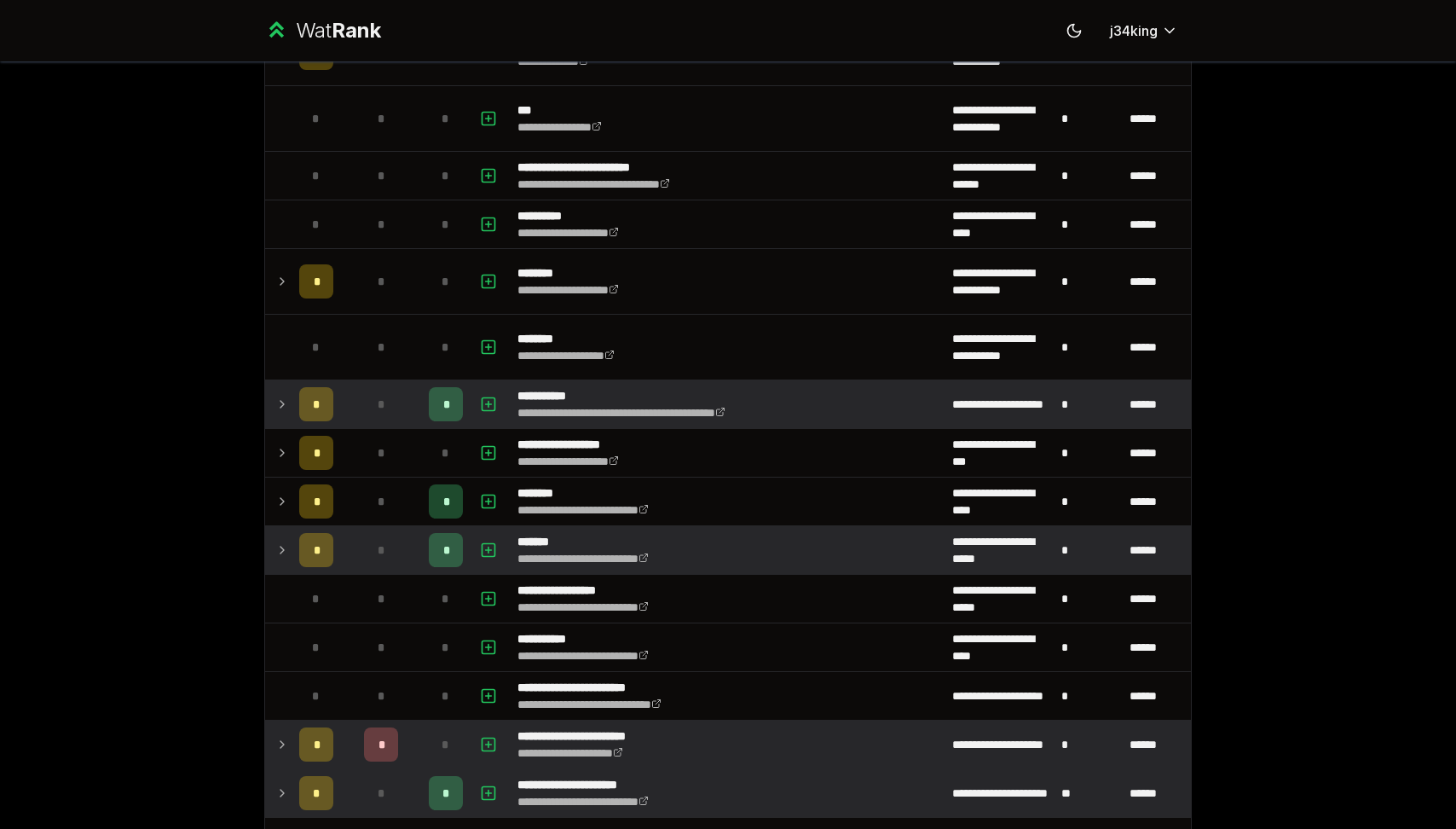
click at [783, 547] on td "**********" at bounding box center [728, 550] width 435 height 47
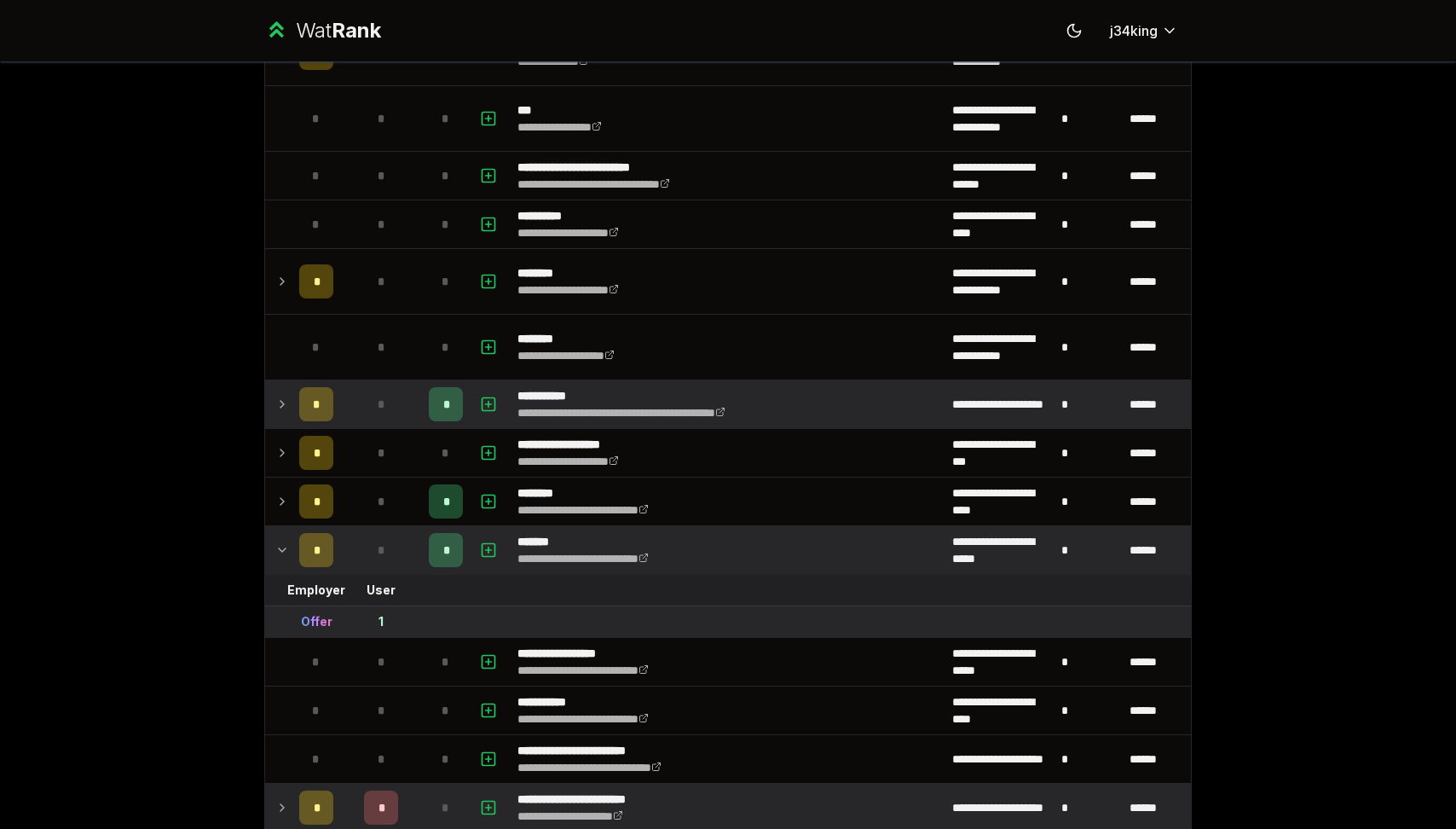
click at [783, 547] on td "**********" at bounding box center [728, 550] width 435 height 47
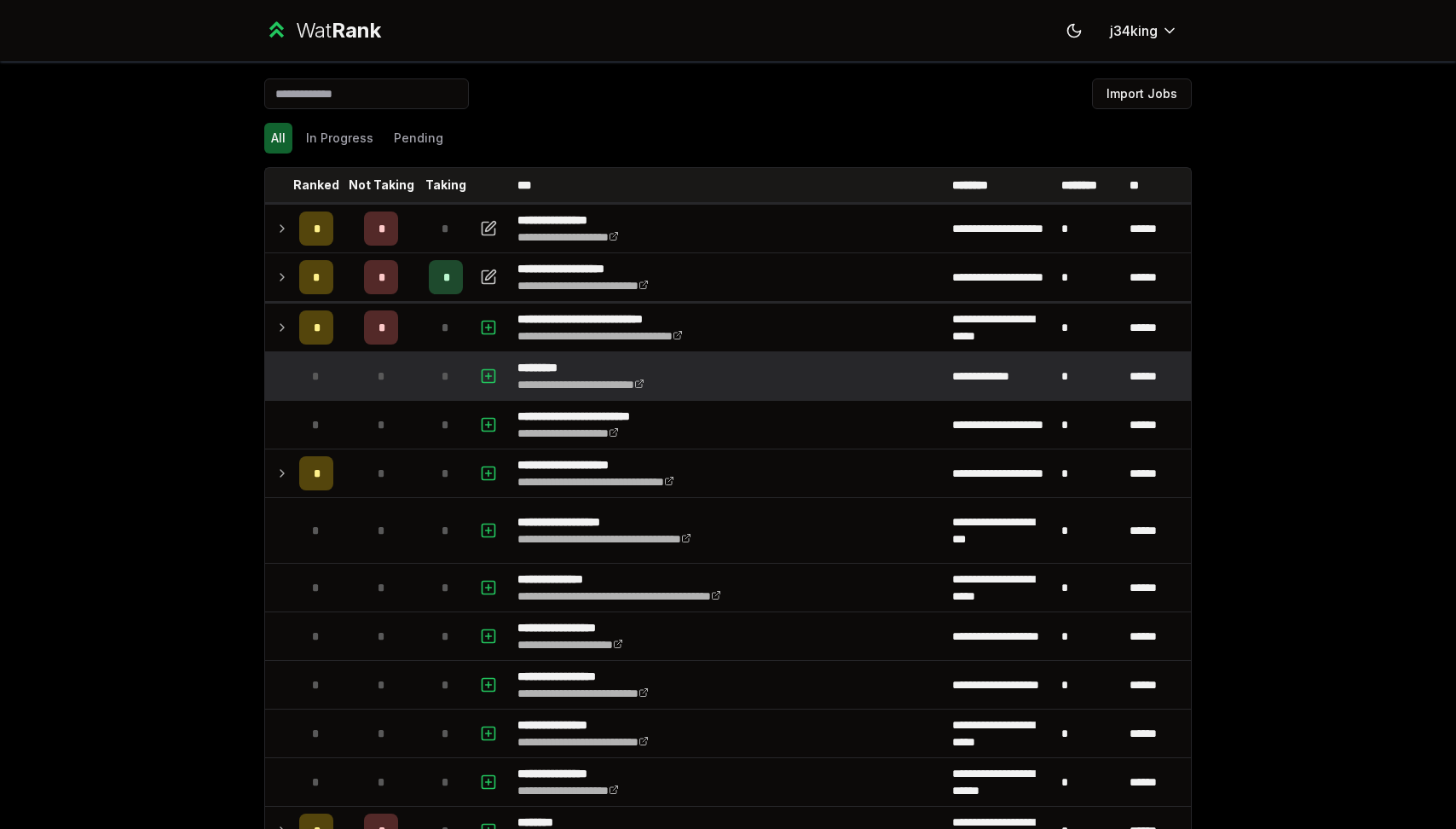
scroll to position [1, 0]
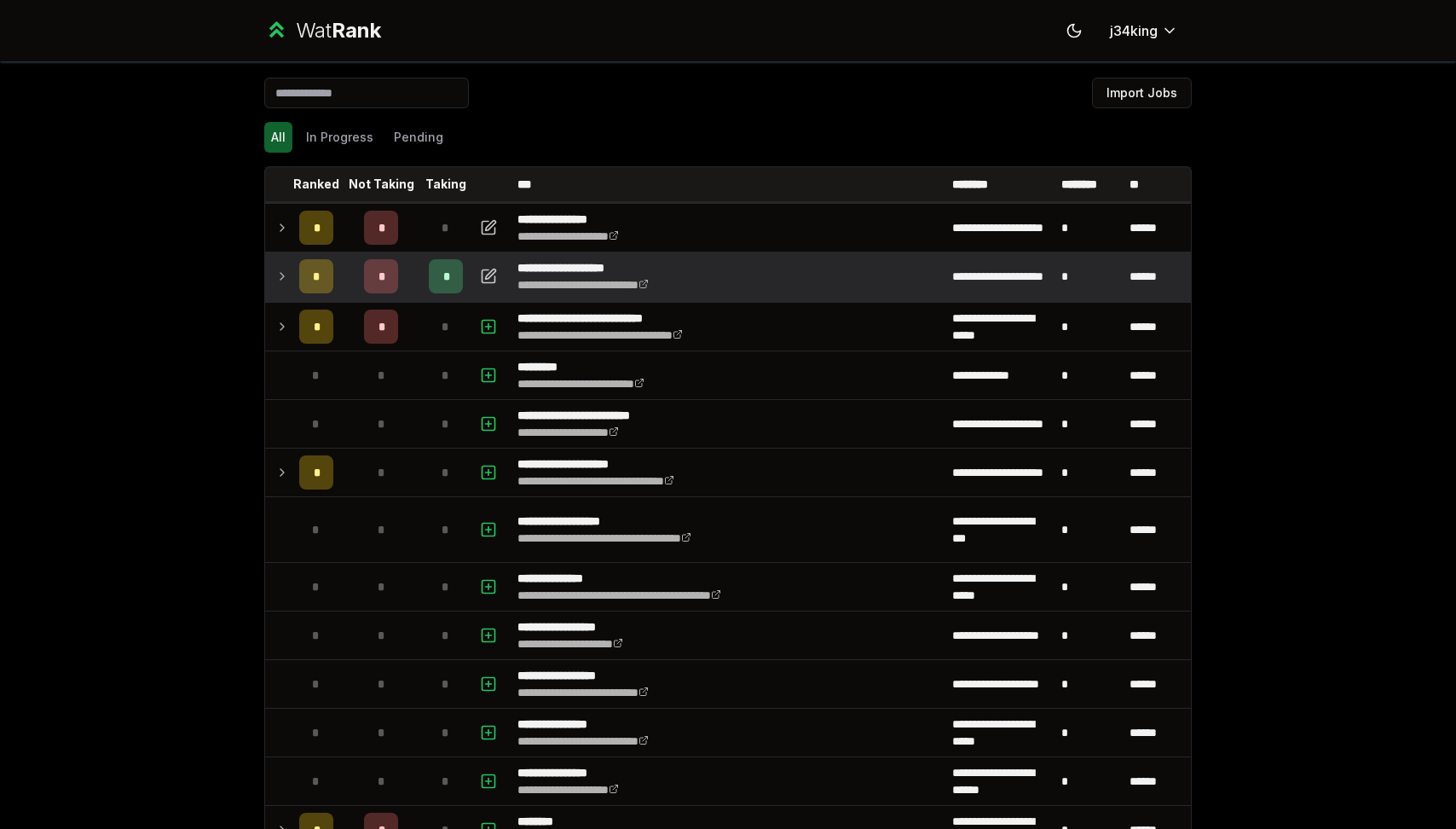
click at [758, 291] on td "**********" at bounding box center [728, 276] width 435 height 47
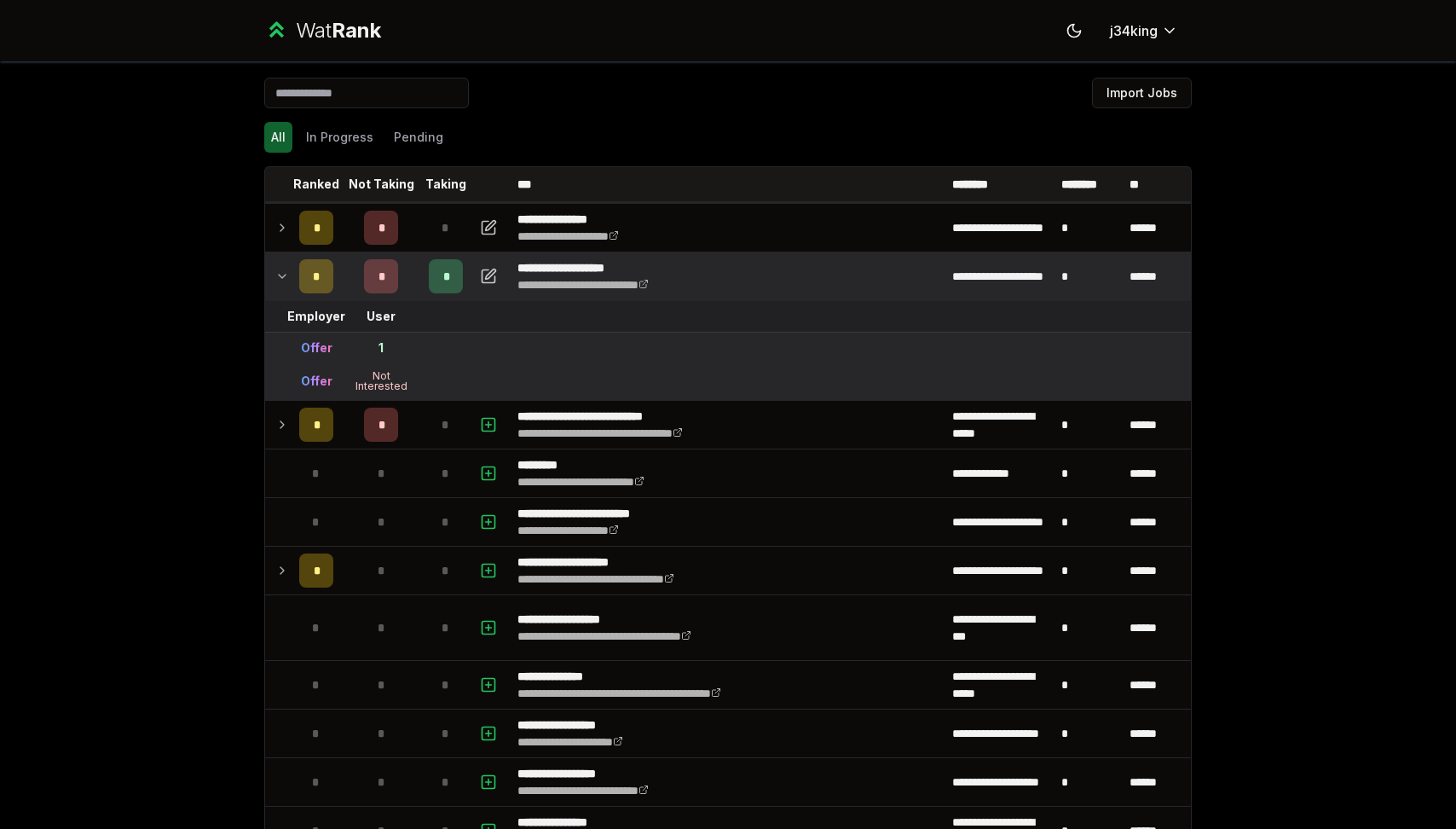
click at [758, 291] on td "**********" at bounding box center [728, 276] width 435 height 47
